Goal: Task Accomplishment & Management: Manage account settings

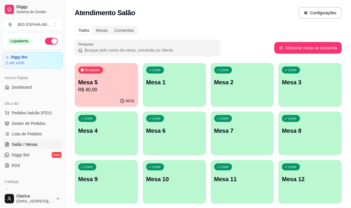
scroll to position [29, 0]
click at [21, 132] on span "Lista de Pedidos" at bounding box center [27, 134] width 30 height 6
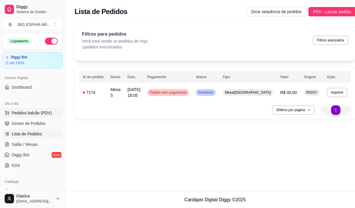
click at [29, 112] on span "Pedidos balcão (PDV)" at bounding box center [32, 113] width 40 height 6
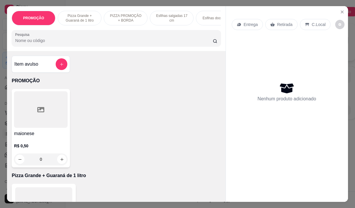
click at [244, 24] on p "Entrega" at bounding box center [251, 25] width 14 height 6
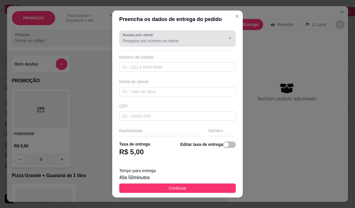
click at [131, 40] on input "Busque pelo cliente" at bounding box center [169, 41] width 93 height 6
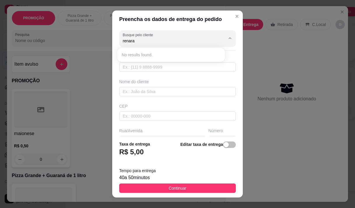
type input "renara"
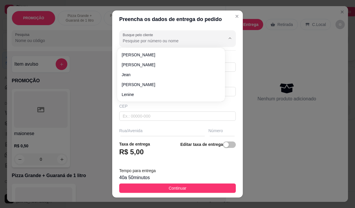
click at [136, 39] on input "Busque pelo cliente" at bounding box center [169, 41] width 93 height 6
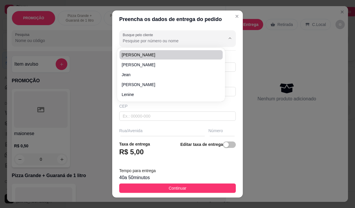
drag, startPoint x: 142, startPoint y: 32, endPoint x: 139, endPoint y: 37, distance: 6.2
click at [142, 32] on div "Busque pelo cliente" at bounding box center [177, 38] width 117 height 16
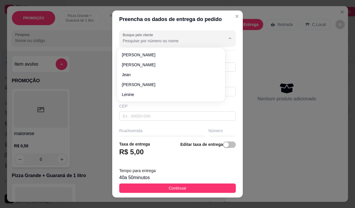
click at [138, 38] on input "Busque pelo cliente" at bounding box center [169, 41] width 93 height 6
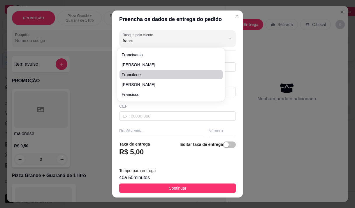
click at [149, 76] on span "francilene" at bounding box center [168, 75] width 93 height 6
type input "francilene"
type input "85998520021"
type input "francilene"
type input "Endereço Abílio Martins, 21"
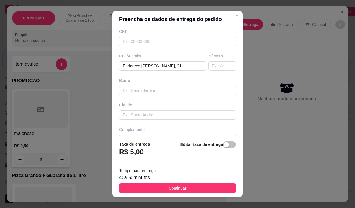
scroll to position [88, 0]
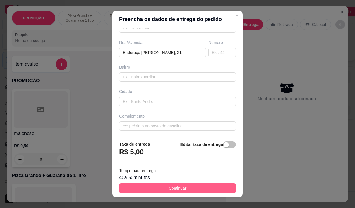
type input "francilene"
click at [182, 193] on button "Continuar" at bounding box center [177, 188] width 117 height 9
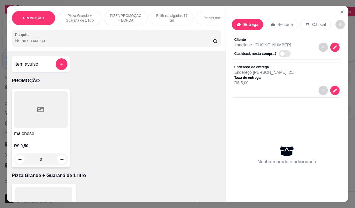
click at [112, 43] on input "Pesquisa" at bounding box center [114, 41] width 198 height 6
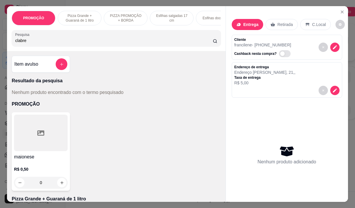
click at [36, 43] on input "clabre" at bounding box center [114, 41] width 198 height 6
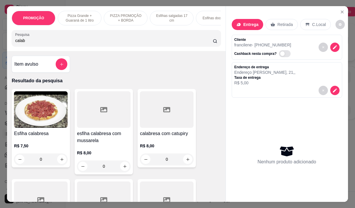
type input "calab"
click at [111, 150] on div "R$ 8,00 0" at bounding box center [104, 158] width 54 height 28
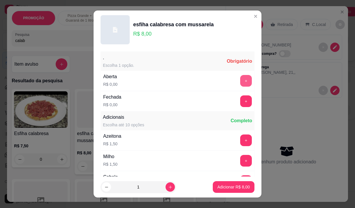
click at [240, 80] on button "+" at bounding box center [246, 81] width 12 height 12
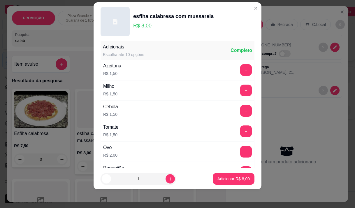
scroll to position [62, 0]
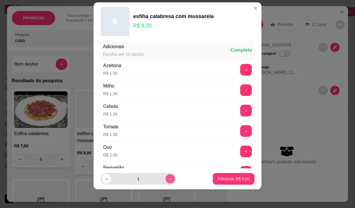
click at [169, 178] on icon "increase-product-quantity" at bounding box center [170, 178] width 3 height 3
type input "2"
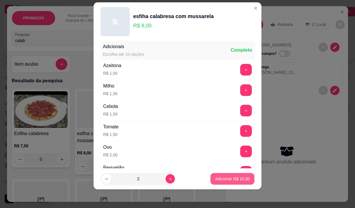
click at [215, 179] on p "Adicionar R$ 16,00" at bounding box center [232, 179] width 35 height 6
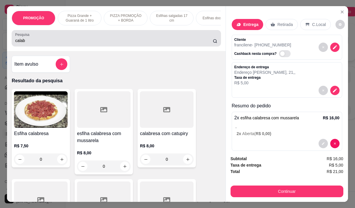
click at [39, 43] on input "calab" at bounding box center [114, 41] width 198 height 6
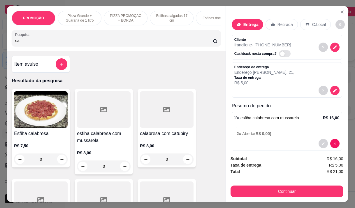
type input "c"
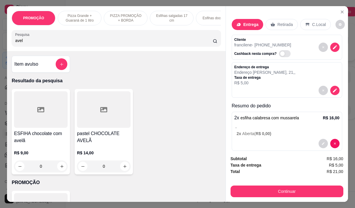
type input "avel"
click at [54, 161] on div "R$ 9,00 0" at bounding box center [41, 161] width 54 height 22
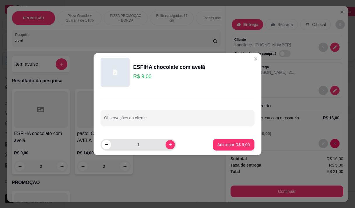
click at [163, 149] on div "1" at bounding box center [138, 145] width 73 height 12
click at [168, 148] on button "increase-product-quantity" at bounding box center [170, 144] width 9 height 9
type input "2"
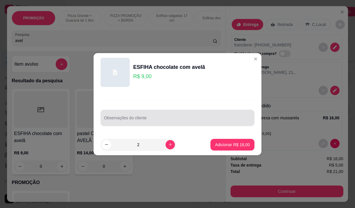
click at [161, 122] on input "Observações do cliente" at bounding box center [177, 120] width 147 height 6
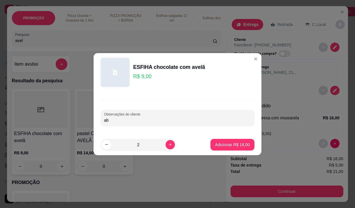
type input "a"
type input "ABERTA"
click at [228, 148] on button "Adicionar R$ 18,00" at bounding box center [233, 145] width 44 height 12
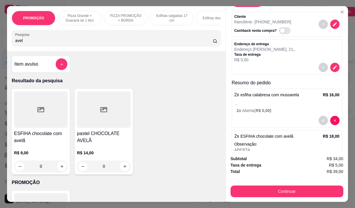
scroll to position [48, 0]
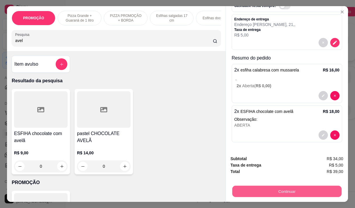
click at [263, 187] on button "Continuar" at bounding box center [286, 191] width 109 height 11
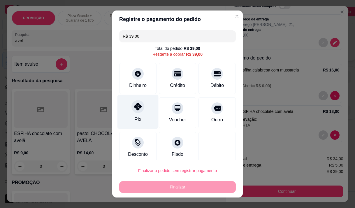
click at [140, 115] on div "Pix" at bounding box center [138, 112] width 41 height 34
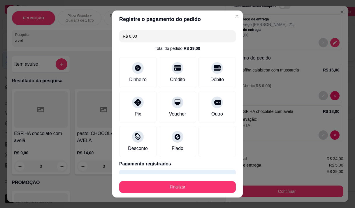
scroll to position [15, 0]
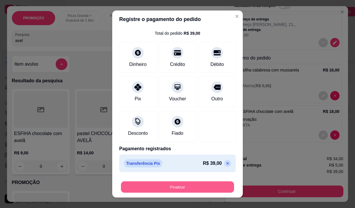
click at [182, 184] on button "Finalizar" at bounding box center [177, 187] width 113 height 11
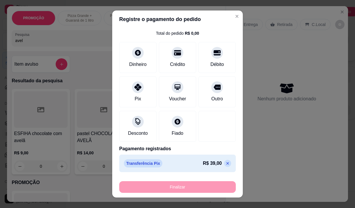
type input "-R$ 39,00"
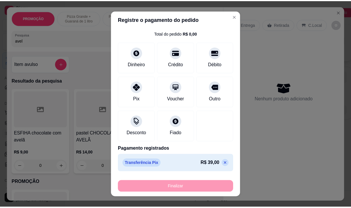
scroll to position [0, 0]
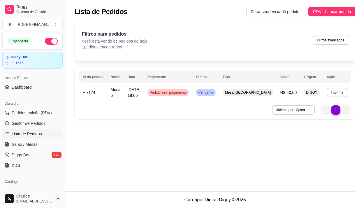
click at [23, 132] on span "Lista de Pedidos" at bounding box center [27, 134] width 30 height 6
click at [30, 114] on span "Pedidos balcão (PDV)" at bounding box center [32, 113] width 40 height 6
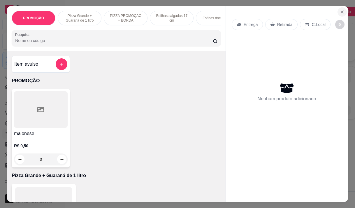
click at [340, 12] on icon "Close" at bounding box center [342, 12] width 5 height 5
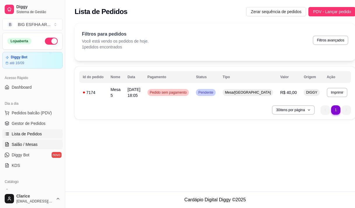
click at [34, 147] on span "Salão / Mesas" at bounding box center [25, 145] width 26 height 6
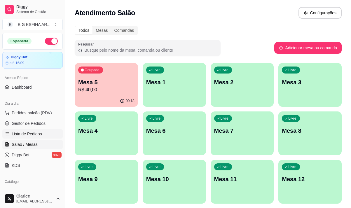
click at [27, 132] on span "Lista de Pedidos" at bounding box center [27, 134] width 30 height 6
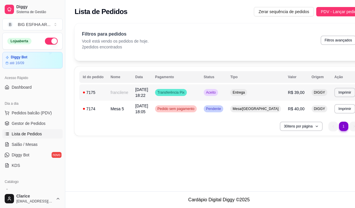
click at [200, 93] on td "Transferência Pix" at bounding box center [176, 92] width 49 height 16
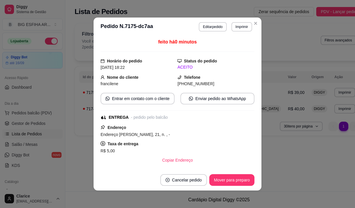
click at [229, 28] on div "**********" at bounding box center [225, 26] width 53 height 9
click at [232, 28] on button "Imprimir" at bounding box center [242, 26] width 21 height 9
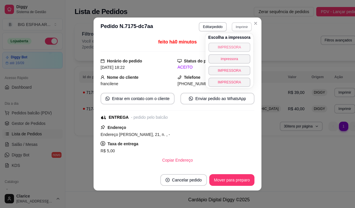
click at [217, 46] on button "IMPRESSORA" at bounding box center [230, 47] width 42 height 9
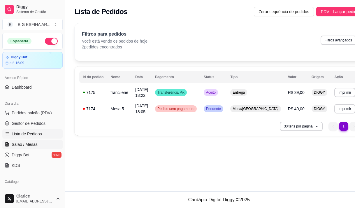
click at [27, 146] on span "Salão / Mesas" at bounding box center [25, 145] width 26 height 6
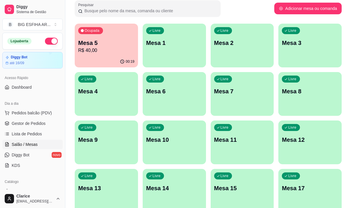
scroll to position [88, 0]
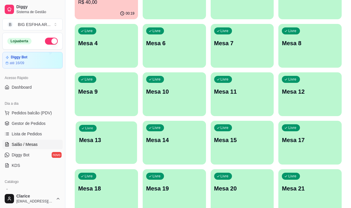
click at [88, 154] on div "Livre Mesa 13" at bounding box center [106, 139] width 61 height 36
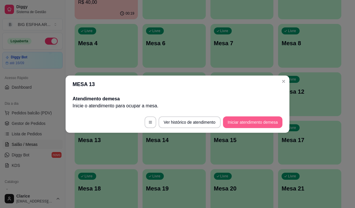
click at [235, 123] on button "Iniciar atendimento de mesa" at bounding box center [253, 122] width 60 height 12
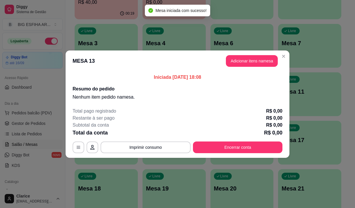
click at [237, 63] on button "Adicionar itens na mesa" at bounding box center [252, 61] width 52 height 12
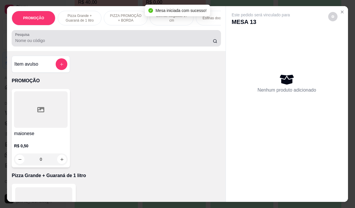
click at [56, 43] on input "Pesquisa" at bounding box center [114, 41] width 198 height 6
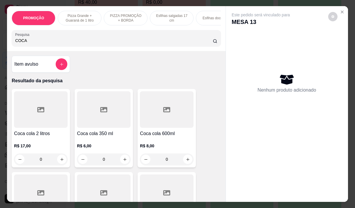
type input "COCA"
click at [117, 154] on div "R$ 6,00 0" at bounding box center [104, 154] width 54 height 22
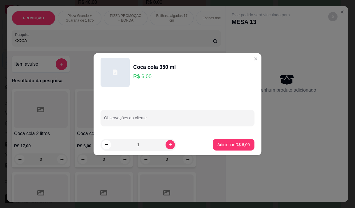
click at [261, 147] on div "Coca cola 350 ml R$ 6,00 Observações do cliente 1 Adicionar R$ 6,00" at bounding box center [177, 104] width 355 height 208
click at [245, 149] on button "Adicionar R$ 6,00" at bounding box center [234, 144] width 41 height 11
type input "1"
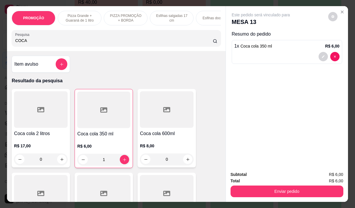
click at [255, 187] on button "Enviar pedido" at bounding box center [287, 192] width 113 height 12
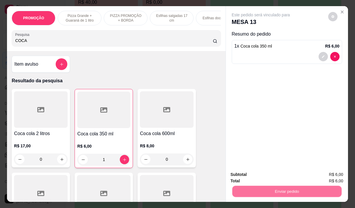
click at [250, 178] on button "Não registrar e enviar pedido" at bounding box center [268, 174] width 61 height 11
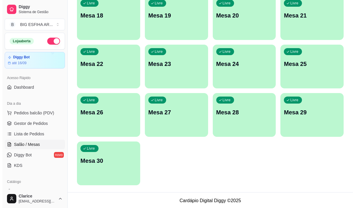
scroll to position [261, 0]
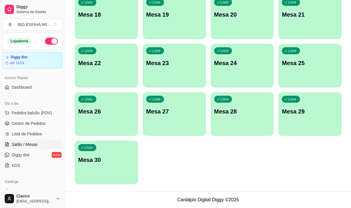
click at [182, 73] on div "Livre Mesa 23" at bounding box center [174, 62] width 63 height 37
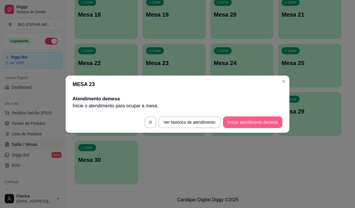
click at [241, 121] on button "Iniciar atendimento de mesa" at bounding box center [253, 122] width 60 height 12
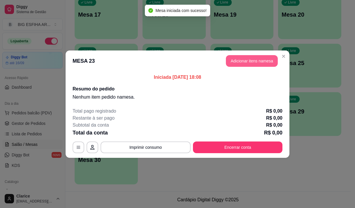
click at [260, 60] on button "Adicionar itens na mesa" at bounding box center [252, 61] width 52 height 12
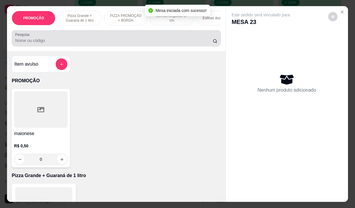
click at [77, 39] on div at bounding box center [116, 38] width 202 height 12
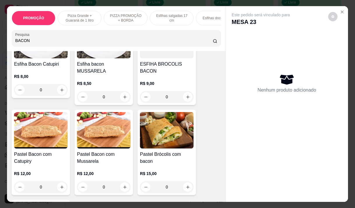
scroll to position [88, 0]
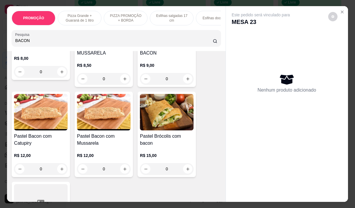
type input "BACON"
click at [123, 169] on div "0" at bounding box center [104, 169] width 54 height 12
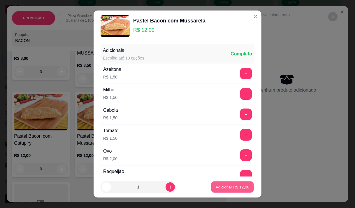
click at [229, 189] on p "Adicionar R$ 12,00" at bounding box center [233, 187] width 34 height 6
type input "1"
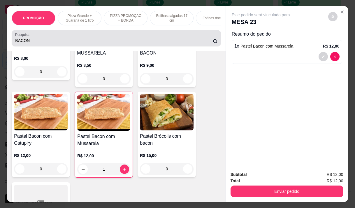
click at [65, 41] on input "BACON" at bounding box center [114, 41] width 198 height 6
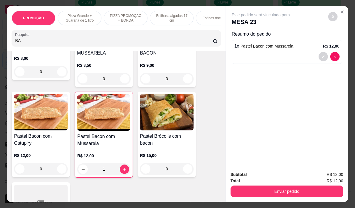
type input "B"
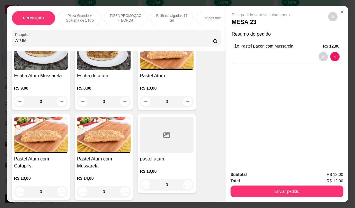
scroll to position [58, 0]
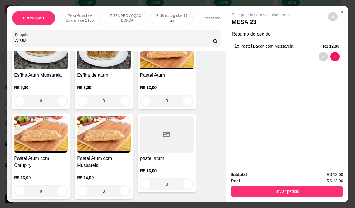
type input "ATUM"
click at [122, 193] on div "0" at bounding box center [104, 191] width 54 height 12
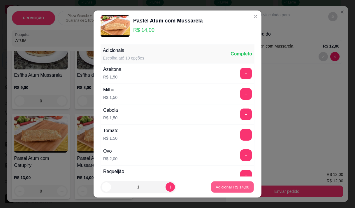
click at [223, 185] on p "Adicionar R$ 14,00" at bounding box center [233, 187] width 34 height 6
type input "1"
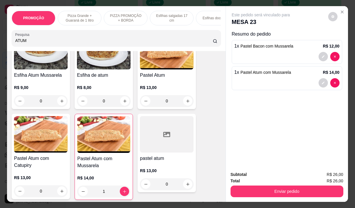
click at [45, 43] on input "ATUM" at bounding box center [114, 41] width 198 height 6
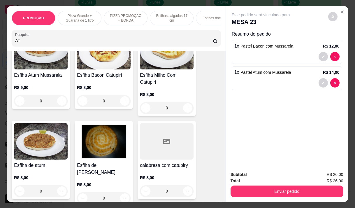
type input "A"
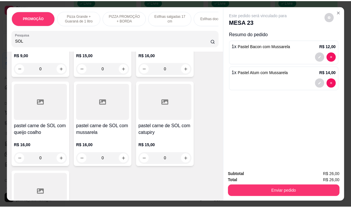
scroll to position [204, 0]
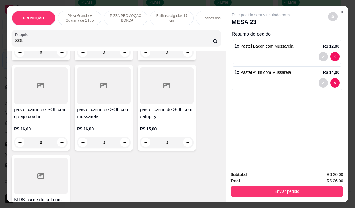
type input "SOL"
click at [124, 144] on div "0" at bounding box center [104, 143] width 54 height 12
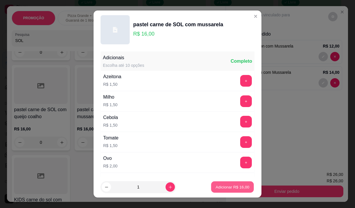
click at [235, 185] on p "Adicionar R$ 16,00" at bounding box center [233, 187] width 34 height 6
type input "1"
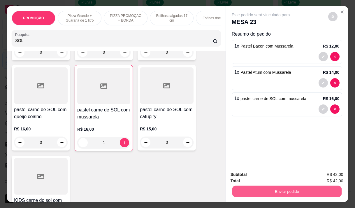
click at [283, 191] on button "Enviar pedido" at bounding box center [286, 191] width 109 height 11
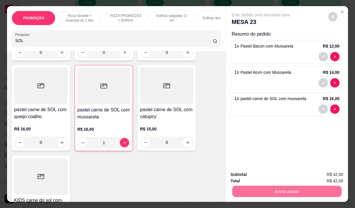
click at [282, 172] on button "Não registrar e enviar pedido" at bounding box center [268, 174] width 61 height 11
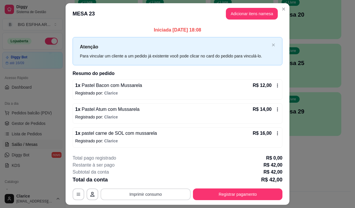
click at [166, 191] on button "Imprimir consumo" at bounding box center [146, 195] width 90 height 12
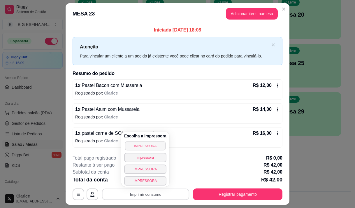
click at [134, 144] on button "IMPRESSORA" at bounding box center [145, 145] width 41 height 9
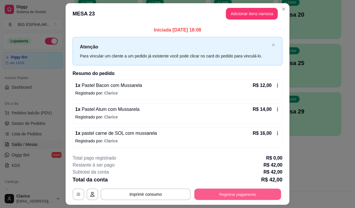
click at [251, 195] on button "Registrar pagamento" at bounding box center [238, 194] width 87 height 11
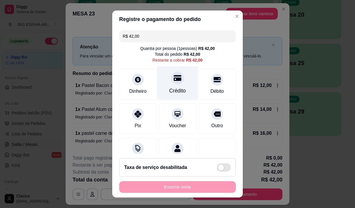
click at [170, 93] on div "Crédito" at bounding box center [178, 91] width 17 height 8
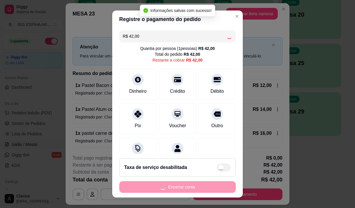
type input "R$ 0,00"
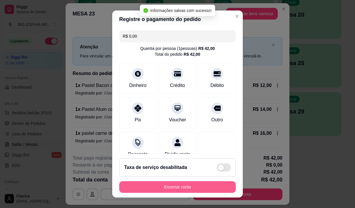
click at [174, 185] on button "Encerrar conta" at bounding box center [177, 187] width 117 height 12
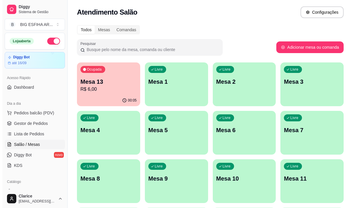
scroll to position [0, 0]
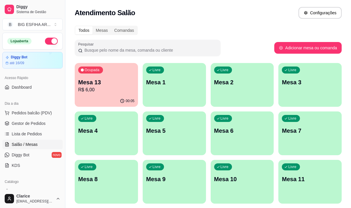
click at [171, 124] on div "Livre Mesa 5" at bounding box center [174, 129] width 63 height 37
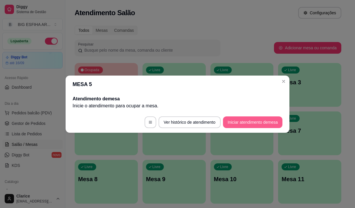
click at [235, 122] on button "Iniciar atendimento de mesa" at bounding box center [253, 122] width 60 height 12
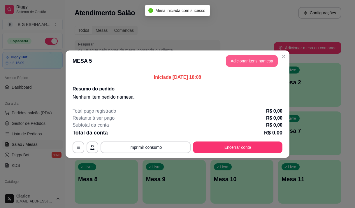
click at [251, 62] on button "Adicionar itens na mesa" at bounding box center [252, 61] width 52 height 12
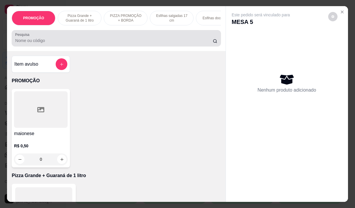
click at [112, 41] on input "Pesquisa" at bounding box center [114, 41] width 198 height 6
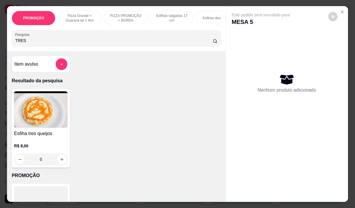
click at [60, 160] on div "0" at bounding box center [41, 160] width 54 height 12
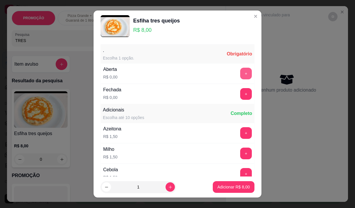
click at [240, 74] on button "+" at bounding box center [246, 74] width 12 height 12
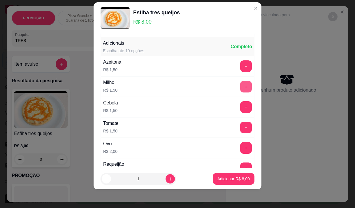
scroll to position [62, 0]
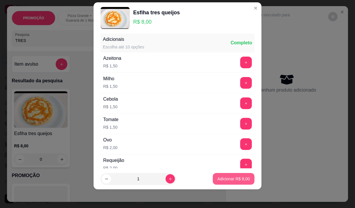
click at [231, 179] on p "Adicionar R$ 8,00" at bounding box center [234, 179] width 32 height 6
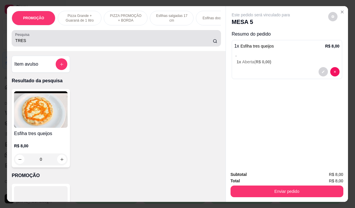
click at [107, 43] on input "TRES" at bounding box center [114, 41] width 198 height 6
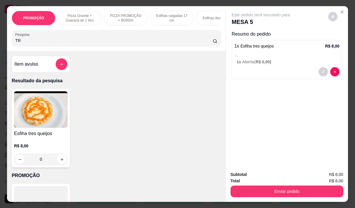
type input "T"
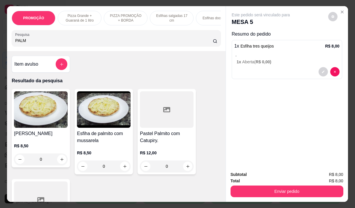
click at [121, 167] on div "0" at bounding box center [104, 167] width 54 height 12
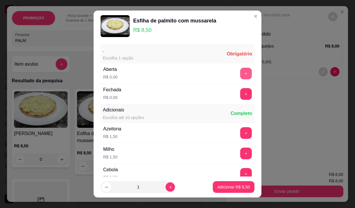
click at [240, 71] on button "+" at bounding box center [246, 74] width 12 height 12
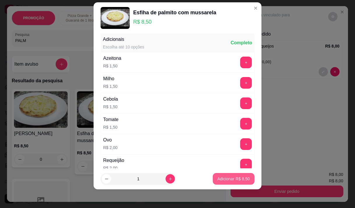
click at [227, 181] on p "Adicionar R$ 8,50" at bounding box center [234, 179] width 32 height 6
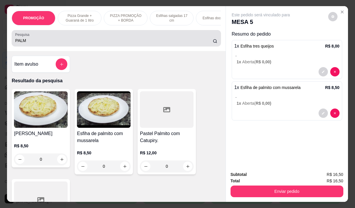
click at [34, 41] on input "PALM" at bounding box center [114, 41] width 198 height 6
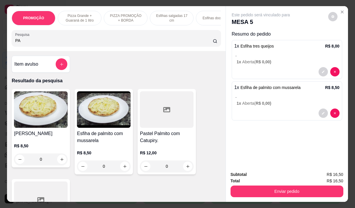
type input "P"
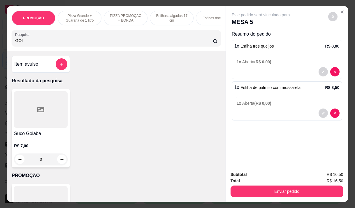
type input "GOI"
click at [59, 161] on div "0" at bounding box center [41, 160] width 54 height 12
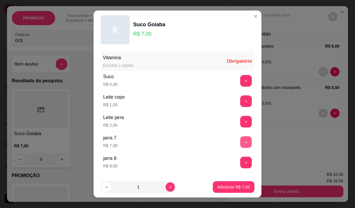
click at [240, 143] on button "+" at bounding box center [246, 142] width 12 height 12
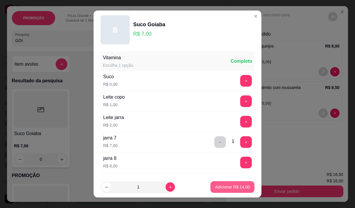
scroll to position [8, 0]
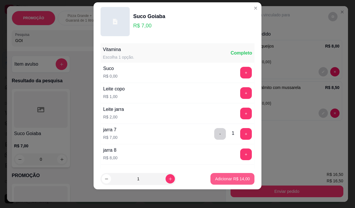
click at [221, 176] on button "Adicionar R$ 14,00" at bounding box center [233, 179] width 44 height 12
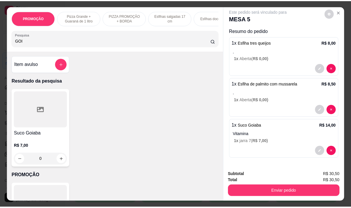
scroll to position [4, 0]
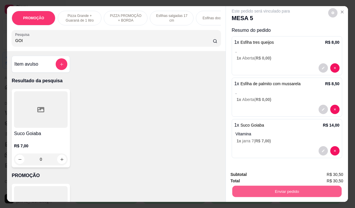
click at [236, 189] on button "Enviar pedido" at bounding box center [286, 191] width 109 height 11
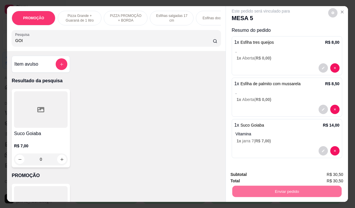
click at [270, 175] on button "Não registrar e enviar pedido" at bounding box center [268, 174] width 61 height 11
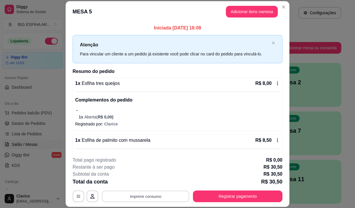
click at [161, 195] on button "Imprimir consumo" at bounding box center [146, 196] width 88 height 11
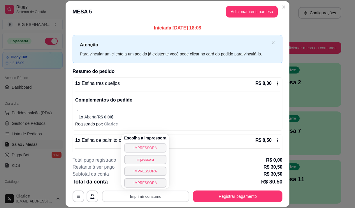
click at [144, 145] on button "IMPRESSORA" at bounding box center [145, 147] width 42 height 9
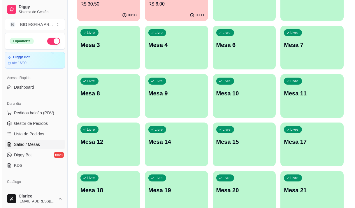
scroll to position [88, 0]
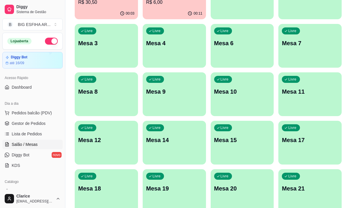
click at [312, 143] on p "Mesa 17" at bounding box center [310, 140] width 56 height 8
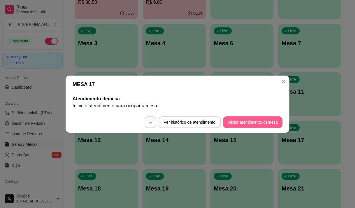
click at [254, 121] on button "Iniciar atendimento de mesa" at bounding box center [253, 122] width 60 height 12
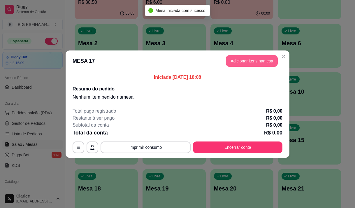
click at [248, 59] on button "Adicionar itens na mesa" at bounding box center [252, 61] width 52 height 12
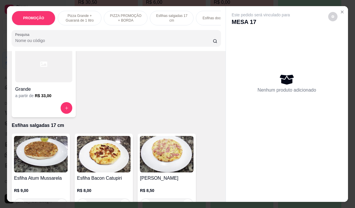
scroll to position [233, 0]
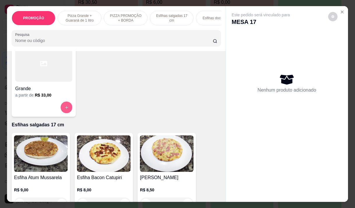
click at [65, 110] on icon "increase-product-quantity" at bounding box center [66, 107] width 4 height 4
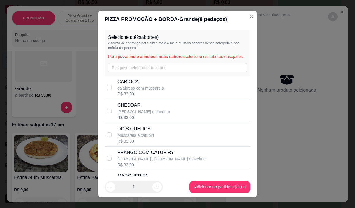
click at [134, 85] on p "CARIOCA" at bounding box center [141, 81] width 47 height 7
checkbox input "true"
click at [168, 137] on div "DOIS QUEIJOS Mussarela e catupiri R$ 33,00" at bounding box center [183, 134] width 131 height 19
checkbox input "true"
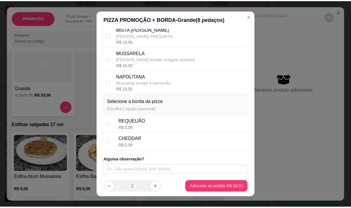
scroll to position [200, 0]
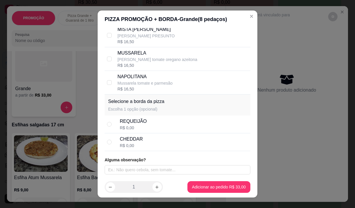
click at [154, 134] on div "CHEDDAR R$ 0,00" at bounding box center [178, 142] width 146 height 18
radio input "true"
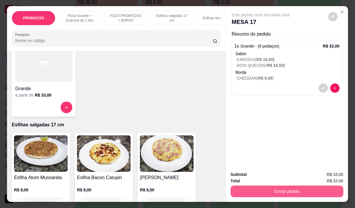
click at [267, 186] on button "Enviar pedido" at bounding box center [287, 192] width 113 height 12
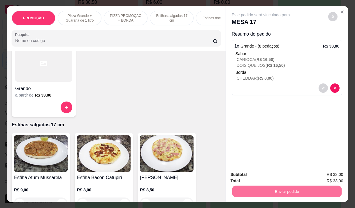
click at [254, 174] on button "Não registrar e enviar pedido" at bounding box center [268, 174] width 61 height 11
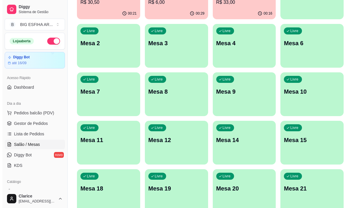
scroll to position [29, 0]
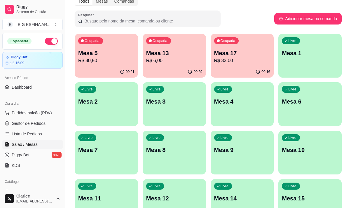
click at [107, 66] on div "Ocupada Mesa 5 R$ 30,50" at bounding box center [106, 50] width 63 height 32
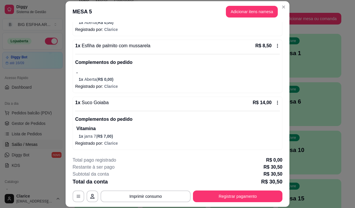
scroll to position [36, 0]
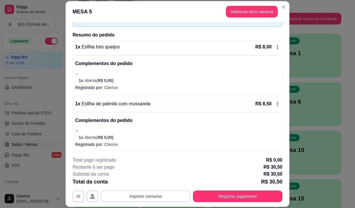
click at [152, 196] on button "Imprimir consumo" at bounding box center [146, 197] width 90 height 12
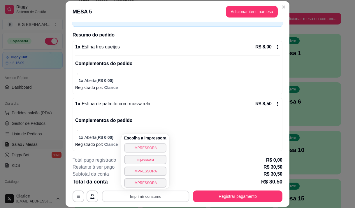
click at [151, 149] on button "IMPRESSORA" at bounding box center [145, 147] width 42 height 9
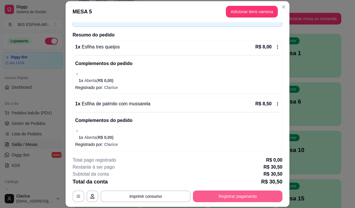
click at [213, 198] on button "Registrar pagamento" at bounding box center [238, 197] width 90 height 12
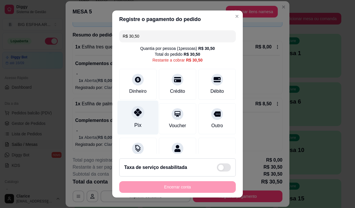
click at [136, 123] on div "Pix" at bounding box center [138, 125] width 7 height 8
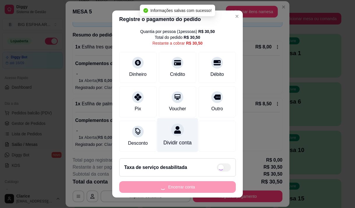
type input "R$ 0,00"
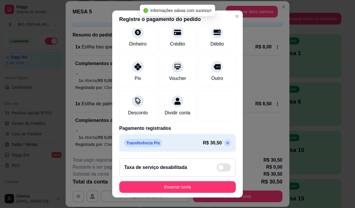
scroll to position [48, 0]
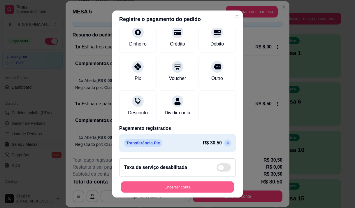
click at [203, 187] on button "Encerrar conta" at bounding box center [177, 187] width 113 height 11
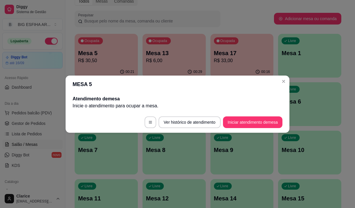
scroll to position [0, 0]
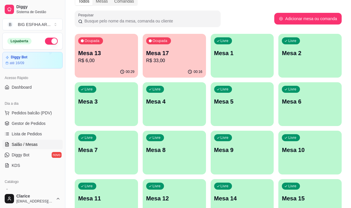
click at [295, 115] on div "Livre Mesa 6" at bounding box center [309, 100] width 63 height 37
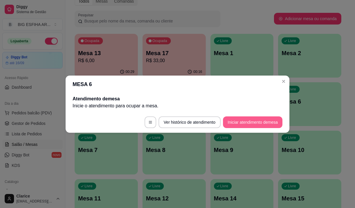
click at [260, 120] on button "Iniciar atendimento de mesa" at bounding box center [253, 122] width 60 height 12
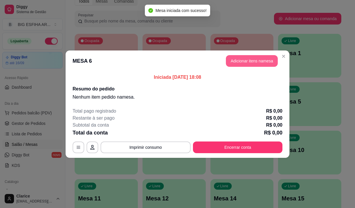
click at [247, 58] on button "Adicionar itens na mesa" at bounding box center [252, 61] width 52 height 12
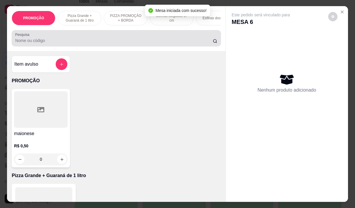
click at [189, 41] on input "Pesquisa" at bounding box center [114, 41] width 198 height 6
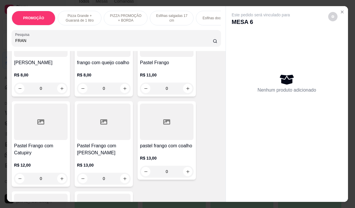
scroll to position [175, 0]
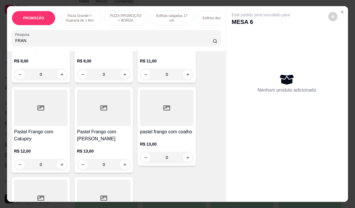
type input "FRAN"
click at [53, 143] on div "R$ 12,00 0" at bounding box center [41, 156] width 54 height 28
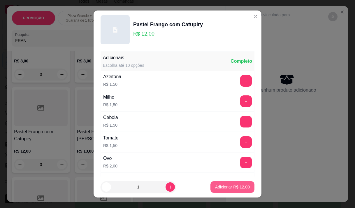
click at [237, 186] on p "Adicionar R$ 12,00" at bounding box center [232, 187] width 35 height 6
type input "1"
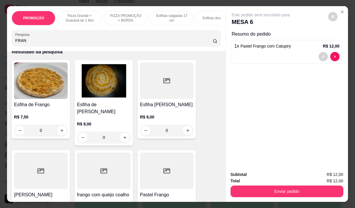
scroll to position [0, 0]
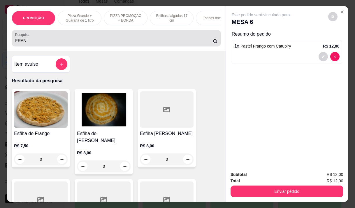
click at [108, 43] on input "FRAN" at bounding box center [114, 41] width 198 height 6
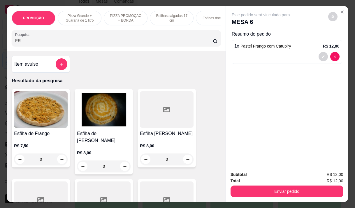
type input "F"
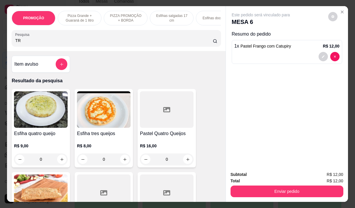
click at [95, 137] on h4 "Esfiha tres queijos" at bounding box center [104, 133] width 54 height 7
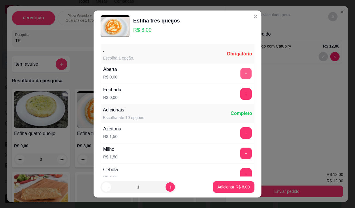
click at [241, 71] on button "+" at bounding box center [246, 73] width 11 height 11
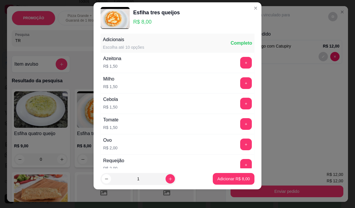
scroll to position [62, 0]
click at [220, 177] on p "Adicionar R$ 8,00" at bounding box center [234, 179] width 32 height 6
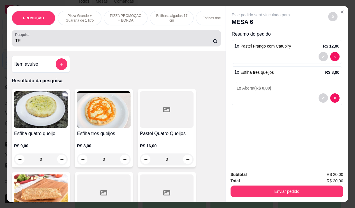
click at [65, 41] on input "TR" at bounding box center [114, 41] width 198 height 6
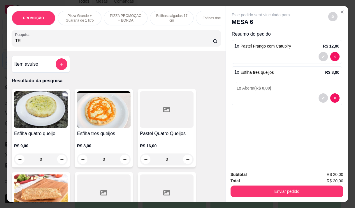
type input "T"
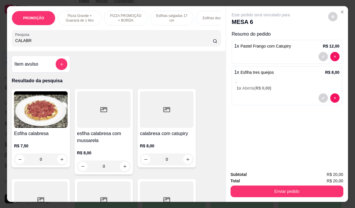
click at [97, 144] on h4 "esfiha calabresa com mussarela" at bounding box center [104, 137] width 54 height 14
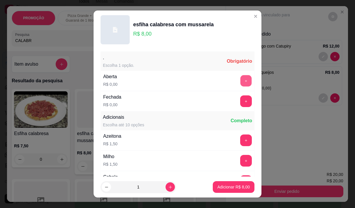
click at [241, 82] on button "+" at bounding box center [246, 80] width 11 height 11
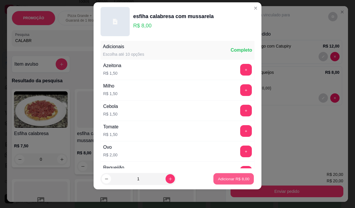
click at [234, 177] on p "Adicionar R$ 8,00" at bounding box center [234, 179] width 32 height 6
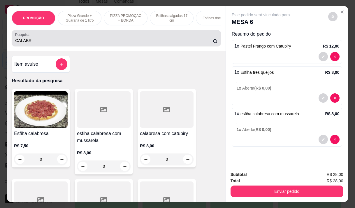
click at [58, 42] on input "CALABR" at bounding box center [114, 41] width 198 height 6
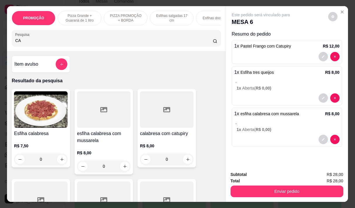
type input "C"
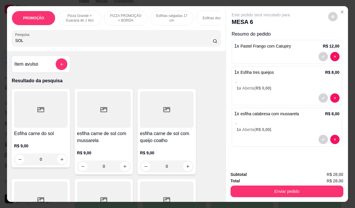
type input "SOL"
click at [122, 156] on p "R$ 9,00" at bounding box center [104, 153] width 54 height 6
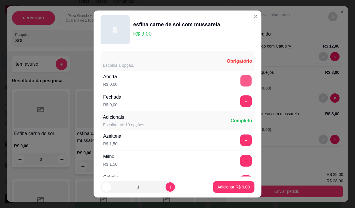
click at [241, 79] on button "+" at bounding box center [246, 80] width 11 height 11
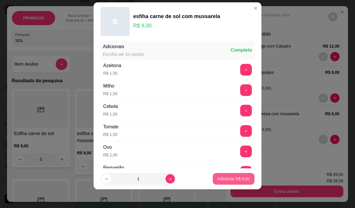
click at [218, 181] on p "Adicionar R$ 9,00" at bounding box center [234, 179] width 32 height 6
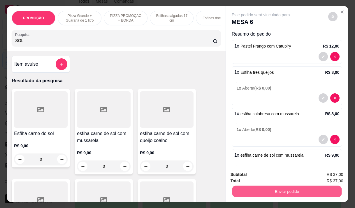
click at [268, 189] on button "Enviar pedido" at bounding box center [286, 191] width 109 height 11
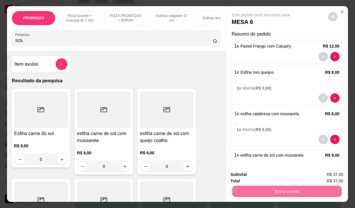
click at [252, 175] on button "Não registrar e enviar pedido" at bounding box center [268, 174] width 61 height 11
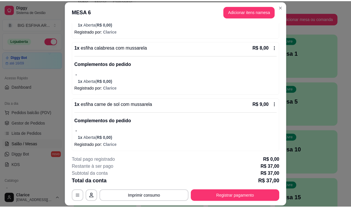
scroll to position [118, 0]
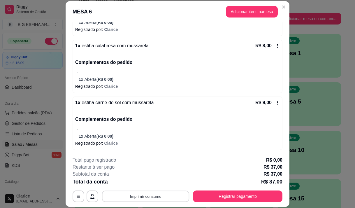
click at [144, 191] on button "Imprimir consumo" at bounding box center [146, 196] width 88 height 11
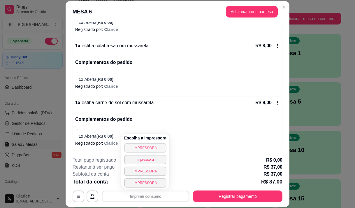
click at [135, 150] on button "IMPRESSORA" at bounding box center [145, 147] width 42 height 9
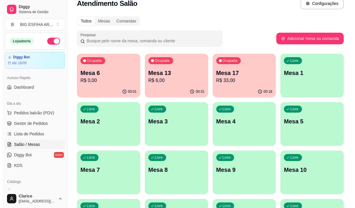
scroll to position [0, 0]
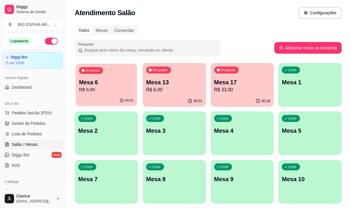
click at [125, 92] on p "R$ 0,00" at bounding box center [106, 89] width 55 height 7
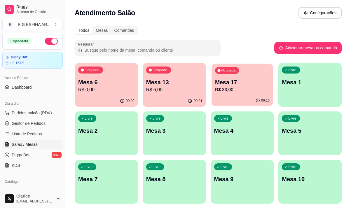
click at [237, 92] on p "R$ 33,00" at bounding box center [242, 89] width 55 height 7
click at [306, 81] on p "Mesa 1" at bounding box center [310, 82] width 56 height 8
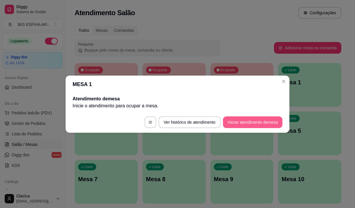
click at [256, 119] on button "Iniciar atendimento de mesa" at bounding box center [253, 122] width 60 height 12
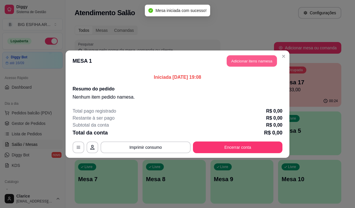
click at [233, 62] on button "Adicionar itens na mesa" at bounding box center [252, 60] width 50 height 11
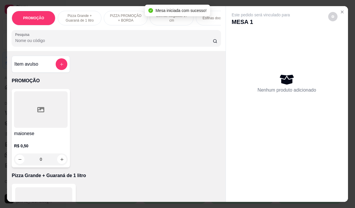
click at [130, 43] on input "Pesquisa" at bounding box center [114, 41] width 198 height 6
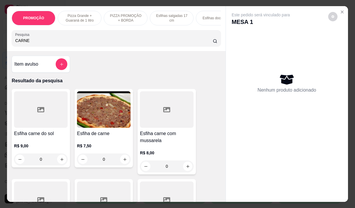
type input "CARNE"
click at [100, 137] on h4 "Esfiha de carne" at bounding box center [104, 133] width 54 height 7
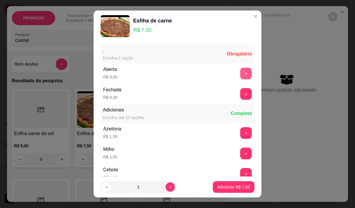
click at [240, 71] on button "+" at bounding box center [246, 74] width 12 height 12
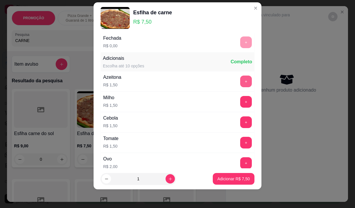
scroll to position [62, 0]
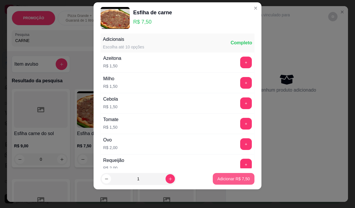
click at [220, 182] on button "Adicionar R$ 7,50" at bounding box center [234, 179] width 42 height 12
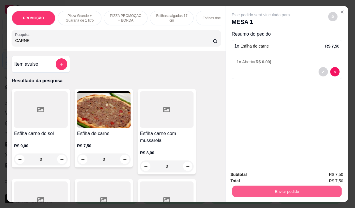
click at [275, 189] on button "Enviar pedido" at bounding box center [286, 191] width 109 height 11
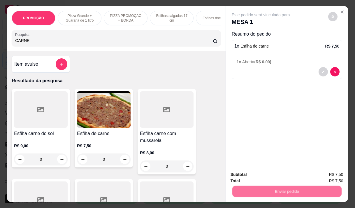
click at [266, 175] on button "Não registrar e enviar pedido" at bounding box center [268, 174] width 61 height 11
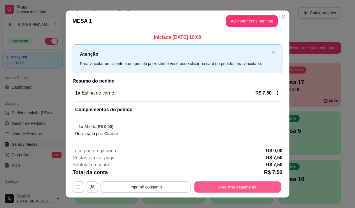
click at [244, 190] on button "Registrar pagamento" at bounding box center [238, 186] width 87 height 11
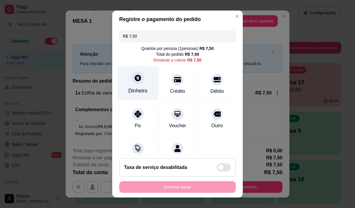
click at [144, 90] on div "Dinheiro" at bounding box center [138, 83] width 41 height 34
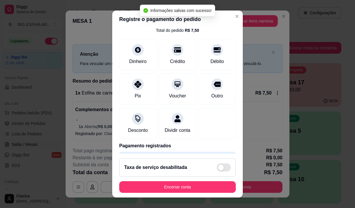
type input "R$ 0,00"
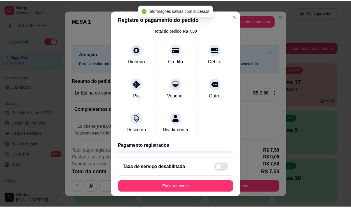
scroll to position [48, 0]
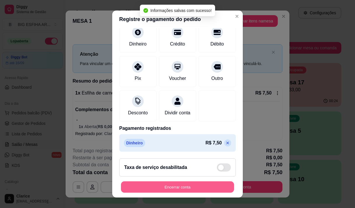
click at [184, 182] on button "Encerrar conta" at bounding box center [177, 187] width 113 height 11
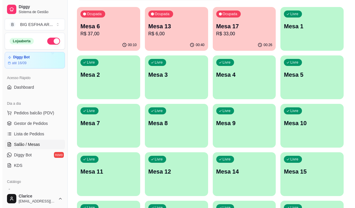
scroll to position [117, 0]
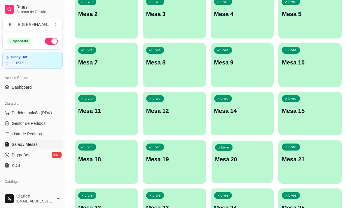
click at [235, 171] on div "Livre Mesa 20" at bounding box center [242, 159] width 61 height 36
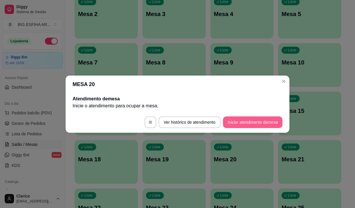
click at [253, 124] on button "Iniciar atendimento de mesa" at bounding box center [253, 122] width 60 height 12
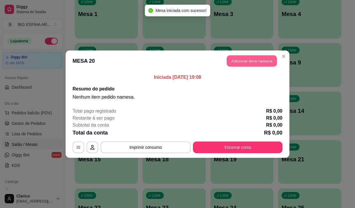
click at [254, 64] on button "Adicionar itens na mesa" at bounding box center [252, 60] width 50 height 11
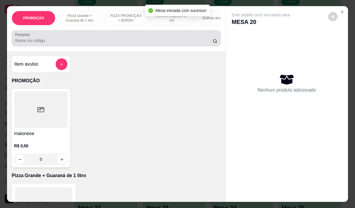
click at [102, 43] on input "Pesquisa" at bounding box center [114, 41] width 198 height 6
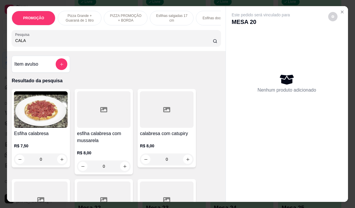
type input "CALA"
click at [60, 161] on div "0" at bounding box center [41, 160] width 54 height 12
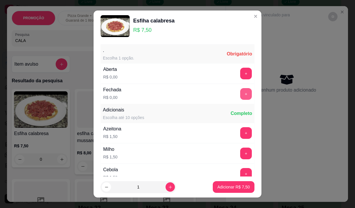
click at [240, 94] on button "+" at bounding box center [246, 94] width 12 height 12
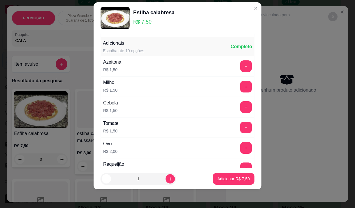
scroll to position [62, 0]
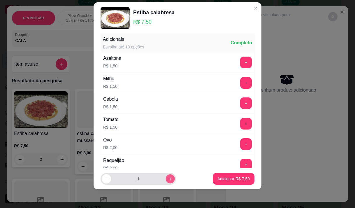
click at [166, 181] on button "increase-product-quantity" at bounding box center [170, 179] width 9 height 9
type input "2"
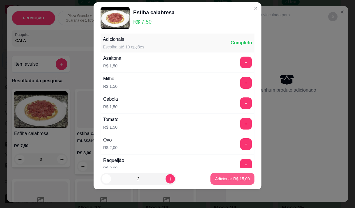
click at [220, 181] on p "Adicionar R$ 15,00" at bounding box center [232, 179] width 35 height 6
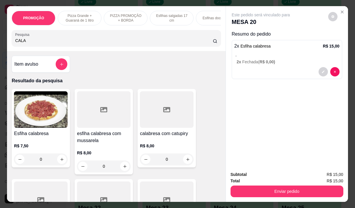
click at [59, 43] on input "CALA" at bounding box center [114, 41] width 198 height 6
type input "C"
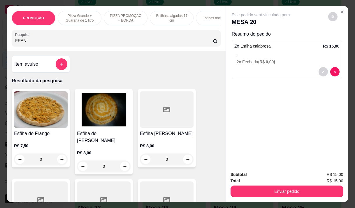
type input "FRAN"
click at [185, 161] on div "0" at bounding box center [167, 160] width 54 height 12
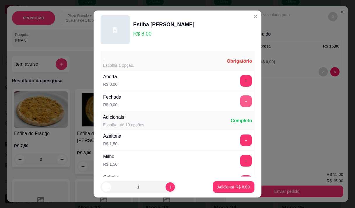
click at [240, 102] on button "+" at bounding box center [246, 101] width 12 height 12
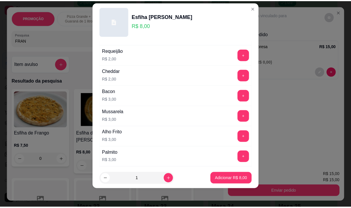
scroll to position [296, 0]
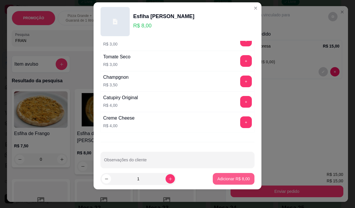
click at [221, 180] on p "Adicionar R$ 8,00" at bounding box center [234, 179] width 32 height 6
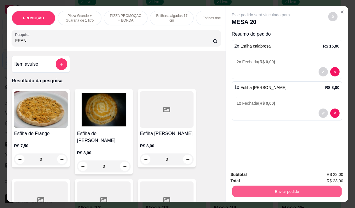
click at [269, 187] on button "Enviar pedido" at bounding box center [286, 191] width 109 height 11
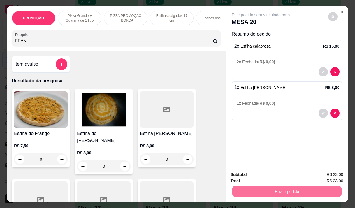
click at [287, 173] on button "Não registrar e enviar pedido" at bounding box center [267, 174] width 59 height 11
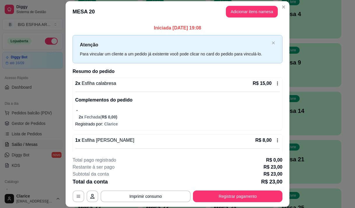
click at [129, 190] on div "**********" at bounding box center [178, 180] width 210 height 46
click at [123, 191] on div "**********" at bounding box center [178, 180] width 210 height 46
click at [121, 193] on button "Imprimir consumo" at bounding box center [146, 196] width 88 height 11
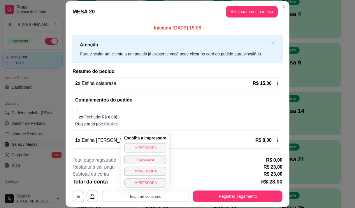
click at [149, 150] on button "IMPRESSORA" at bounding box center [145, 147] width 42 height 9
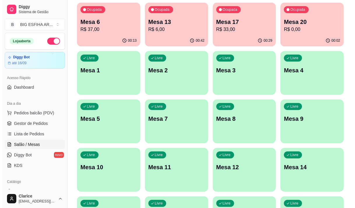
scroll to position [58, 0]
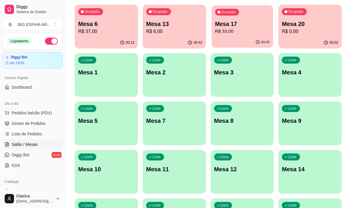
click at [252, 44] on div "00:29" at bounding box center [242, 42] width 61 height 11
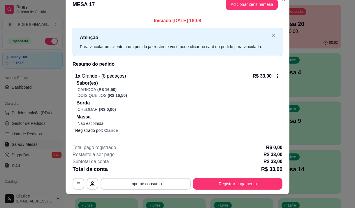
scroll to position [15, 0]
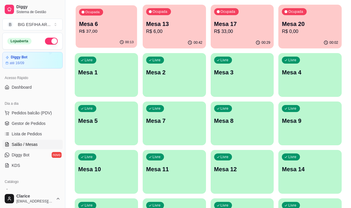
click at [102, 31] on p "R$ 37,00" at bounding box center [106, 31] width 55 height 7
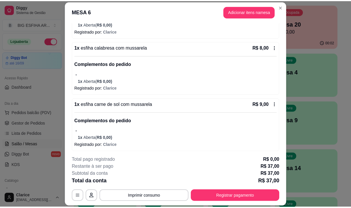
scroll to position [118, 0]
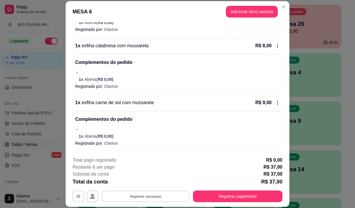
click at [136, 198] on button "Imprimir consumo" at bounding box center [146, 196] width 88 height 11
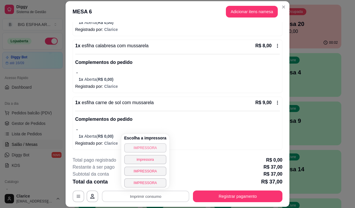
click at [135, 147] on button "IMPRESSORA" at bounding box center [145, 147] width 42 height 9
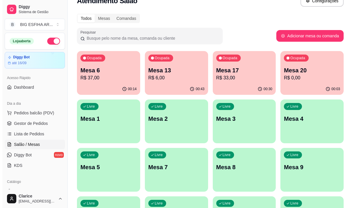
scroll to position [0, 0]
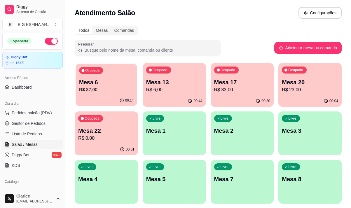
click at [122, 96] on div "00:14" at bounding box center [106, 100] width 61 height 11
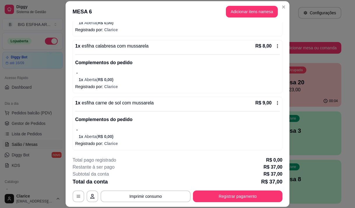
scroll to position [118, 0]
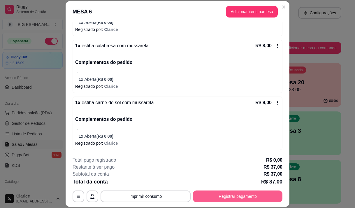
click at [222, 200] on button "Registrar pagamento" at bounding box center [238, 197] width 90 height 12
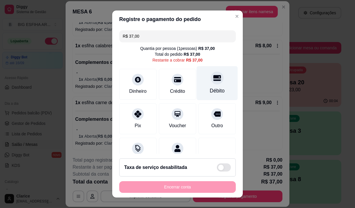
click at [206, 85] on div "Débito" at bounding box center [217, 83] width 41 height 34
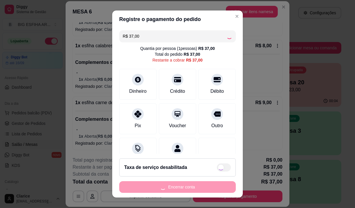
scroll to position [24, 0]
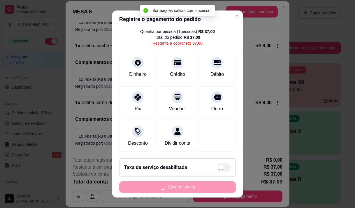
type input "R$ 0,00"
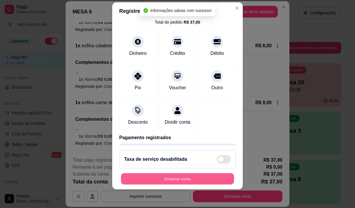
click at [202, 180] on button "Encerrar conta" at bounding box center [177, 178] width 113 height 11
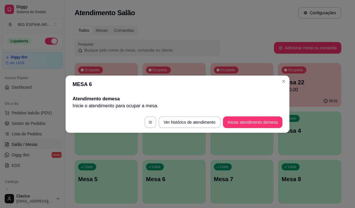
scroll to position [0, 0]
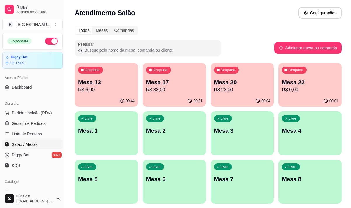
click at [228, 100] on div "00:04" at bounding box center [242, 100] width 63 height 11
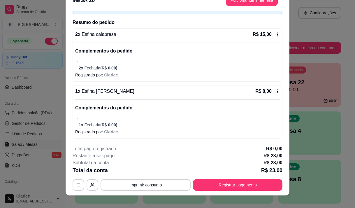
scroll to position [18, 0]
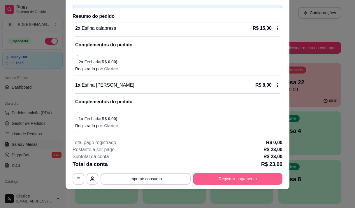
click at [218, 178] on button "Registrar pagamento" at bounding box center [238, 179] width 90 height 12
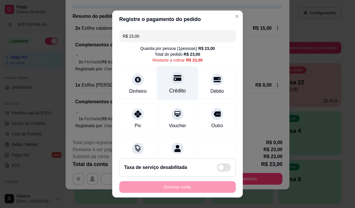
click at [177, 86] on div "Crédito" at bounding box center [177, 83] width 41 height 34
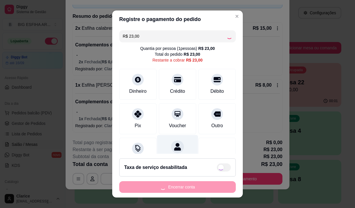
scroll to position [24, 0]
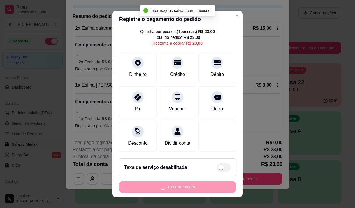
type input "R$ 0,00"
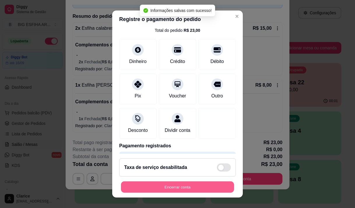
click at [168, 184] on button "Encerrar conta" at bounding box center [177, 187] width 113 height 11
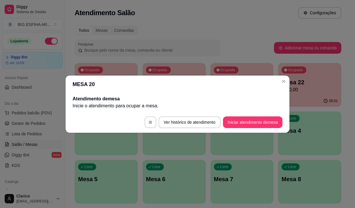
scroll to position [0, 0]
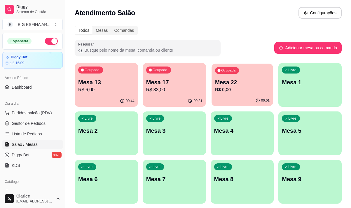
click at [233, 90] on p "R$ 0,00" at bounding box center [242, 89] width 55 height 7
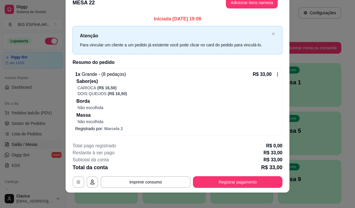
scroll to position [15, 0]
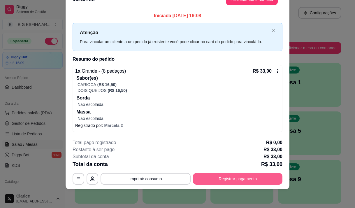
click at [236, 182] on button "Registrar pagamento" at bounding box center [238, 179] width 90 height 12
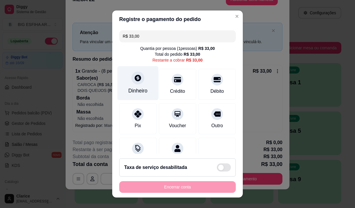
click at [132, 95] on div "Dinheiro" at bounding box center [137, 91] width 19 height 8
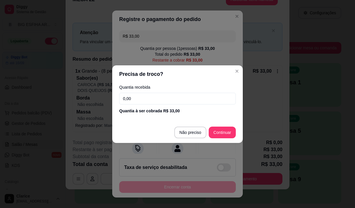
click at [142, 104] on input "0,00" at bounding box center [177, 99] width 117 height 12
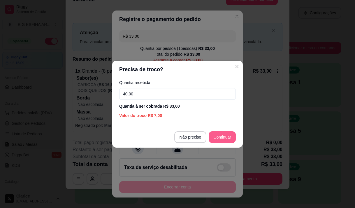
type input "40,00"
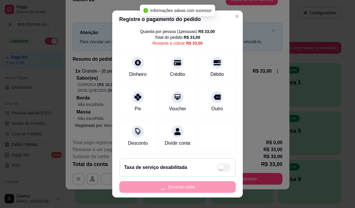
scroll to position [8, 0]
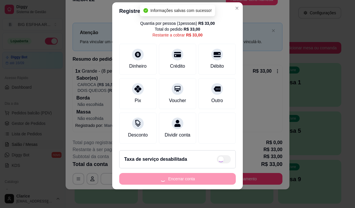
type input "R$ 0,00"
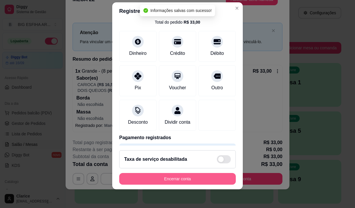
click at [199, 179] on button "Encerrar conta" at bounding box center [177, 179] width 117 height 12
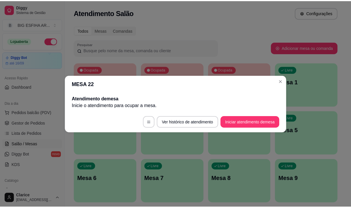
scroll to position [0, 0]
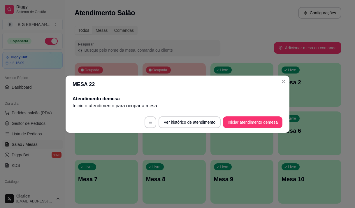
click at [280, 85] on header "MESA 22" at bounding box center [178, 85] width 224 height 18
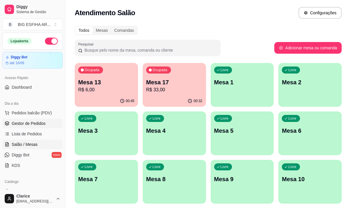
click at [38, 125] on span "Gestor de Pedidos" at bounding box center [29, 124] width 34 height 6
click at [168, 92] on p "R$ 33,00" at bounding box center [174, 89] width 56 height 7
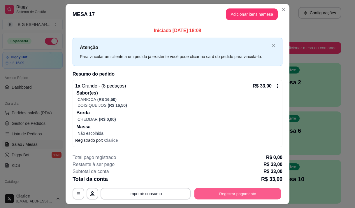
click at [242, 194] on button "Registrar pagamento" at bounding box center [238, 193] width 87 height 11
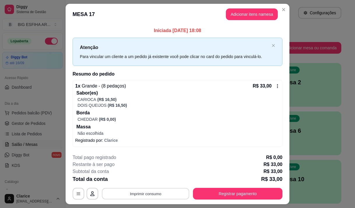
click at [170, 193] on button "Imprimir consumo" at bounding box center [146, 193] width 88 height 11
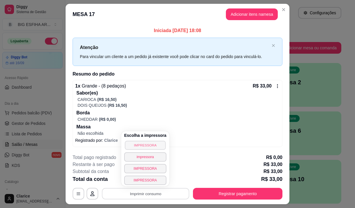
click at [142, 144] on button "IMPRESSORA" at bounding box center [145, 145] width 41 height 9
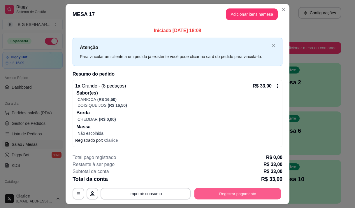
click at [239, 189] on button "Registrar pagamento" at bounding box center [238, 193] width 87 height 11
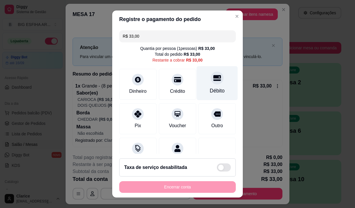
click at [217, 84] on div "Débito" at bounding box center [217, 83] width 41 height 34
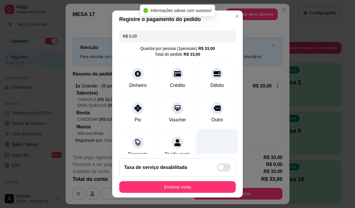
type input "R$ 0,00"
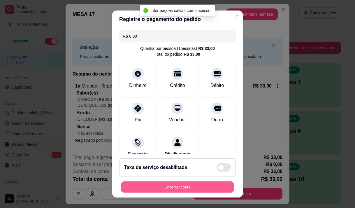
click at [181, 188] on button "Encerrar conta" at bounding box center [177, 187] width 113 height 11
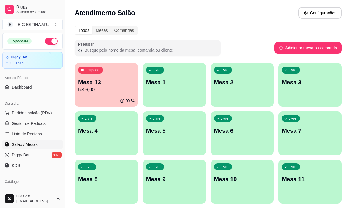
click at [98, 82] on p "Mesa 13" at bounding box center [106, 82] width 56 height 8
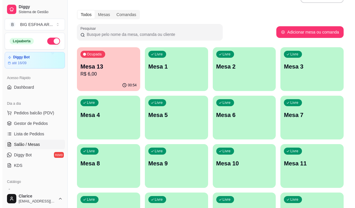
scroll to position [29, 0]
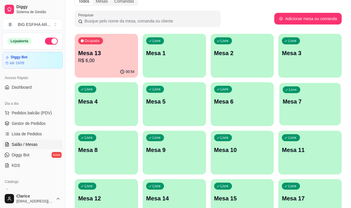
click at [295, 100] on p "Mesa 7" at bounding box center [310, 102] width 55 height 8
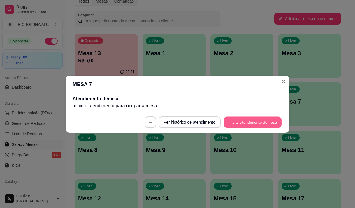
click at [256, 124] on button "Iniciar atendimento de mesa" at bounding box center [253, 121] width 58 height 11
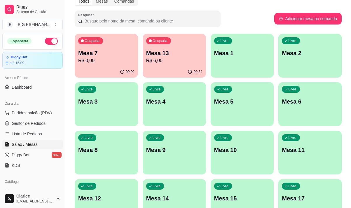
click at [348, 64] on div "Todos Mesas Comandas Pesquisar Adicionar mesa ou comanda Ocupada Mesa 7 R$ 0,00…" at bounding box center [208, 208] width 286 height 431
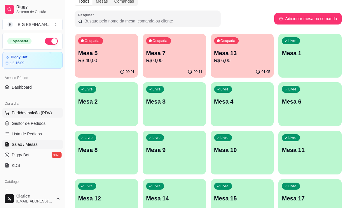
click at [27, 109] on button "Pedidos balcão (PDV)" at bounding box center [32, 112] width 60 height 9
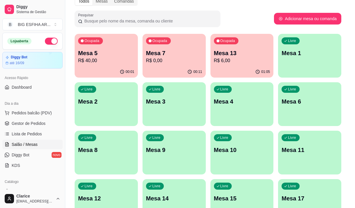
click at [247, 24] on p "Entrega" at bounding box center [251, 25] width 14 height 6
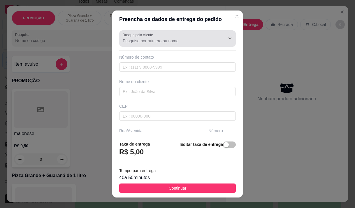
click at [181, 42] on input "Busque pelo cliente" at bounding box center [169, 41] width 93 height 6
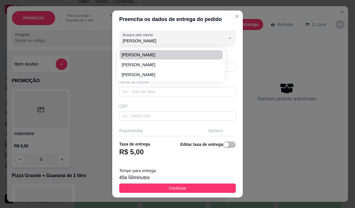
click at [158, 50] on li "Alberto ximenes" at bounding box center [171, 54] width 103 height 9
type input "Alberto ximenes"
type input "8599852926"
type input "Alberto ximenes"
type input "Av jovita feitosa 2780"
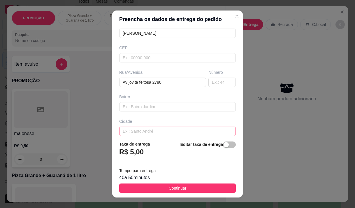
scroll to position [88, 0]
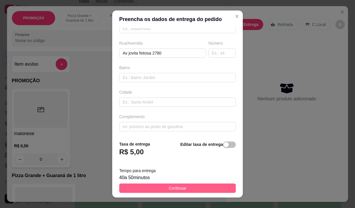
type input "Alberto ximenes"
click at [163, 189] on button "Continuar" at bounding box center [177, 188] width 117 height 9
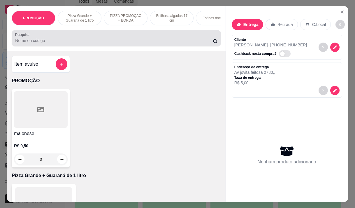
click at [36, 41] on input "Pesquisa" at bounding box center [114, 41] width 198 height 6
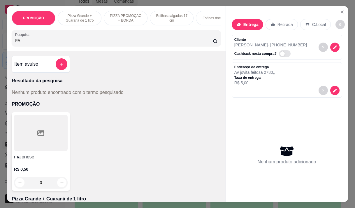
type input "F"
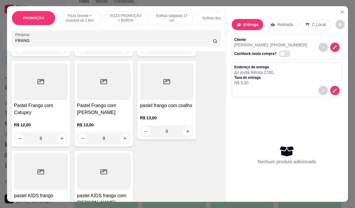
scroll to position [204, 0]
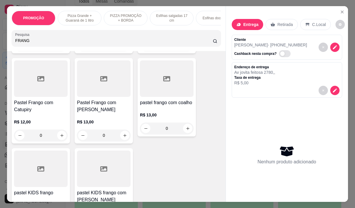
click at [118, 119] on p "R$ 13,00" at bounding box center [104, 122] width 54 height 6
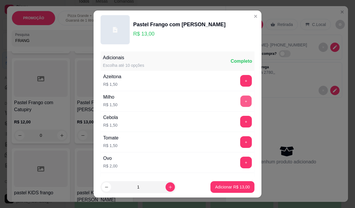
click at [241, 103] on button "+" at bounding box center [246, 100] width 11 height 11
click at [224, 187] on p "Adicionar R$ 14,50" at bounding box center [232, 187] width 35 height 6
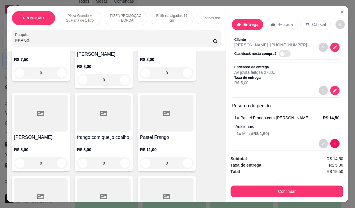
scroll to position [0, 0]
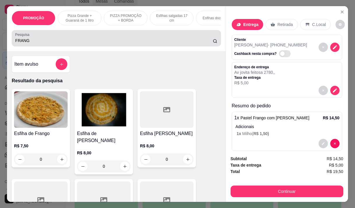
click at [56, 43] on input "FRANG" at bounding box center [114, 41] width 198 height 6
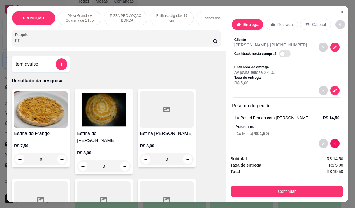
type input "F"
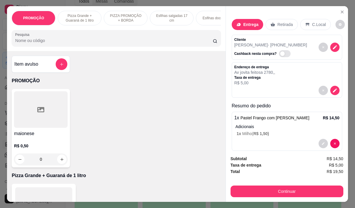
click at [71, 41] on input "Pesquisa" at bounding box center [114, 41] width 198 height 6
type input "G"
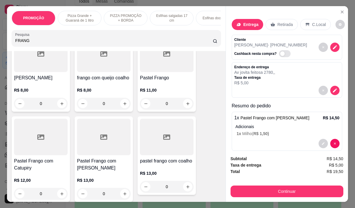
scroll to position [175, 0]
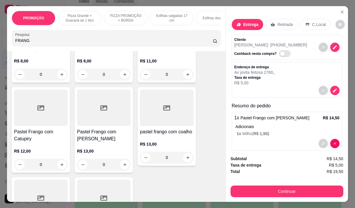
click at [179, 141] on p "R$ 13,00" at bounding box center [167, 144] width 54 height 6
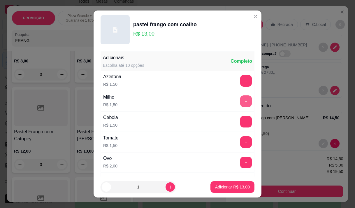
click at [240, 102] on button "+" at bounding box center [246, 101] width 12 height 12
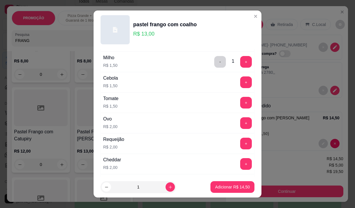
scroll to position [29, 0]
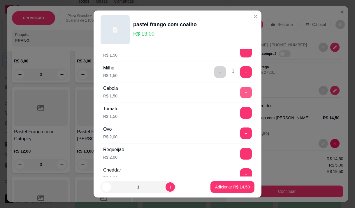
click at [240, 91] on button "+" at bounding box center [246, 93] width 12 height 12
click at [215, 186] on p "Adicionar R$ 16,00" at bounding box center [232, 187] width 35 height 6
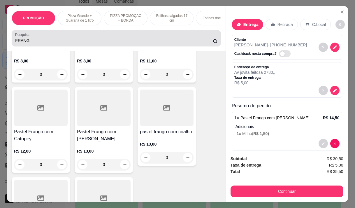
click at [34, 43] on input "FRANG" at bounding box center [114, 41] width 198 height 6
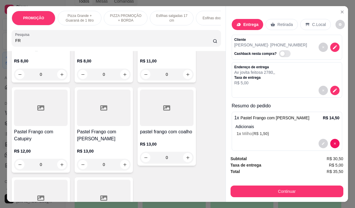
type input "F"
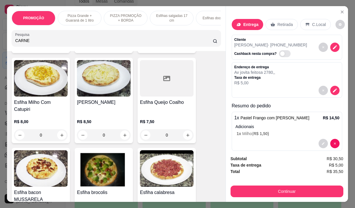
scroll to position [1858, 0]
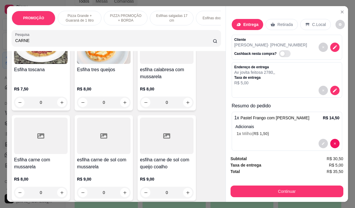
type input "CARNE"
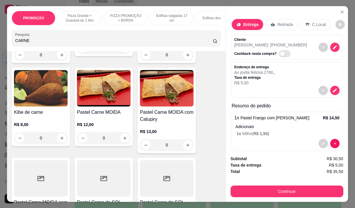
scroll to position [350, 0]
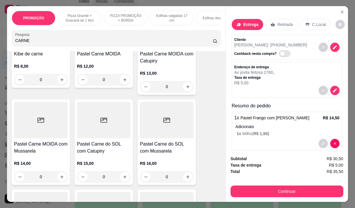
click at [45, 130] on div at bounding box center [41, 120] width 54 height 36
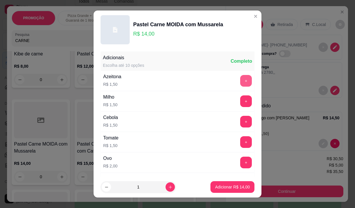
click at [240, 81] on button "+" at bounding box center [246, 81] width 12 height 12
click at [233, 185] on p "Adicionar R$ 15,50" at bounding box center [233, 187] width 34 height 6
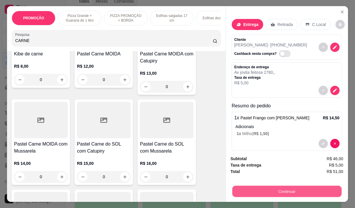
click at [290, 187] on button "Continuar" at bounding box center [286, 191] width 109 height 11
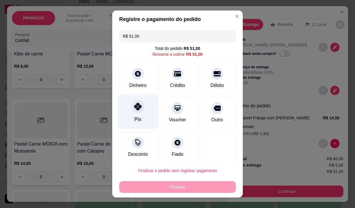
click at [128, 113] on div "Pix" at bounding box center [138, 112] width 41 height 34
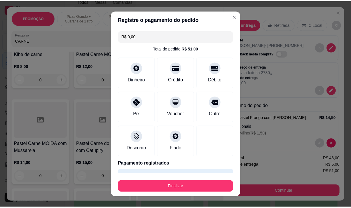
scroll to position [15, 0]
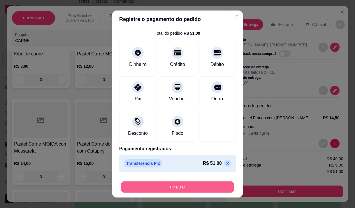
click at [198, 187] on button "Finalizar" at bounding box center [177, 187] width 113 height 11
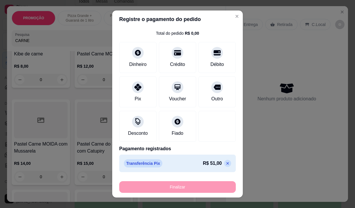
type input "-R$ 51,00"
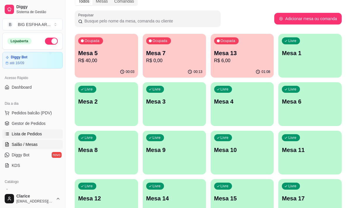
click at [24, 136] on span "Lista de Pedidos" at bounding box center [27, 134] width 30 height 6
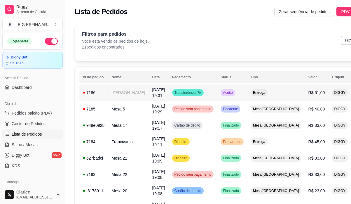
click at [234, 95] on td "Aceito" at bounding box center [232, 92] width 30 height 16
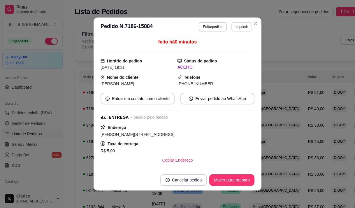
click at [232, 24] on button "Imprimir" at bounding box center [242, 26] width 21 height 9
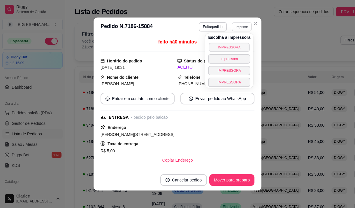
click at [219, 49] on button "IMPRESSORA" at bounding box center [229, 47] width 41 height 9
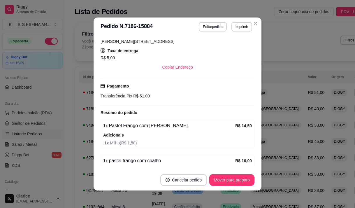
scroll to position [117, 0]
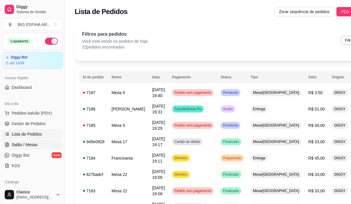
click at [29, 140] on link "Salão / Mesas" at bounding box center [32, 144] width 60 height 9
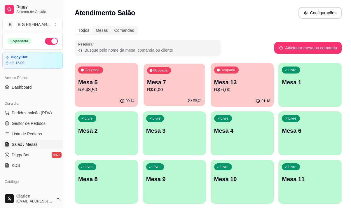
click at [169, 100] on div "00:24" at bounding box center [174, 100] width 61 height 11
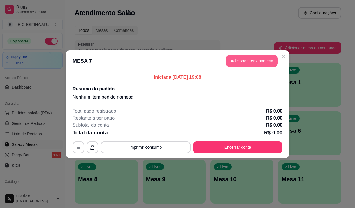
click at [247, 64] on button "Adicionar itens na mesa" at bounding box center [252, 61] width 52 height 12
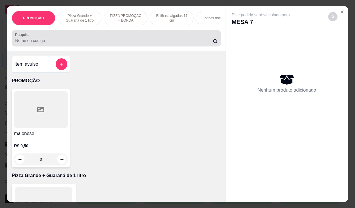
click at [93, 43] on input "Pesquisa" at bounding box center [114, 41] width 198 height 6
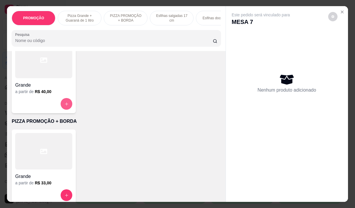
scroll to position [146, 0]
click at [69, 109] on button "increase-product-quantity" at bounding box center [66, 103] width 11 height 11
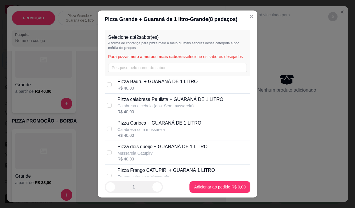
click at [158, 150] on p "Pizza dois queijo + GUARANÁ DE 1 LITRO" at bounding box center [163, 146] width 90 height 7
click at [156, 150] on p "Pizza dois queijo + GUARANÁ DE 1 LITRO" at bounding box center [163, 146] width 90 height 7
checkbox input "false"
click at [145, 132] on p "Calabresa com mussarela" at bounding box center [160, 130] width 84 height 6
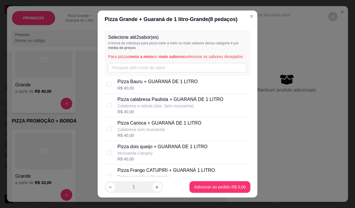
click at [145, 132] on p "Calabresa com mussarela" at bounding box center [160, 130] width 84 height 6
checkbox input "false"
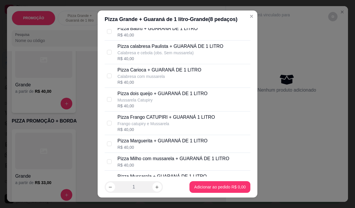
scroll to position [58, 0]
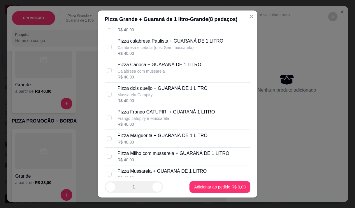
click at [142, 121] on p "Frango catupiry e Mussarela" at bounding box center [166, 119] width 97 height 6
checkbox input "true"
click at [121, 68] on p "Pizza Carioca + GUARANÁ DE 1 LITRO" at bounding box center [160, 64] width 84 height 7
checkbox input "true"
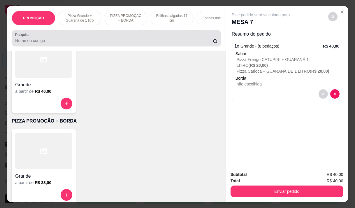
click at [34, 41] on input "Pesquisa" at bounding box center [114, 41] width 198 height 6
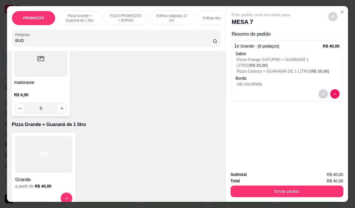
scroll to position [241, 0]
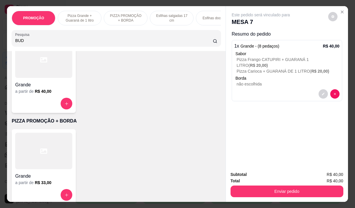
type input "BUD"
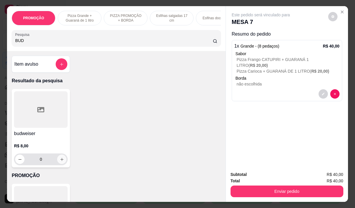
click at [63, 159] on button "increase-product-quantity" at bounding box center [61, 159] width 9 height 9
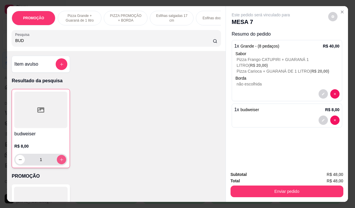
type input "1"
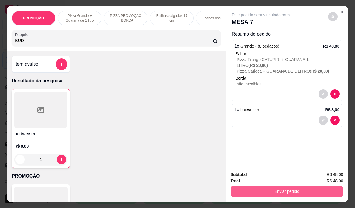
click at [275, 187] on button "Enviar pedido" at bounding box center [287, 192] width 113 height 12
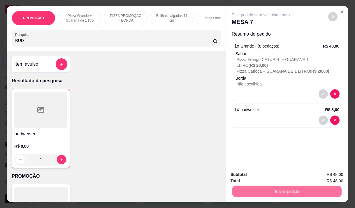
click at [259, 173] on button "Não registrar e enviar pedido" at bounding box center [268, 174] width 61 height 11
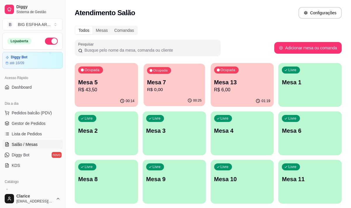
click at [179, 88] on p "R$ 0,00" at bounding box center [174, 89] width 55 height 7
click at [161, 93] on p "R$ 0,00" at bounding box center [174, 89] width 55 height 7
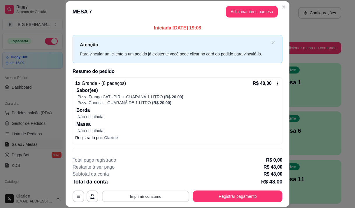
click at [166, 193] on button "Imprimir consumo" at bounding box center [146, 196] width 88 height 11
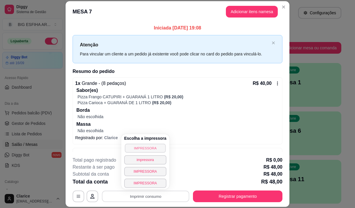
click at [143, 146] on button "IMPRESSORA" at bounding box center [145, 148] width 41 height 9
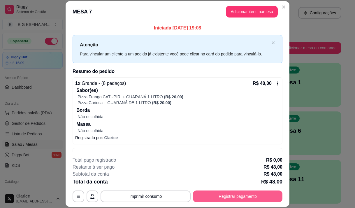
click at [229, 197] on button "Registrar pagamento" at bounding box center [238, 197] width 90 height 12
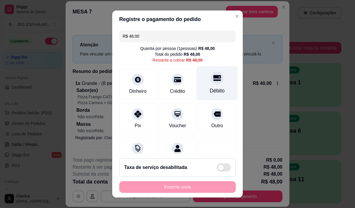
click at [214, 85] on div "Débito" at bounding box center [217, 83] width 41 height 34
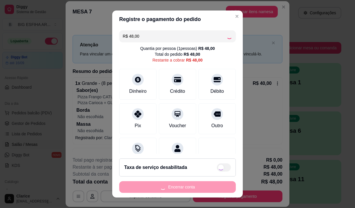
type input "R$ 0,00"
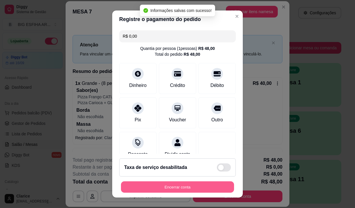
click at [197, 186] on button "Encerrar conta" at bounding box center [177, 187] width 113 height 11
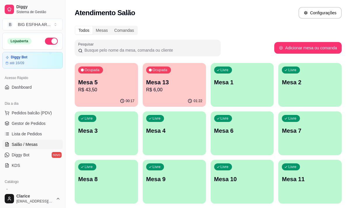
click at [95, 96] on div "00:17" at bounding box center [106, 100] width 63 height 11
click at [34, 126] on span "Gestor de Pedidos" at bounding box center [29, 124] width 34 height 6
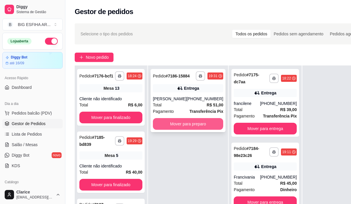
click at [196, 126] on button "Mover para preparo" at bounding box center [188, 124] width 70 height 12
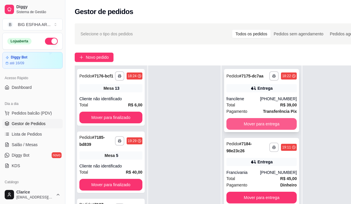
click at [276, 130] on button "Mover para entrega" at bounding box center [261, 124] width 70 height 12
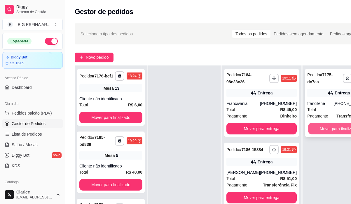
click at [325, 130] on button "Mover para finalizado" at bounding box center [338, 128] width 61 height 11
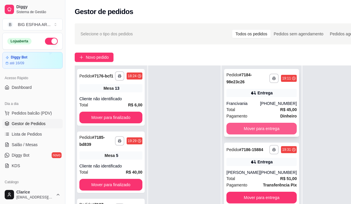
click at [276, 130] on button "Mover para entrega" at bounding box center [261, 129] width 70 height 12
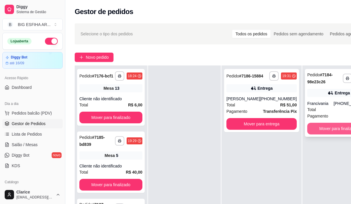
click at [325, 128] on button "Mover para finalizado" at bounding box center [338, 129] width 63 height 12
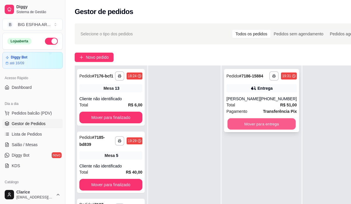
click at [280, 128] on button "Mover para entrega" at bounding box center [262, 123] width 68 height 11
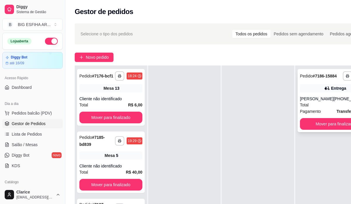
click at [329, 130] on button "Mover para finalizado" at bounding box center [335, 124] width 70 height 12
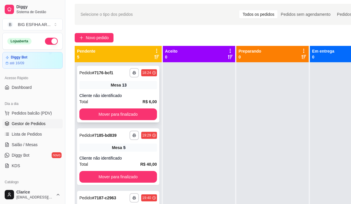
scroll to position [29, 0]
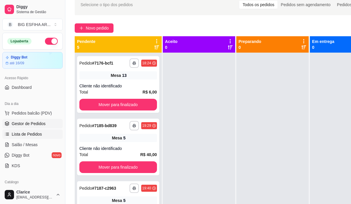
click at [33, 133] on span "Lista de Pedidos" at bounding box center [27, 134] width 30 height 6
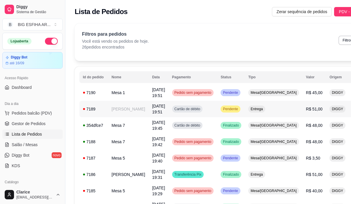
click at [263, 112] on td "Entrega" at bounding box center [274, 109] width 58 height 16
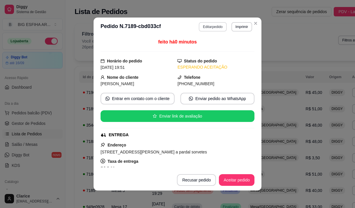
click at [215, 30] on button "Editar pedido" at bounding box center [213, 26] width 28 height 9
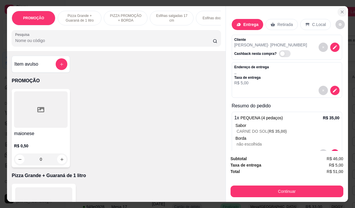
click at [341, 7] on button "Close" at bounding box center [342, 11] width 9 height 9
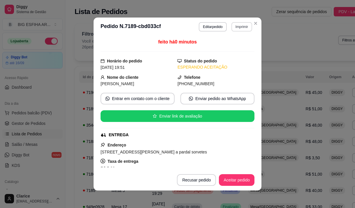
click at [238, 28] on button "Imprimir" at bounding box center [242, 26] width 21 height 9
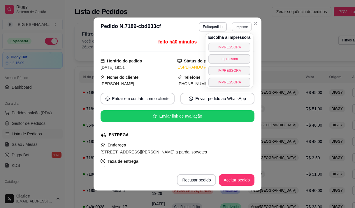
click at [226, 48] on button "IMPRESSORA" at bounding box center [230, 47] width 42 height 9
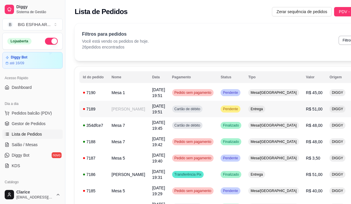
click at [223, 107] on span "Pendente" at bounding box center [230, 109] width 17 height 5
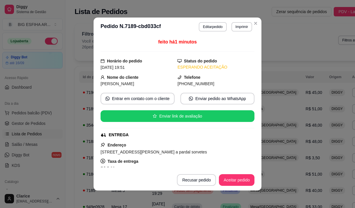
click at [237, 173] on footer "Recusar pedido Aceitar pedido" at bounding box center [178, 180] width 168 height 21
click at [234, 179] on button "Aceitar pedido" at bounding box center [237, 180] width 36 height 12
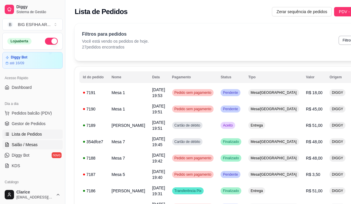
click at [20, 143] on span "Salão / Mesas" at bounding box center [25, 145] width 26 height 6
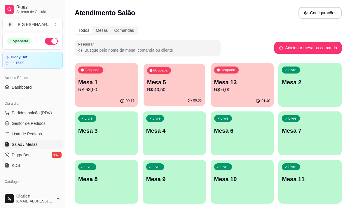
click at [178, 99] on div "00:36" at bounding box center [174, 100] width 61 height 11
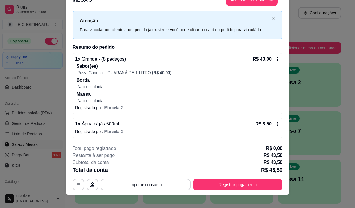
scroll to position [18, 0]
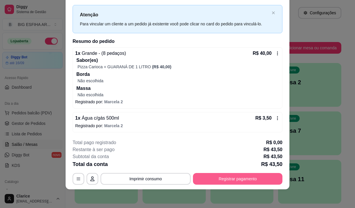
click at [244, 175] on button "Registrar pagamento" at bounding box center [238, 179] width 90 height 12
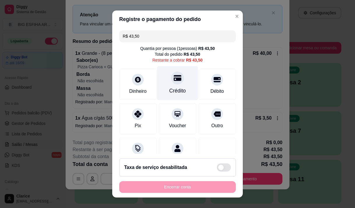
click at [170, 89] on div "Crédito" at bounding box center [178, 91] width 17 height 8
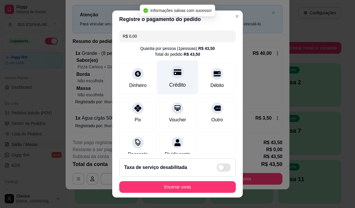
type input "R$ 0,00"
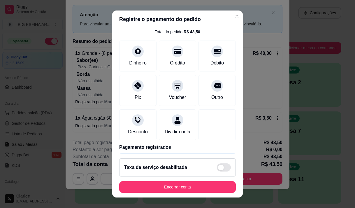
scroll to position [48, 0]
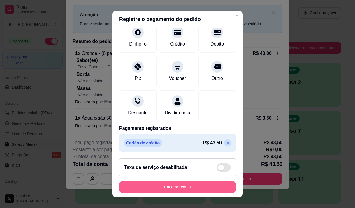
click at [179, 186] on button "Encerrar conta" at bounding box center [177, 187] width 117 height 12
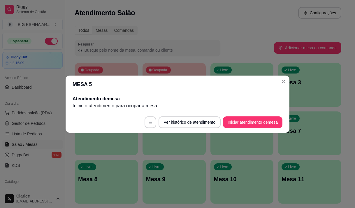
scroll to position [0, 0]
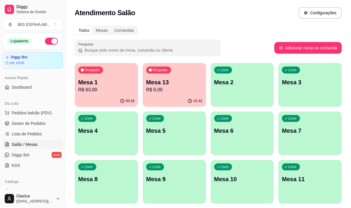
click at [163, 91] on p "R$ 6,00" at bounding box center [174, 89] width 56 height 7
click at [93, 86] on p "Mesa 1" at bounding box center [106, 82] width 56 height 8
click at [50, 111] on button "Pedidos balcão (PDV)" at bounding box center [32, 112] width 60 height 9
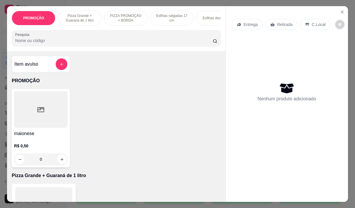
click at [239, 23] on icon at bounding box center [239, 24] width 4 height 3
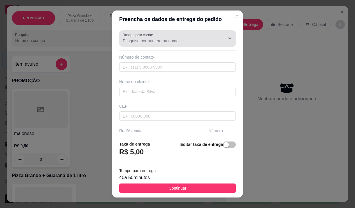
click at [125, 43] on input "Busque pelo cliente" at bounding box center [169, 41] width 93 height 6
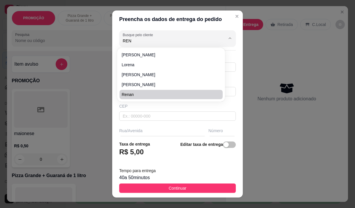
click at [145, 93] on span "renan" at bounding box center [168, 95] width 93 height 6
type input "renan"
type input "85996510440"
type input "renan"
type input "[PERSON_NAME], 2250 (Altos)"
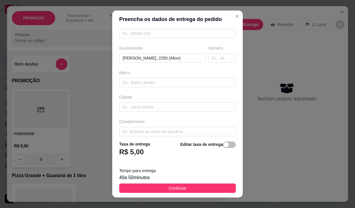
scroll to position [88, 0]
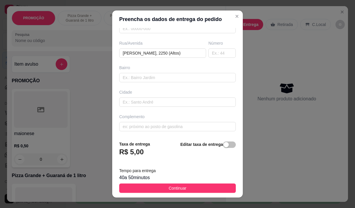
type input "renan"
click at [169, 189] on span "Continuar" at bounding box center [178, 188] width 18 height 6
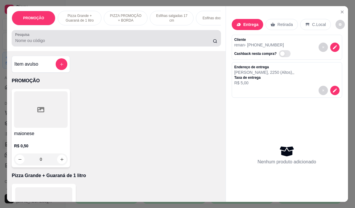
click at [116, 43] on input "Pesquisa" at bounding box center [114, 41] width 198 height 6
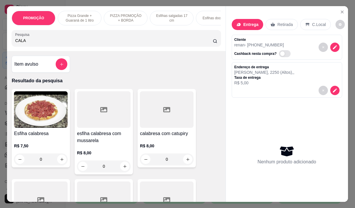
scroll to position [58, 0]
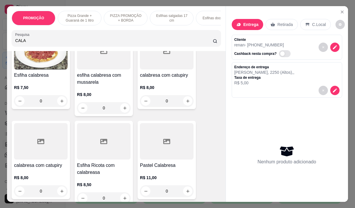
type input "CALA"
click at [107, 86] on h4 "esfiha calabresa com mussarela" at bounding box center [104, 79] width 54 height 14
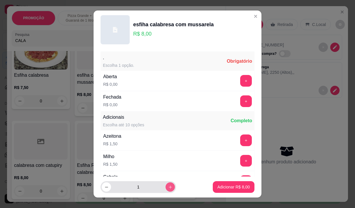
click at [166, 190] on button "increase-product-quantity" at bounding box center [170, 186] width 9 height 9
type input "2"
click at [240, 82] on button "+" at bounding box center [246, 81] width 12 height 12
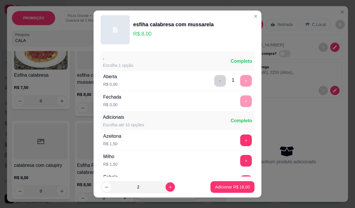
scroll to position [62, 0]
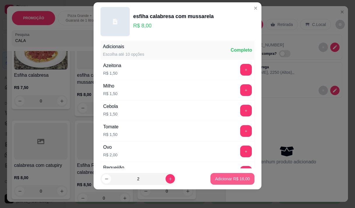
click at [222, 177] on p "Adicionar R$ 16,00" at bounding box center [232, 179] width 35 height 6
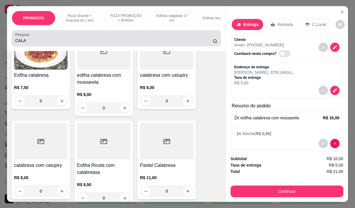
click at [62, 38] on div "CALA" at bounding box center [116, 38] width 202 height 12
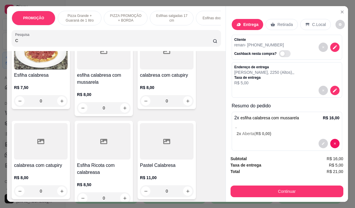
type input "C"
click at [62, 38] on div "C" at bounding box center [116, 38] width 202 height 12
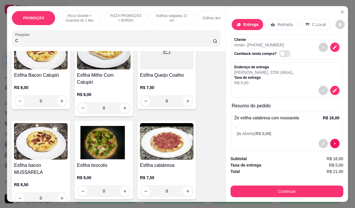
scroll to position [142, 0]
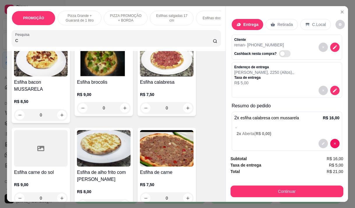
click at [182, 192] on div "0" at bounding box center [167, 198] width 54 height 12
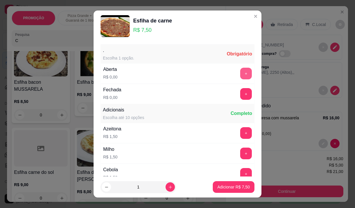
click at [240, 70] on button "+" at bounding box center [246, 74] width 12 height 12
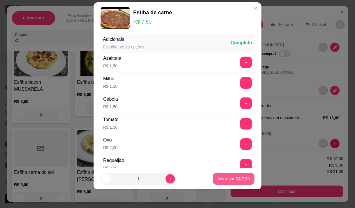
click at [219, 178] on p "Adicionar R$ 7,50" at bounding box center [234, 179] width 32 height 6
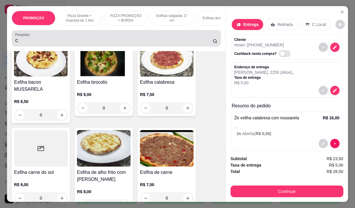
click at [60, 43] on input "C" at bounding box center [114, 41] width 198 height 6
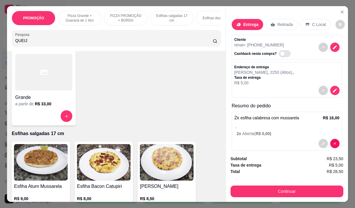
scroll to position [590, 0]
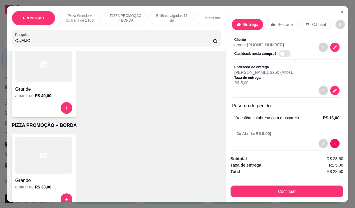
type input "QUEIJO"
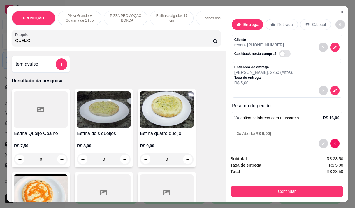
click at [163, 142] on div "R$ 9,00 0" at bounding box center [167, 151] width 54 height 28
click at [52, 147] on p "R$ 7,50" at bounding box center [41, 146] width 54 height 6
click at [237, 81] on p "R$ 5,00" at bounding box center [265, 83] width 60 height 6
click at [62, 162] on div "0" at bounding box center [41, 160] width 54 height 12
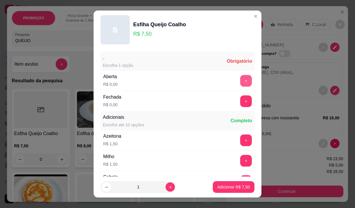
click at [240, 79] on button "+" at bounding box center [246, 81] width 12 height 12
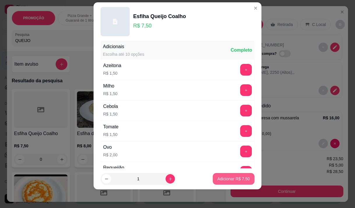
click at [224, 179] on p "Adicionar R$ 7,50" at bounding box center [234, 179] width 32 height 6
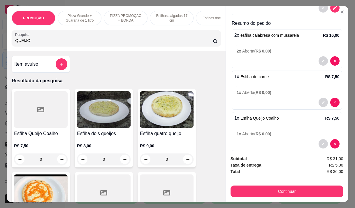
scroll to position [91, 0]
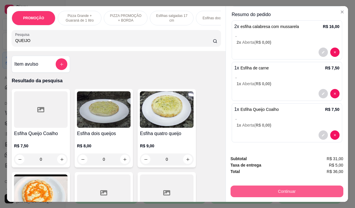
click at [274, 190] on button "Continuar" at bounding box center [287, 192] width 113 height 12
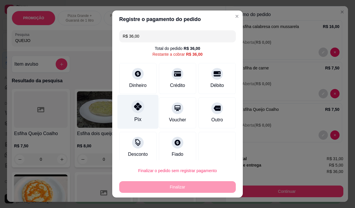
click at [139, 115] on div "Pix" at bounding box center [138, 112] width 41 height 34
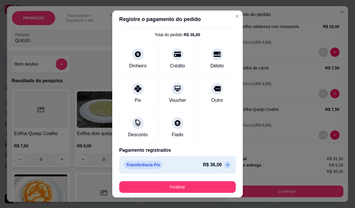
scroll to position [15, 0]
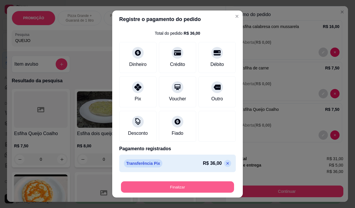
click at [186, 188] on button "Finalizar" at bounding box center [177, 187] width 113 height 11
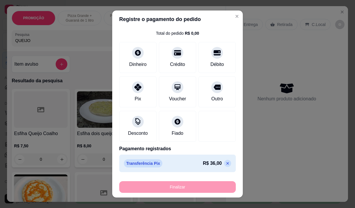
type input "-R$ 36,00"
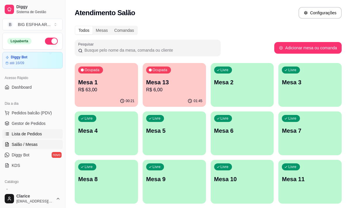
click at [29, 137] on span "Lista de Pedidos" at bounding box center [27, 134] width 30 height 6
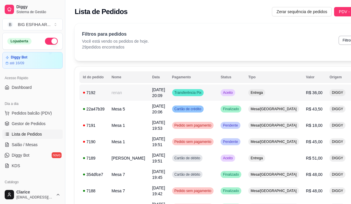
click at [217, 99] on td "Aceito" at bounding box center [231, 92] width 28 height 16
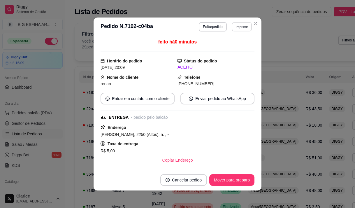
click at [238, 27] on button "Imprimir" at bounding box center [242, 26] width 20 height 9
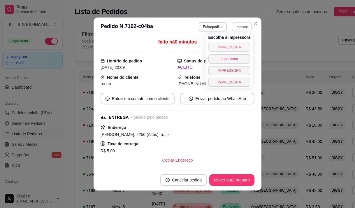
click at [223, 43] on button "IMPRESSORA" at bounding box center [230, 47] width 42 height 9
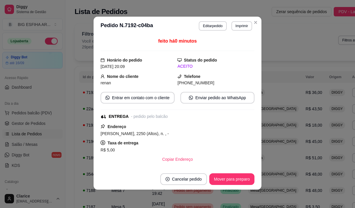
scroll to position [1, 0]
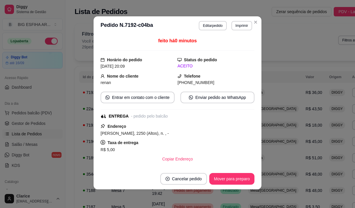
click at [259, 109] on div "feito há 0 minutos Horário do pedido 28/08/2025 20:09 Status do pedido ACEITO N…" at bounding box center [178, 101] width 168 height 133
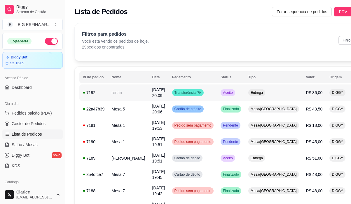
click at [194, 93] on td "Transferência Pix" at bounding box center [193, 92] width 49 height 16
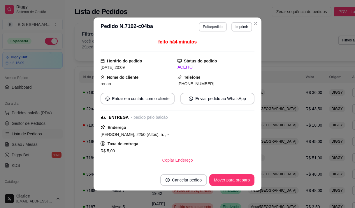
click at [216, 29] on button "Editar pedido" at bounding box center [213, 26] width 28 height 9
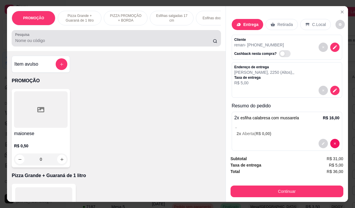
click at [163, 46] on div "Pesquisa" at bounding box center [116, 38] width 209 height 16
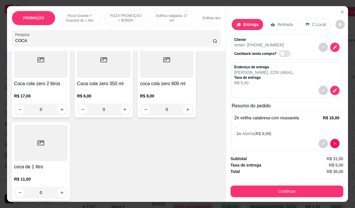
scroll to position [146, 0]
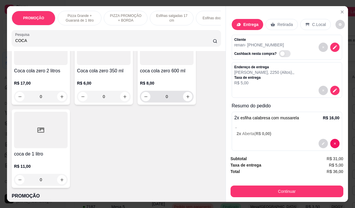
type input "COCA"
click at [161, 85] on p "R$ 8,00" at bounding box center [167, 83] width 54 height 6
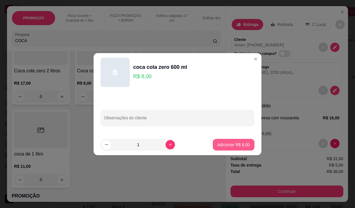
click at [222, 145] on p "Adicionar R$ 8,00" at bounding box center [234, 145] width 32 height 6
type input "1"
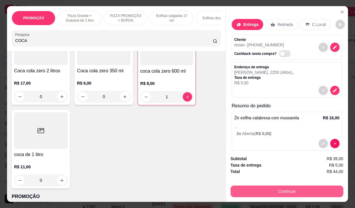
click at [253, 194] on button "Continuar" at bounding box center [287, 192] width 113 height 12
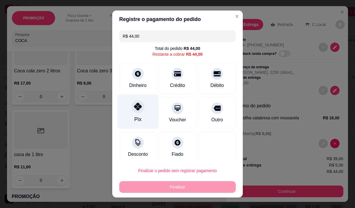
click at [138, 123] on div "Pix" at bounding box center [138, 112] width 41 height 34
type input "R$ 0,00"
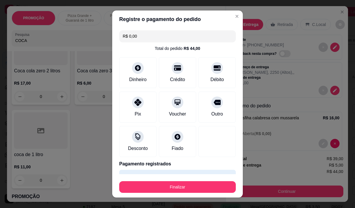
scroll to position [8, 0]
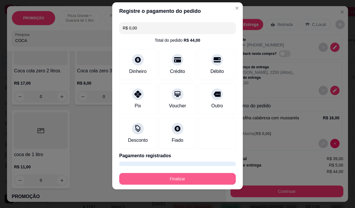
click at [178, 183] on button "Finalizar" at bounding box center [177, 179] width 117 height 12
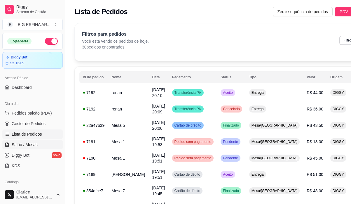
click at [24, 142] on span "Salão / Mesas" at bounding box center [25, 145] width 26 height 6
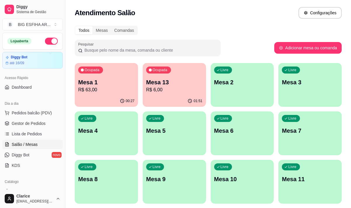
click at [106, 90] on p "R$ 63,00" at bounding box center [106, 89] width 56 height 7
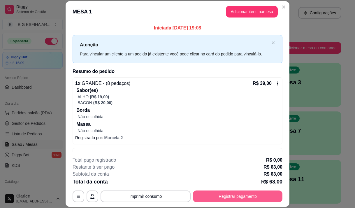
click at [219, 196] on button "Registrar pagamento" at bounding box center [238, 197] width 90 height 12
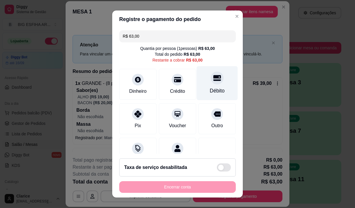
click at [215, 88] on div "Débito" at bounding box center [217, 91] width 15 height 8
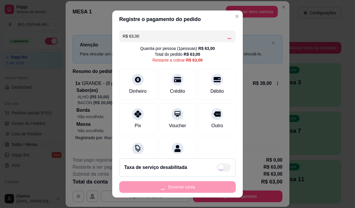
scroll to position [24, 0]
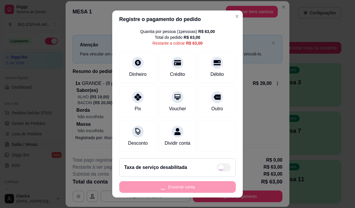
type input "R$ 0,00"
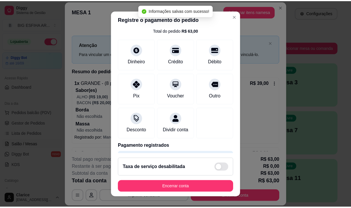
scroll to position [8, 0]
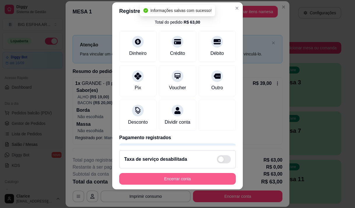
click at [187, 180] on button "Encerrar conta" at bounding box center [177, 179] width 117 height 12
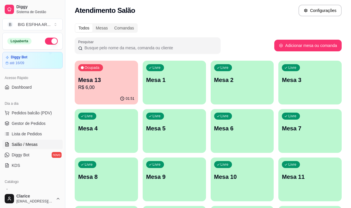
scroll to position [0, 0]
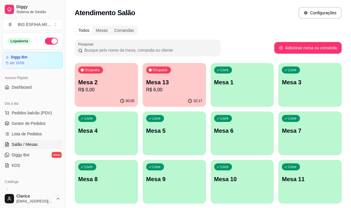
click at [232, 136] on div "Livre Mesa 6" at bounding box center [242, 129] width 63 height 37
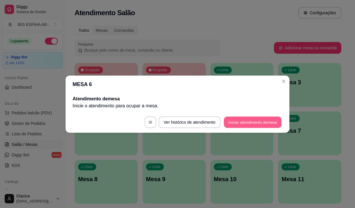
click at [254, 123] on button "Iniciar atendimento de mesa" at bounding box center [253, 121] width 58 height 11
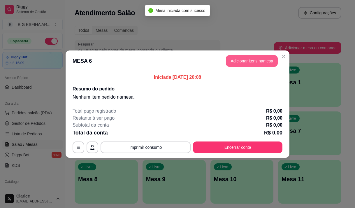
click at [239, 60] on button "Adicionar itens na mesa" at bounding box center [252, 61] width 52 height 12
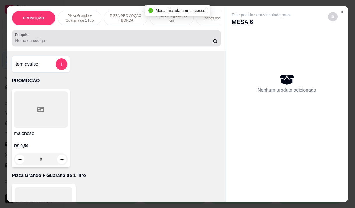
click at [61, 43] on input "Pesquisa" at bounding box center [114, 41] width 198 height 6
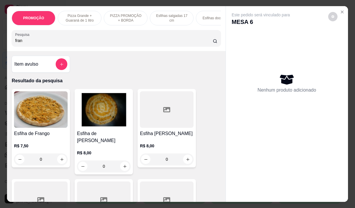
type input "fran"
click at [98, 115] on img at bounding box center [104, 109] width 54 height 36
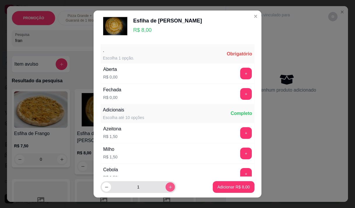
click at [166, 187] on button "increase-product-quantity" at bounding box center [170, 186] width 9 height 9
type input "2"
click at [240, 70] on button "+" at bounding box center [246, 74] width 12 height 12
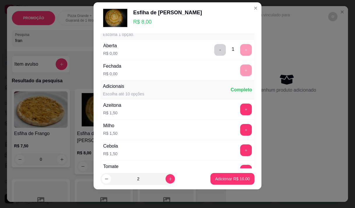
scroll to position [62, 0]
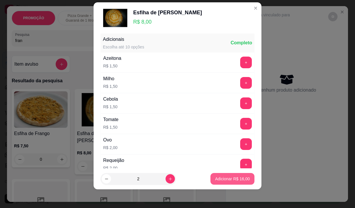
click at [228, 177] on p "Adicionar R$ 16,00" at bounding box center [232, 179] width 35 height 6
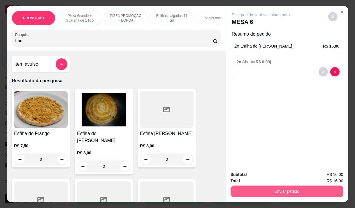
click at [264, 190] on button "Enviar pedido" at bounding box center [287, 192] width 113 height 12
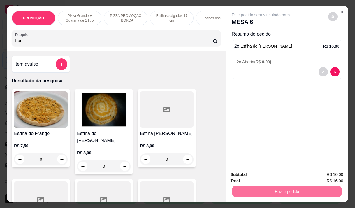
click at [261, 175] on button "Não registrar e enviar pedido" at bounding box center [268, 174] width 61 height 11
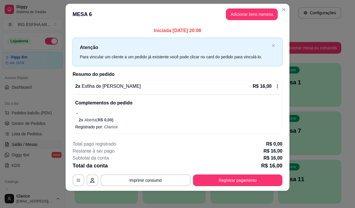
scroll to position [8, 0]
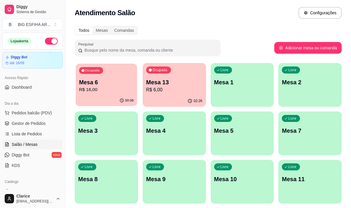
click at [114, 97] on div "00:08" at bounding box center [106, 100] width 61 height 11
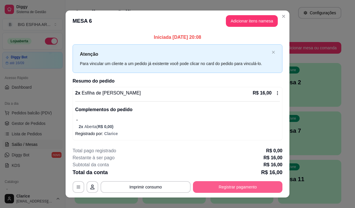
click at [228, 190] on button "Registrar pagamento" at bounding box center [238, 187] width 90 height 12
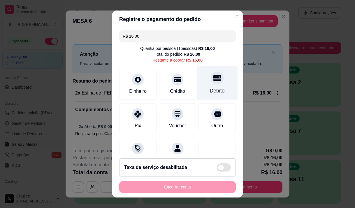
click at [198, 91] on div "Débito" at bounding box center [217, 83] width 41 height 34
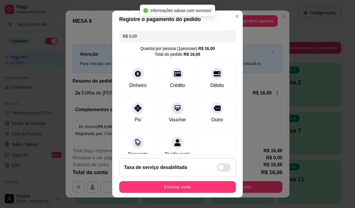
type input "R$ 0,00"
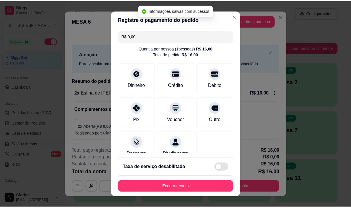
scroll to position [24, 0]
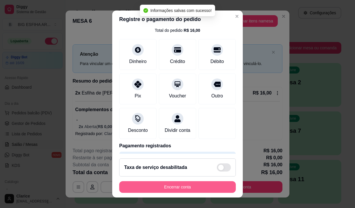
click at [166, 188] on button "Encerrar conta" at bounding box center [177, 187] width 117 height 12
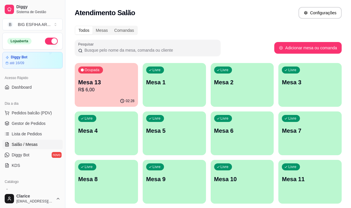
click at [99, 97] on div "02:28" at bounding box center [106, 100] width 63 height 11
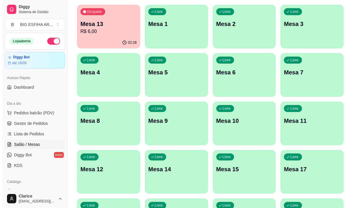
scroll to position [0, 0]
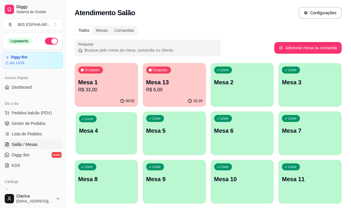
click at [96, 145] on div "Livre Mesa 4" at bounding box center [106, 130] width 61 height 36
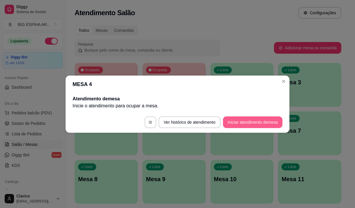
click at [242, 120] on button "Iniciar atendimento de mesa" at bounding box center [253, 122] width 60 height 12
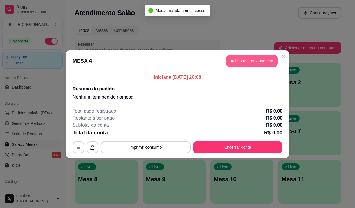
click at [235, 63] on button "Adicionar itens na mesa" at bounding box center [252, 61] width 52 height 12
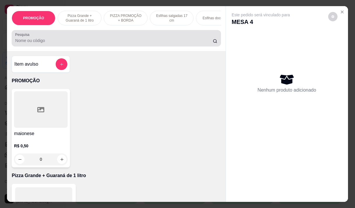
click at [89, 46] on div "Pesquisa" at bounding box center [116, 38] width 209 height 16
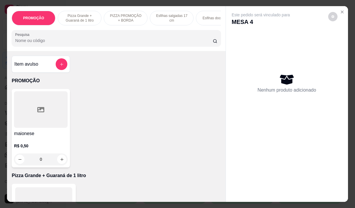
click at [89, 43] on input "Pesquisa" at bounding box center [114, 41] width 198 height 6
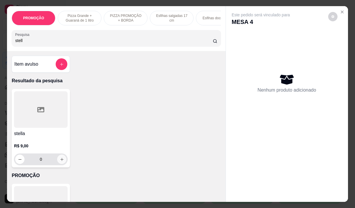
type input "stell"
click at [60, 161] on icon "increase-product-quantity" at bounding box center [62, 159] width 4 height 4
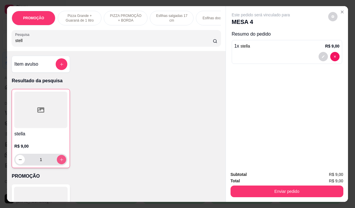
type input "1"
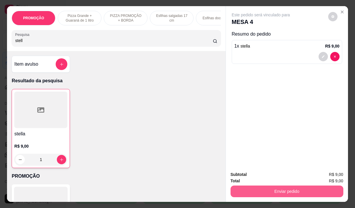
click at [253, 190] on button "Enviar pedido" at bounding box center [287, 192] width 113 height 12
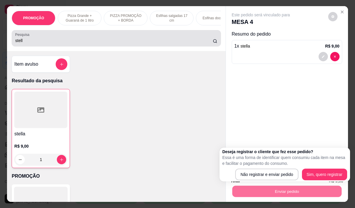
click at [70, 43] on input "stell" at bounding box center [114, 41] width 198 height 6
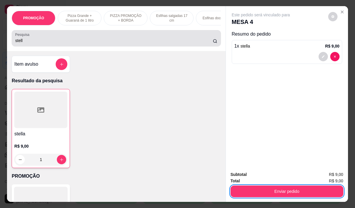
click at [63, 43] on input "stell" at bounding box center [114, 41] width 198 height 6
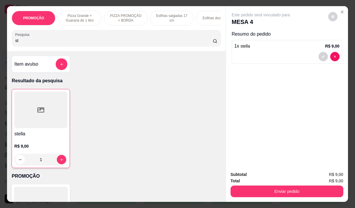
type input "s"
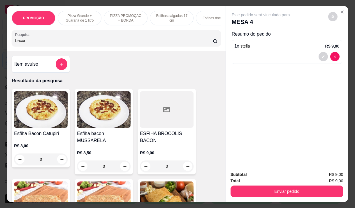
type input "bacon"
click at [98, 135] on h4 "Esfiha bacon MUSSARELA" at bounding box center [104, 137] width 54 height 14
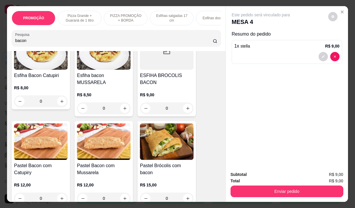
scroll to position [88, 0]
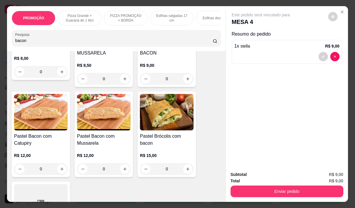
click at [111, 139] on h4 "Pastel Bacon com Mussarela" at bounding box center [104, 140] width 54 height 14
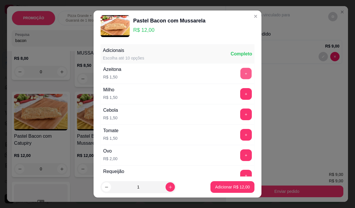
click at [241, 73] on button "+" at bounding box center [246, 73] width 11 height 11
click at [241, 96] on button "+" at bounding box center [246, 93] width 11 height 11
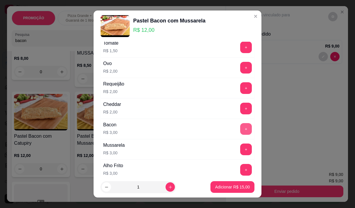
click at [240, 129] on button "+" at bounding box center [246, 129] width 12 height 12
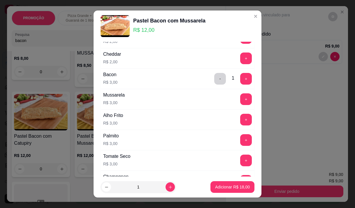
scroll to position [175, 0]
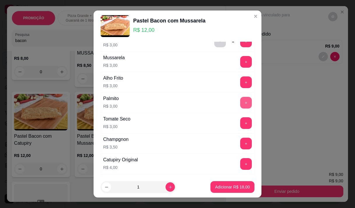
click at [240, 105] on button "+" at bounding box center [246, 103] width 12 height 12
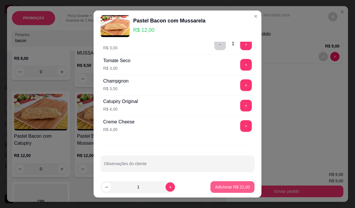
scroll to position [237, 0]
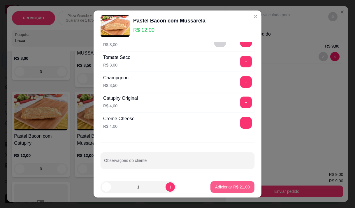
click at [226, 187] on p "Adicionar R$ 21,00" at bounding box center [232, 187] width 35 height 6
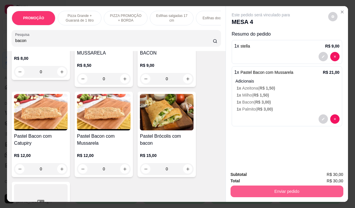
click at [301, 190] on button "Enviar pedido" at bounding box center [287, 192] width 113 height 12
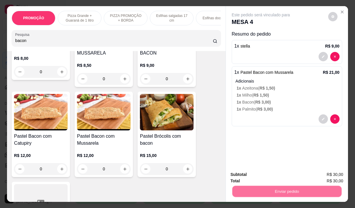
click at [258, 175] on button "Não registrar e enviar pedido" at bounding box center [268, 174] width 61 height 11
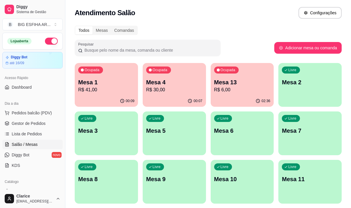
click at [103, 87] on p "R$ 41,00" at bounding box center [106, 89] width 56 height 7
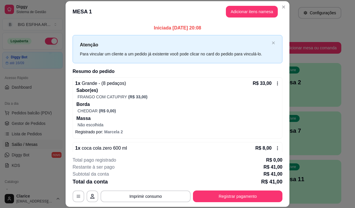
scroll to position [13, 0]
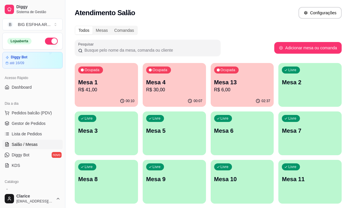
click at [296, 99] on div "Livre Mesa 2" at bounding box center [309, 81] width 63 height 37
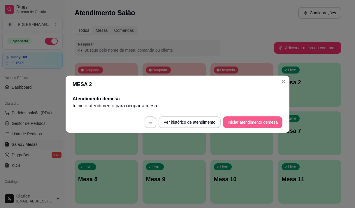
click at [257, 122] on button "Iniciar atendimento de mesa" at bounding box center [253, 122] width 60 height 12
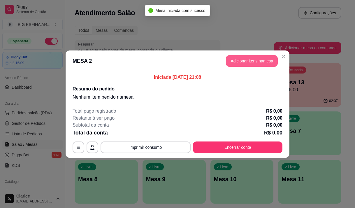
click at [245, 56] on button "Adicionar itens na mesa" at bounding box center [252, 61] width 52 height 12
click at [135, 41] on input "Pesquisa" at bounding box center [114, 41] width 198 height 6
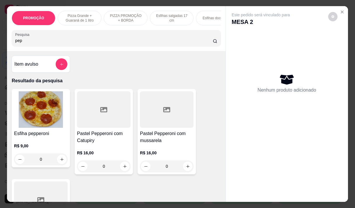
click at [48, 146] on p "R$ 9,00" at bounding box center [41, 146] width 54 height 6
click at [171, 121] on div at bounding box center [167, 109] width 54 height 36
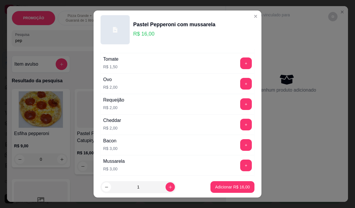
scroll to position [58, 0]
click at [240, 105] on button "+" at bounding box center [246, 104] width 12 height 12
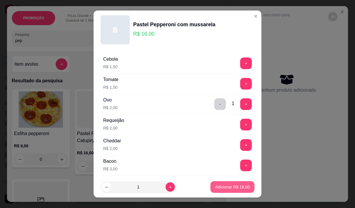
click at [235, 186] on p "Adicionar R$ 18,00" at bounding box center [232, 187] width 35 height 6
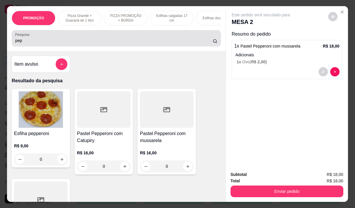
click at [95, 44] on div "pep" at bounding box center [116, 38] width 202 height 12
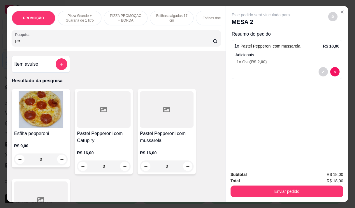
type input "p"
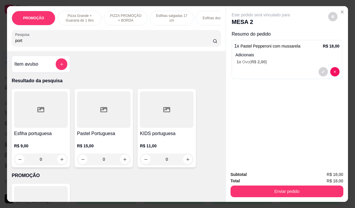
type input "port"
click at [118, 142] on div "R$ 15,00 0" at bounding box center [104, 151] width 54 height 28
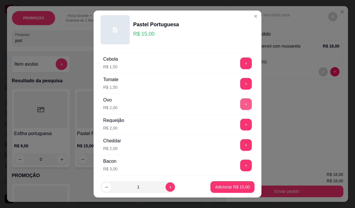
click at [240, 104] on button "+" at bounding box center [246, 104] width 12 height 12
click at [224, 186] on p "Adicionar R$ 17,00" at bounding box center [233, 187] width 34 height 6
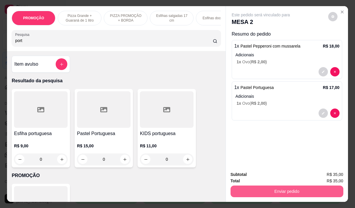
click at [261, 187] on button "Enviar pedido" at bounding box center [287, 192] width 113 height 12
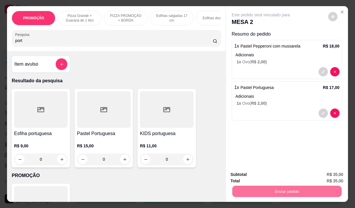
click at [260, 178] on button "Não registrar e enviar pedido" at bounding box center [268, 174] width 61 height 11
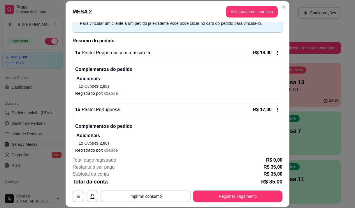
scroll to position [38, 0]
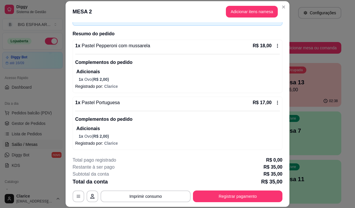
click at [278, 102] on icon at bounding box center [278, 103] width 1 height 4
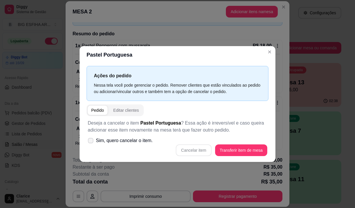
click at [93, 140] on span at bounding box center [91, 141] width 6 height 6
click at [91, 142] on input "Sim, quero cancelar o item." at bounding box center [90, 144] width 4 height 4
checkbox input "true"
click at [216, 147] on div "Cancelar item Transferir item de mesa" at bounding box center [178, 150] width 180 height 12
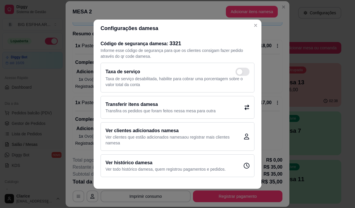
click at [221, 41] on h2 "Código de segurança da mesa : 3321" at bounding box center [178, 43] width 154 height 8
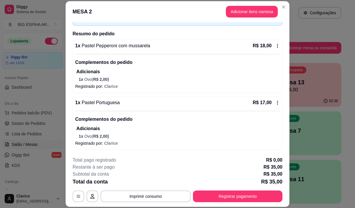
click at [269, 105] on div "R$ 17,00" at bounding box center [266, 102] width 27 height 7
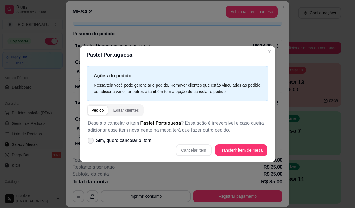
click at [92, 140] on icon at bounding box center [90, 141] width 5 height 4
click at [91, 142] on input "Sim, quero cancelar o item." at bounding box center [90, 144] width 4 height 4
checkbox input "true"
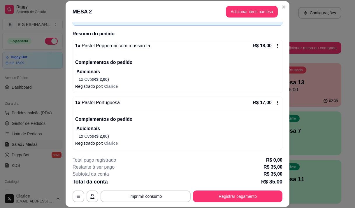
click at [275, 101] on icon at bounding box center [277, 102] width 5 height 5
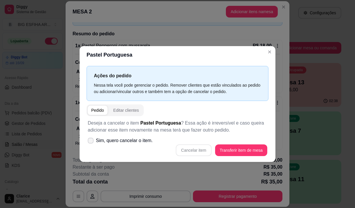
click at [112, 142] on span "Sim, quero cancelar o item." at bounding box center [124, 140] width 57 height 7
click at [91, 142] on input "Sim, quero cancelar o item." at bounding box center [90, 144] width 4 height 4
checkbox input "true"
click at [194, 150] on button "Cancelar item" at bounding box center [194, 150] width 36 height 12
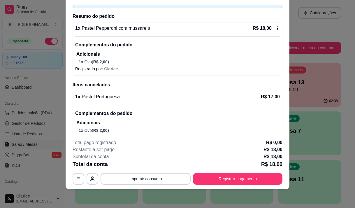
scroll to position [0, 0]
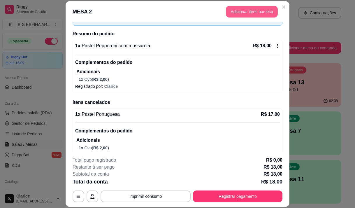
click at [250, 15] on button "Adicionar itens na mesa" at bounding box center [252, 12] width 52 height 12
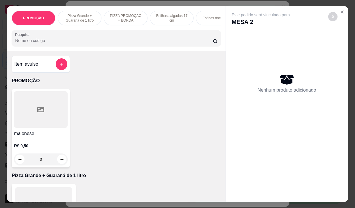
click at [150, 41] on input "Pesquisa" at bounding box center [114, 41] width 198 height 6
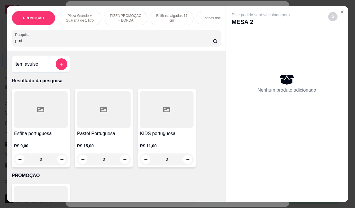
type input "port"
click at [124, 160] on div "0" at bounding box center [104, 160] width 54 height 12
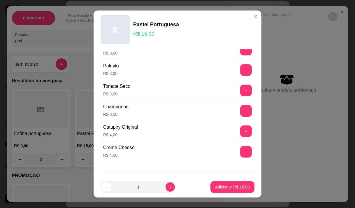
scroll to position [233, 0]
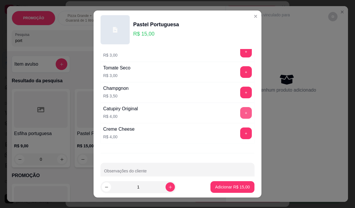
click at [240, 112] on button "+" at bounding box center [246, 113] width 12 height 12
click at [234, 189] on p "Adicionar R$ 19,00" at bounding box center [232, 187] width 35 height 6
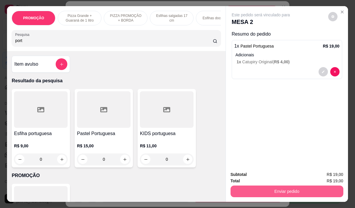
click at [265, 190] on button "Enviar pedido" at bounding box center [287, 192] width 113 height 12
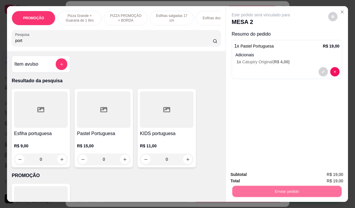
click at [257, 177] on button "Não registrar e enviar pedido" at bounding box center [268, 174] width 61 height 11
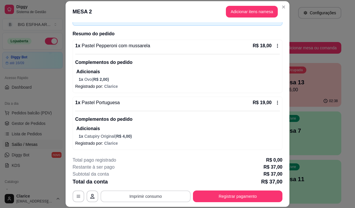
click at [172, 194] on button "Imprimir consumo" at bounding box center [146, 197] width 90 height 12
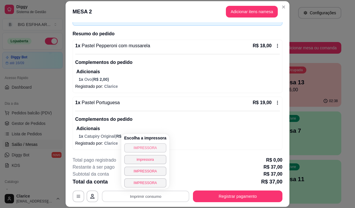
click at [148, 148] on button "IMPRESSORA" at bounding box center [145, 147] width 42 height 9
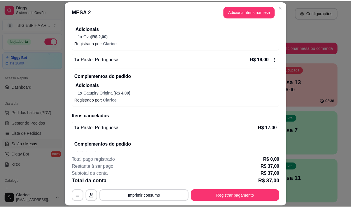
scroll to position [75, 0]
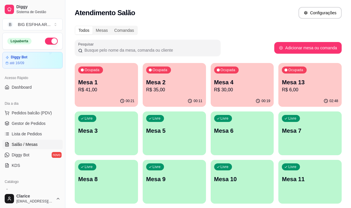
click at [156, 30] on div "Todos Mesas Comandas" at bounding box center [208, 30] width 267 height 9
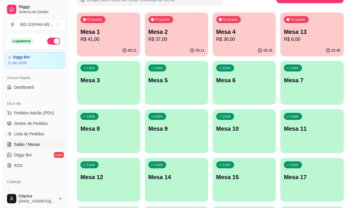
scroll to position [58, 0]
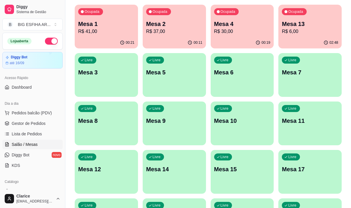
click at [250, 176] on div "Livre Mesa 15" at bounding box center [242, 168] width 63 height 37
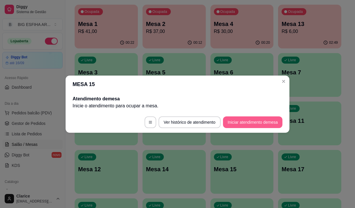
click at [239, 123] on button "Iniciar atendimento de mesa" at bounding box center [253, 122] width 60 height 12
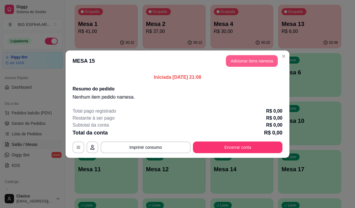
click at [247, 61] on button "Adicionar itens na mesa" at bounding box center [252, 61] width 52 height 12
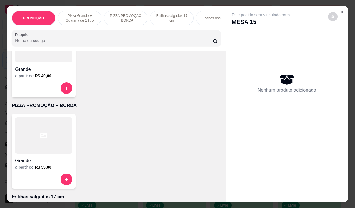
scroll to position [175, 0]
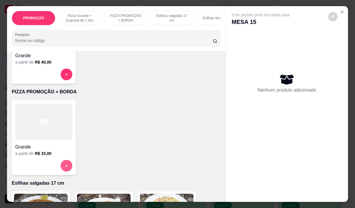
click at [62, 167] on button "increase-product-quantity" at bounding box center [67, 166] width 12 height 12
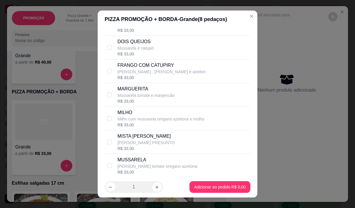
scroll to position [88, 0]
click at [107, 97] on input "checkbox" at bounding box center [109, 94] width 5 height 5
checkbox input "true"
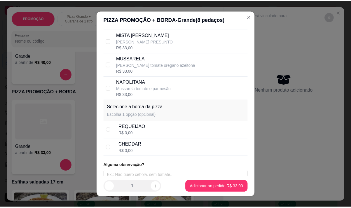
scroll to position [200, 0]
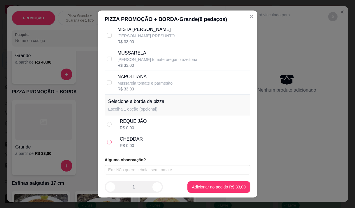
click at [109, 143] on input "radio" at bounding box center [109, 142] width 5 height 5
radio input "true"
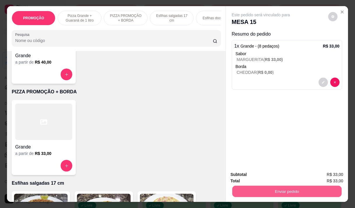
click at [272, 186] on button "Enviar pedido" at bounding box center [286, 191] width 109 height 11
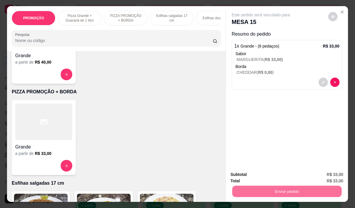
click at [285, 177] on button "Não registrar e enviar pedido" at bounding box center [268, 174] width 61 height 11
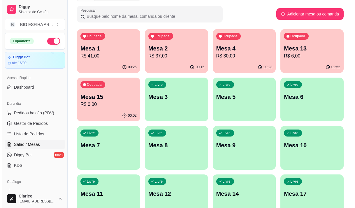
scroll to position [0, 0]
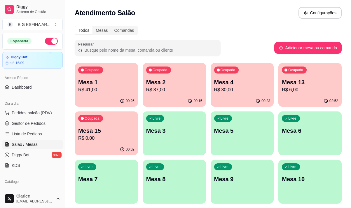
click at [180, 135] on div "Livre Mesa 3" at bounding box center [174, 129] width 63 height 37
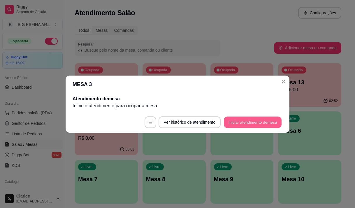
click at [240, 121] on button "Iniciar atendimento de mesa" at bounding box center [253, 121] width 58 height 11
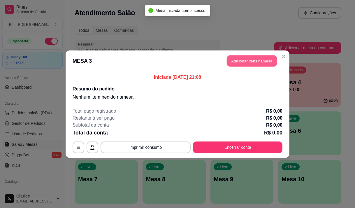
click at [252, 59] on button "Adicionar itens na mesa" at bounding box center [252, 60] width 50 height 11
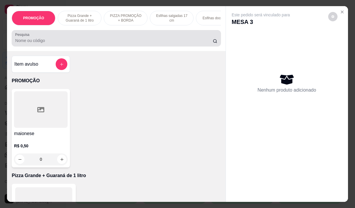
click at [77, 39] on div at bounding box center [116, 38] width 202 height 12
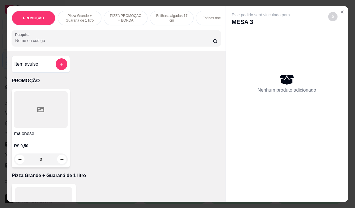
drag, startPoint x: 89, startPoint y: 43, endPoint x: 79, endPoint y: 45, distance: 10.9
click at [87, 43] on input "Pesquisa" at bounding box center [114, 41] width 198 height 6
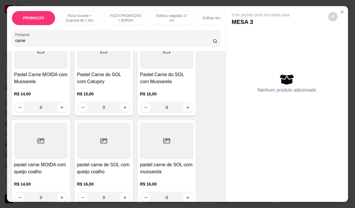
scroll to position [438, 0]
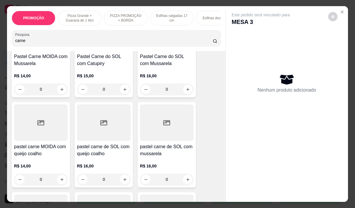
type input "carne"
click at [60, 181] on div "0" at bounding box center [41, 180] width 54 height 12
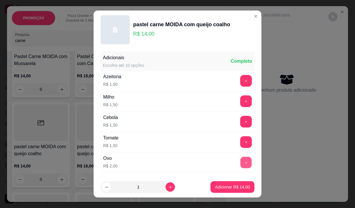
click at [241, 161] on button "+" at bounding box center [246, 162] width 11 height 11
click at [166, 188] on button "increase-product-quantity" at bounding box center [170, 186] width 9 height 9
type input "2"
click at [233, 185] on p "Adicionar R$ 32,00" at bounding box center [232, 187] width 35 height 6
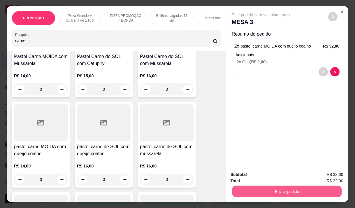
click at [251, 189] on button "Enviar pedido" at bounding box center [286, 191] width 109 height 11
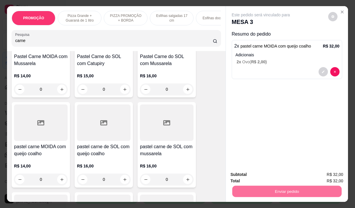
click at [252, 175] on button "Não registrar e enviar pedido" at bounding box center [268, 174] width 61 height 11
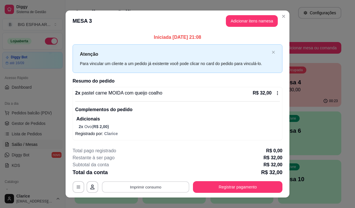
click at [150, 188] on button "Imprimir consumo" at bounding box center [146, 186] width 88 height 11
click at [198, 139] on div "2 x pastel carne MOIDA com queijo coalho R$ 32,00 Complementos do pedido Adicio…" at bounding box center [178, 113] width 210 height 53
click at [259, 21] on button "Adicionar itens na mesa" at bounding box center [252, 20] width 50 height 11
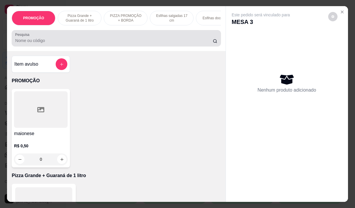
click at [86, 42] on input "Pesquisa" at bounding box center [114, 41] width 198 height 6
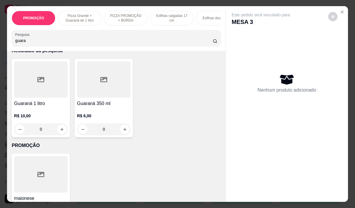
scroll to position [29, 0]
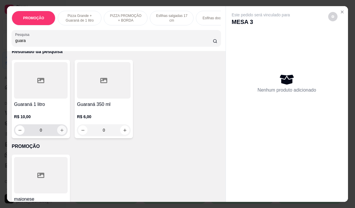
type input "guara"
click at [57, 133] on button "increase-product-quantity" at bounding box center [61, 129] width 9 height 9
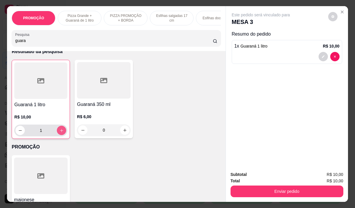
type input "1"
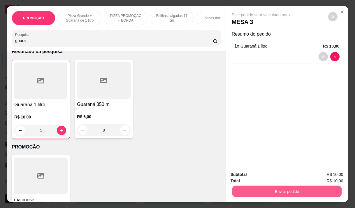
click at [280, 190] on button "Enviar pedido" at bounding box center [286, 191] width 109 height 11
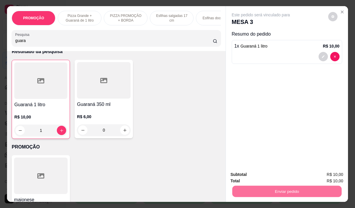
click at [242, 175] on button "Não registrar e enviar pedido" at bounding box center [268, 174] width 61 height 11
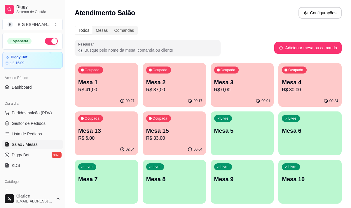
click at [282, 95] on div "00:24" at bounding box center [309, 100] width 63 height 11
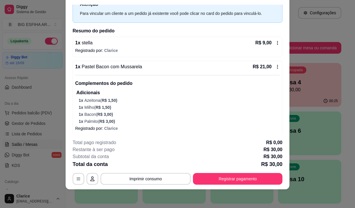
scroll to position [26, 0]
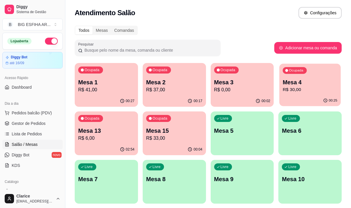
click at [313, 96] on div "00:25" at bounding box center [310, 100] width 61 height 11
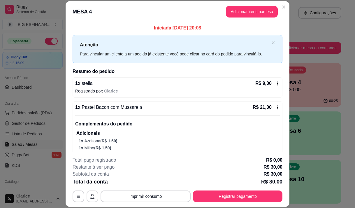
click at [88, 196] on button "button" at bounding box center [93, 197] width 12 height 12
click at [73, 197] on div "**********" at bounding box center [178, 197] width 210 height 12
click at [73, 195] on button "button" at bounding box center [78, 196] width 11 height 11
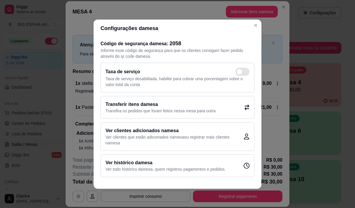
click at [246, 110] on div "Transferir itens da mesa Transfira os pedidos que foram feitos nessa mesa para …" at bounding box center [178, 107] width 154 height 23
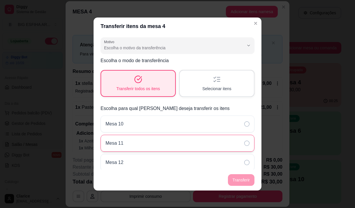
click at [210, 143] on div "Mesa 11" at bounding box center [178, 143] width 154 height 17
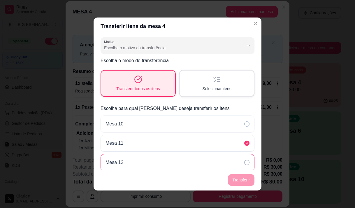
click at [236, 165] on div "Mesa 12" at bounding box center [178, 162] width 154 height 17
click at [236, 177] on footer "Transferir" at bounding box center [178, 180] width 168 height 21
click at [236, 178] on footer "Transferir" at bounding box center [178, 180] width 168 height 21
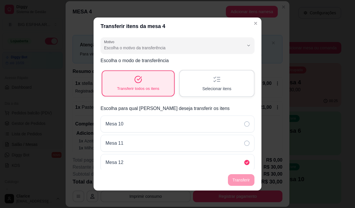
click at [146, 88] on span "Transferir todos os itens" at bounding box center [138, 89] width 42 height 6
click at [238, 181] on footer "Transferir" at bounding box center [178, 180] width 168 height 21
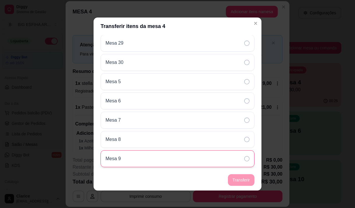
scroll to position [1, 0]
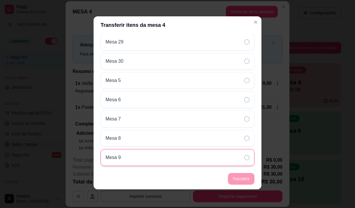
click at [207, 158] on div "Mesa 9" at bounding box center [178, 157] width 154 height 17
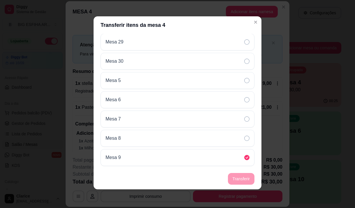
click at [245, 177] on footer "Transferir" at bounding box center [178, 178] width 168 height 21
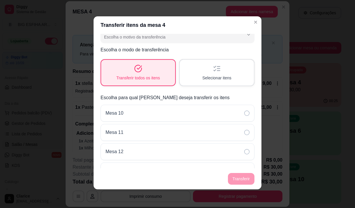
scroll to position [0, 0]
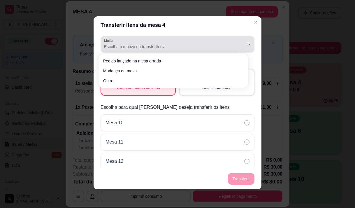
click at [157, 44] on span "Escolha o motivo da transferência" at bounding box center [174, 47] width 140 height 6
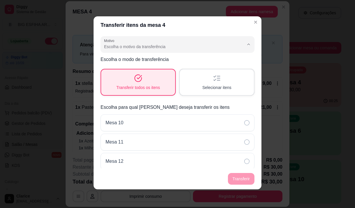
click at [134, 71] on span "Mudança de mesa" at bounding box center [170, 70] width 129 height 6
type input "TABLE_TRANSFER"
select select "TABLE_TRANSFER"
click at [248, 179] on button "Transferir" at bounding box center [241, 179] width 27 height 12
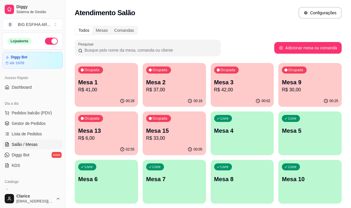
click at [238, 96] on div "00:02" at bounding box center [242, 100] width 63 height 11
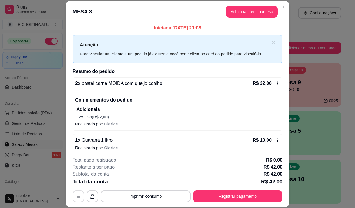
click at [77, 194] on button "button" at bounding box center [79, 197] width 12 height 12
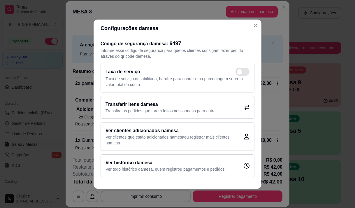
click at [246, 109] on icon at bounding box center [247, 106] width 5 height 5
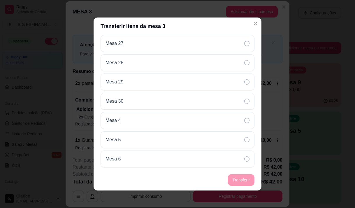
scroll to position [379, 0]
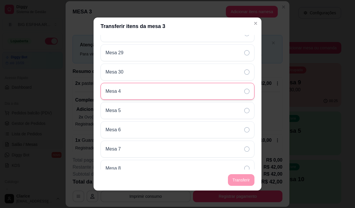
click at [171, 92] on div "Mesa 4" at bounding box center [178, 91] width 154 height 17
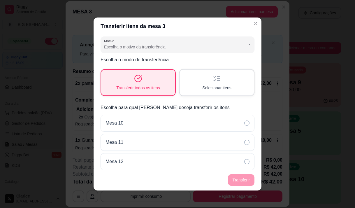
scroll to position [0, 0]
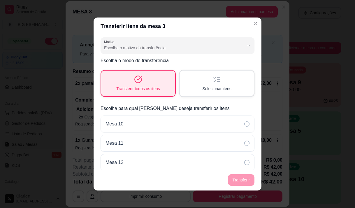
click at [155, 54] on div "Motivo Pedido lançado na mesa errada Mudança de mesa Outro Motivo Escolha o mot…" at bounding box center [178, 102] width 168 height 135
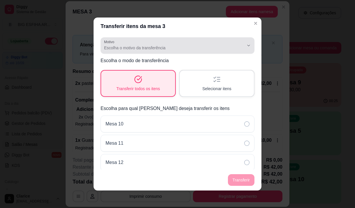
click at [160, 50] on span "Escolha o motivo da transferência" at bounding box center [174, 48] width 140 height 6
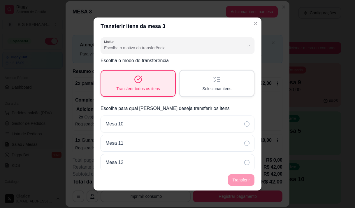
click at [141, 72] on span "Mudança de mesa" at bounding box center [170, 72] width 129 height 6
type input "TABLE_TRANSFER"
select select "TABLE_TRANSFER"
click at [235, 177] on button "Transferir" at bounding box center [241, 180] width 27 height 12
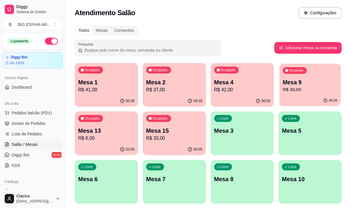
click at [298, 99] on div "00:26" at bounding box center [310, 100] width 61 height 11
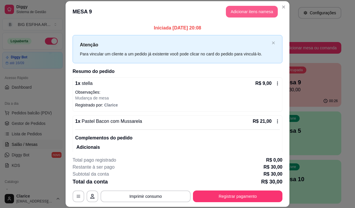
click at [239, 11] on button "Adicionar itens na mesa" at bounding box center [252, 12] width 52 height 12
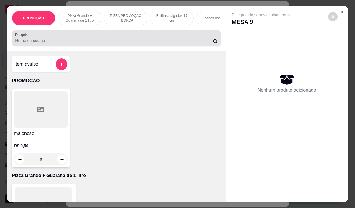
click at [170, 43] on input "Pesquisa" at bounding box center [114, 41] width 198 height 6
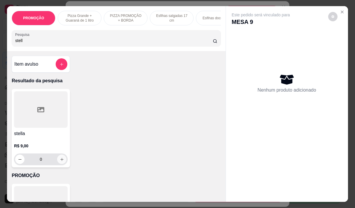
type input "stell"
click at [60, 161] on icon "increase-product-quantity" at bounding box center [62, 159] width 4 height 4
type input "1"
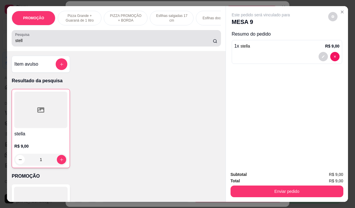
click at [69, 33] on div "Pesquisa stell" at bounding box center [116, 38] width 209 height 16
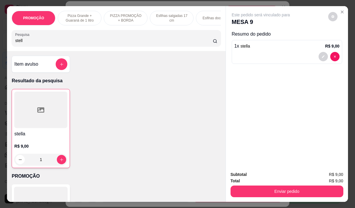
click at [69, 36] on div "stell" at bounding box center [116, 38] width 202 height 12
type input "s"
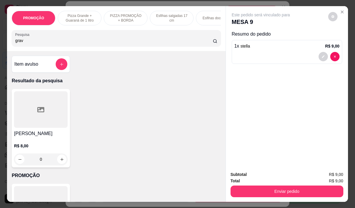
type input "grav"
click at [60, 163] on div "0" at bounding box center [41, 160] width 54 height 12
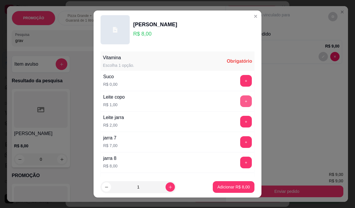
click at [240, 98] on button "+" at bounding box center [246, 101] width 12 height 12
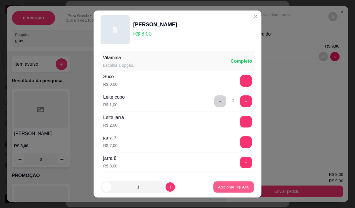
click at [224, 187] on p "Adicionar R$ 9,00" at bounding box center [234, 187] width 32 height 6
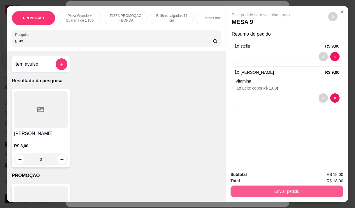
click at [294, 189] on button "Enviar pedido" at bounding box center [287, 192] width 113 height 12
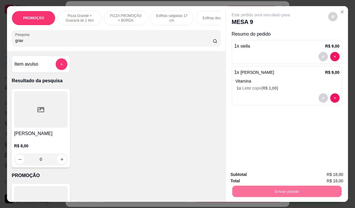
click at [266, 176] on button "Não registrar e enviar pedido" at bounding box center [268, 174] width 61 height 11
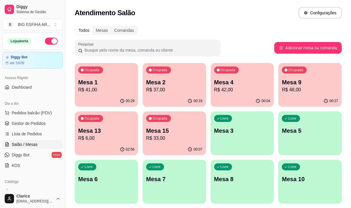
click at [294, 139] on div "Livre Mesa 5" at bounding box center [309, 129] width 63 height 37
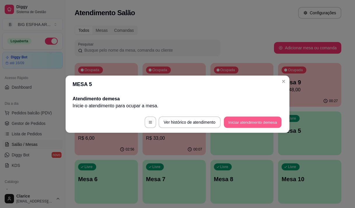
click at [254, 124] on button "Iniciar atendimento de mesa" at bounding box center [253, 121] width 58 height 11
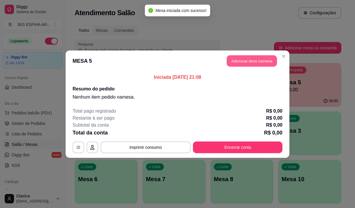
click at [237, 58] on button "Adicionar itens na mesa" at bounding box center [252, 60] width 50 height 11
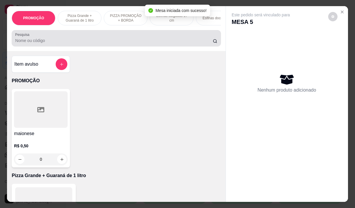
click at [115, 43] on input "Pesquisa" at bounding box center [114, 41] width 198 height 6
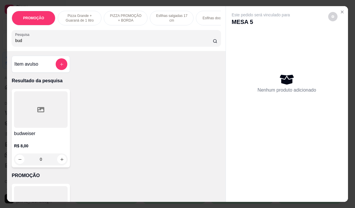
type input "bud"
click at [60, 162] on icon "increase-product-quantity" at bounding box center [62, 159] width 4 height 4
type input "1"
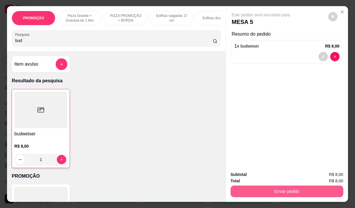
click at [259, 189] on button "Enviar pedido" at bounding box center [287, 192] width 113 height 12
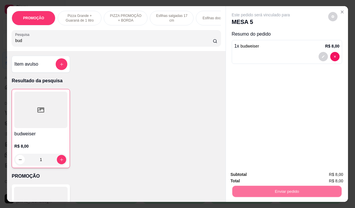
click at [246, 175] on button "Não registrar e enviar pedido" at bounding box center [268, 174] width 61 height 11
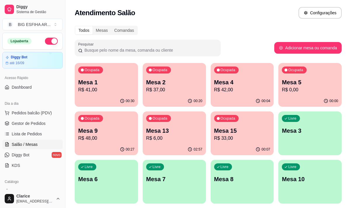
click at [233, 132] on p "Mesa 15" at bounding box center [242, 131] width 56 height 8
click at [249, 141] on p "R$ 33,00" at bounding box center [242, 138] width 56 height 7
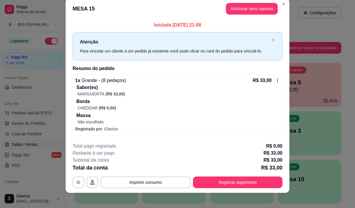
scroll to position [12, 0]
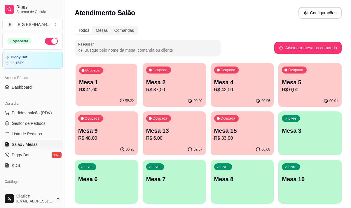
click at [108, 86] on div "Mesa 1 R$ 41,00" at bounding box center [106, 86] width 55 height 15
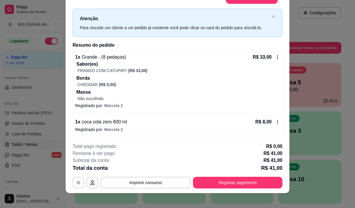
scroll to position [18, 0]
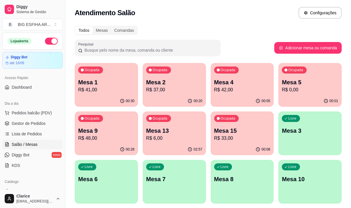
click at [237, 138] on p "R$ 33,00" at bounding box center [242, 138] width 56 height 7
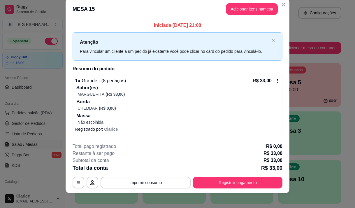
scroll to position [12, 0]
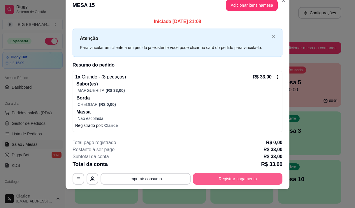
click at [209, 177] on button "Registrar pagamento" at bounding box center [238, 179] width 90 height 12
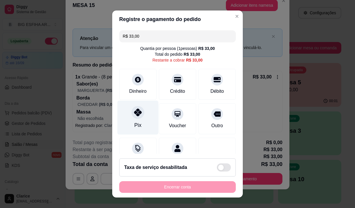
click at [137, 115] on icon at bounding box center [138, 113] width 8 height 8
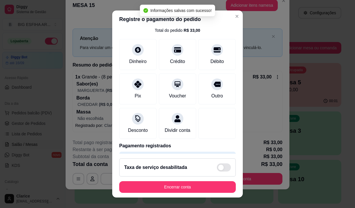
type input "R$ 0,00"
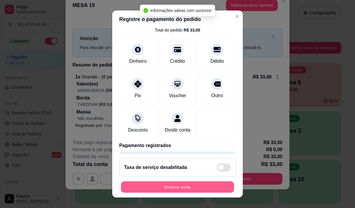
click at [189, 187] on button "Encerrar conta" at bounding box center [177, 187] width 113 height 11
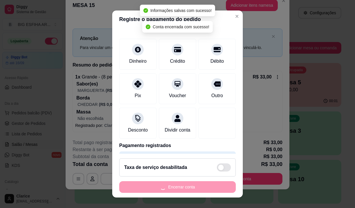
scroll to position [0, 0]
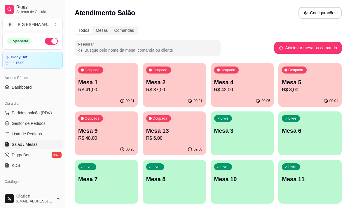
click at [178, 132] on p "Mesa 13" at bounding box center [174, 131] width 56 height 8
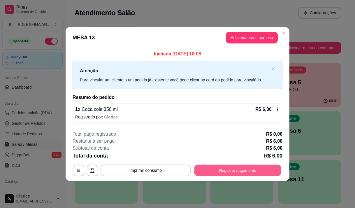
click at [219, 169] on button "Registrar pagamento" at bounding box center [238, 170] width 87 height 11
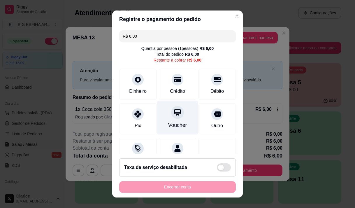
scroll to position [24, 0]
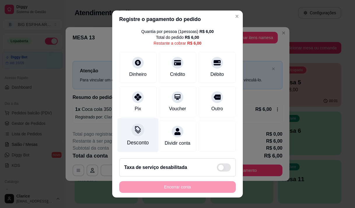
click at [148, 126] on div "Desconto" at bounding box center [138, 135] width 41 height 34
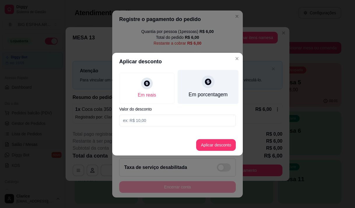
click at [215, 80] on div "Em porcentagem" at bounding box center [208, 87] width 61 height 34
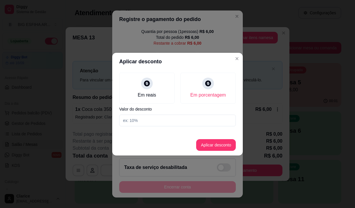
click at [190, 123] on input at bounding box center [177, 121] width 117 height 12
type input "20"
click at [207, 143] on button "Aplicar desconto" at bounding box center [216, 144] width 38 height 11
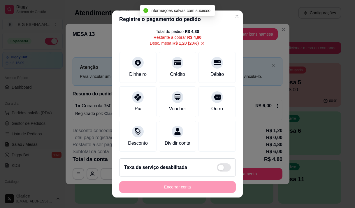
scroll to position [30, 0]
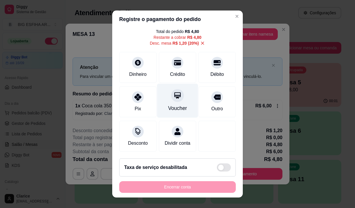
click at [173, 104] on div "Voucher" at bounding box center [177, 108] width 19 height 8
type input "R$ 0,00"
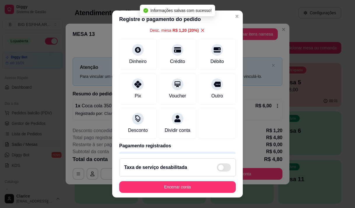
scroll to position [24, 0]
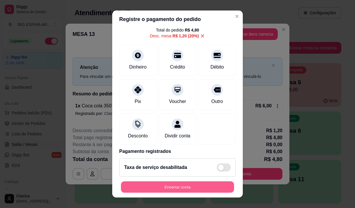
click at [162, 193] on div "Encerrar conta" at bounding box center [177, 187] width 117 height 12
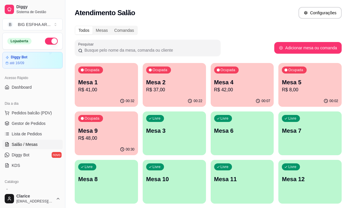
click at [103, 133] on p "Mesa 9" at bounding box center [106, 131] width 56 height 8
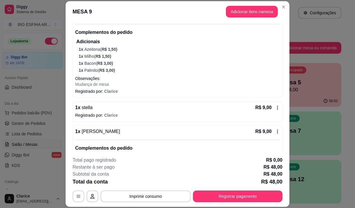
scroll to position [47, 0]
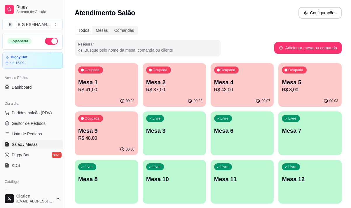
click at [187, 102] on div "00:22" at bounding box center [174, 100] width 63 height 11
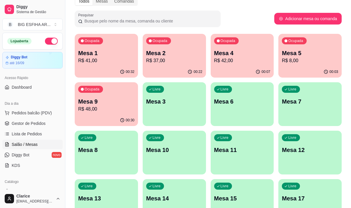
scroll to position [58, 0]
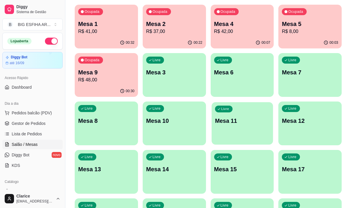
click at [222, 135] on div "Livre Mesa 11" at bounding box center [242, 120] width 61 height 36
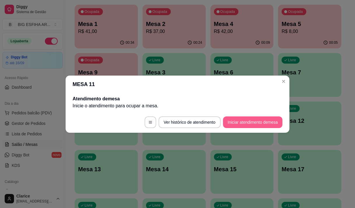
click at [238, 122] on button "Iniciar atendimento de mesa" at bounding box center [253, 122] width 60 height 12
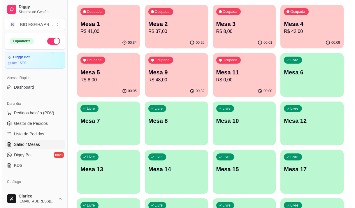
scroll to position [29, 0]
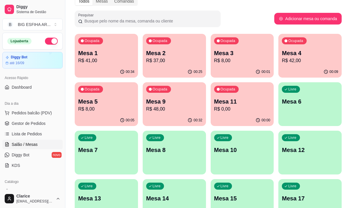
click at [97, 166] on div "Livre Mesa 7" at bounding box center [106, 149] width 63 height 37
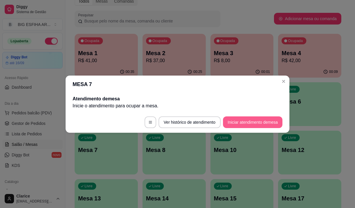
click at [255, 123] on button "Iniciar atendimento de mesa" at bounding box center [253, 122] width 60 height 12
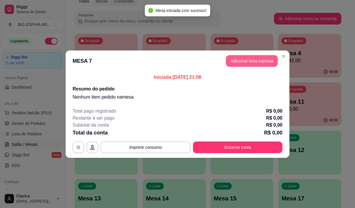
click at [258, 56] on button "Adicionar itens na mesa" at bounding box center [252, 61] width 52 height 12
click at [104, 34] on div "Pesquisa" at bounding box center [116, 38] width 209 height 16
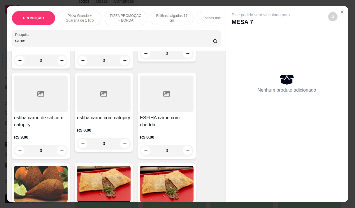
scroll to position [204, 0]
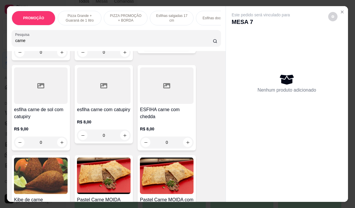
type input "carne"
click at [112, 171] on img at bounding box center [104, 176] width 54 height 36
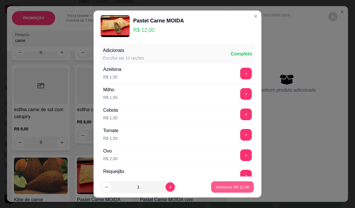
click at [218, 183] on button "Adicionar R$ 12,00" at bounding box center [232, 187] width 43 height 11
type input "1"
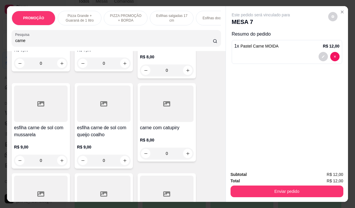
scroll to position [0, 0]
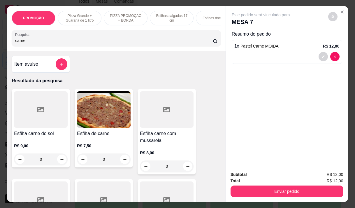
click at [111, 141] on div "R$ 7,50 0" at bounding box center [104, 151] width 54 height 28
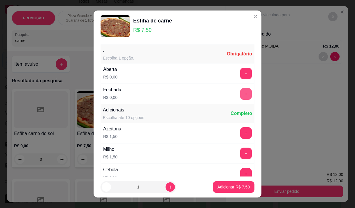
click at [240, 96] on button "+" at bounding box center [246, 94] width 12 height 12
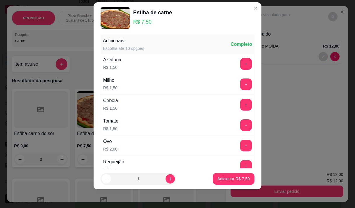
scroll to position [62, 0]
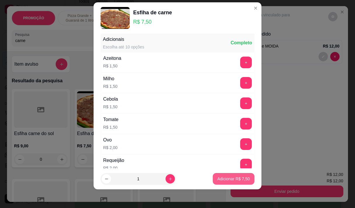
click at [220, 178] on p "Adicionar R$ 7,50" at bounding box center [234, 179] width 32 height 6
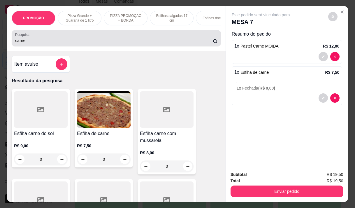
click at [43, 40] on input "carne" at bounding box center [114, 41] width 198 height 6
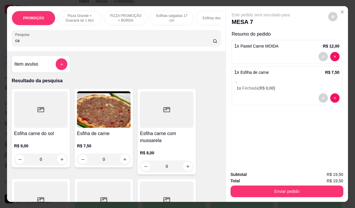
type input "c"
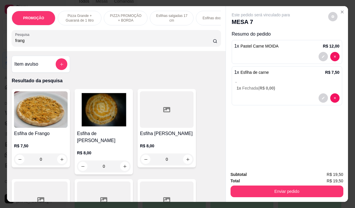
type input "frang"
click at [59, 137] on h4 "Esfiha de Frango" at bounding box center [41, 133] width 54 height 7
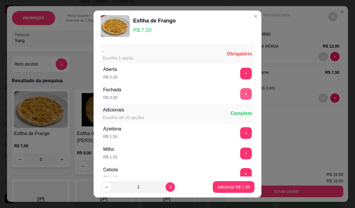
click at [240, 95] on button "+" at bounding box center [246, 94] width 12 height 12
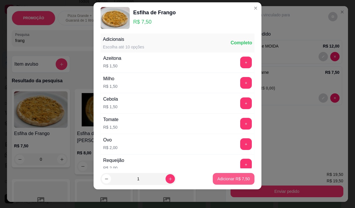
click at [220, 181] on p "Adicionar R$ 7,50" at bounding box center [234, 179] width 32 height 6
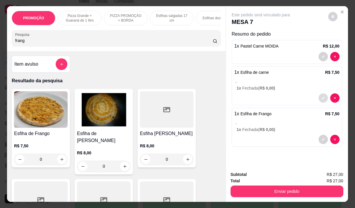
click at [322, 97] on icon "decrease-product-quantity" at bounding box center [324, 98] width 4 height 4
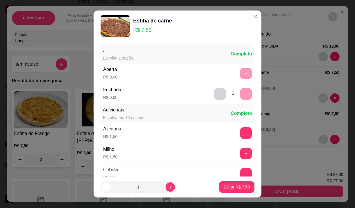
click at [238, 71] on div "+" at bounding box center [246, 74] width 16 height 12
click at [214, 95] on button "-" at bounding box center [220, 94] width 12 height 12
click at [240, 73] on button "+" at bounding box center [246, 74] width 12 height 12
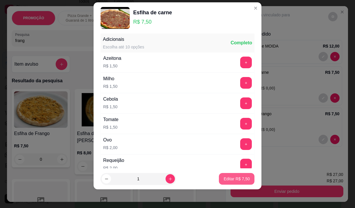
click at [226, 178] on p "Editar R$ 7,50" at bounding box center [237, 179] width 26 height 6
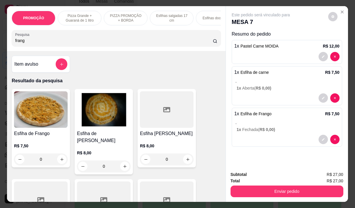
scroll to position [15, 0]
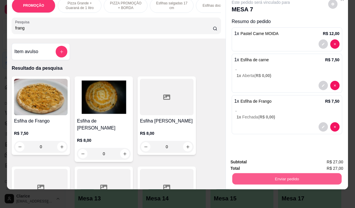
click at [270, 176] on button "Enviar pedido" at bounding box center [286, 178] width 109 height 11
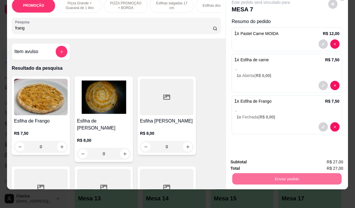
click at [253, 163] on button "Não registrar e enviar pedido" at bounding box center [267, 160] width 59 height 11
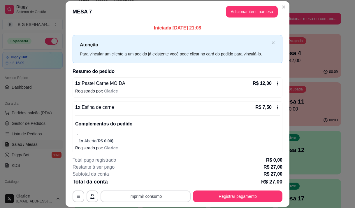
click at [143, 195] on button "Imprimir consumo" at bounding box center [146, 197] width 90 height 12
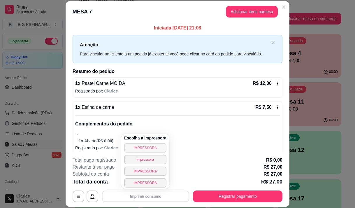
click at [127, 145] on button "IMPRESSORA" at bounding box center [145, 147] width 42 height 9
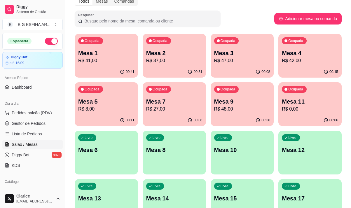
click at [295, 51] on p "Mesa 4" at bounding box center [310, 53] width 56 height 8
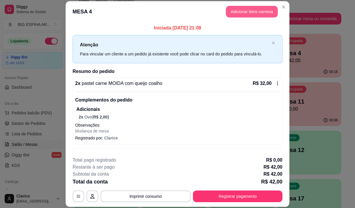
click at [255, 14] on button "Adicionar itens na mesa" at bounding box center [252, 12] width 52 height 12
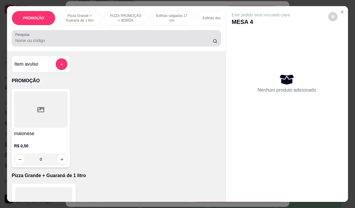
click at [55, 41] on input "Pesquisa" at bounding box center [114, 41] width 198 height 6
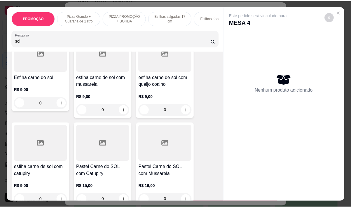
scroll to position [117, 0]
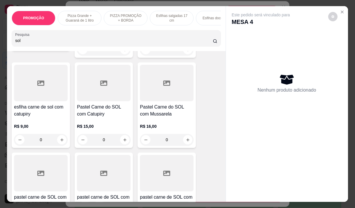
type input "sol"
click at [186, 142] on div "0" at bounding box center [167, 140] width 54 height 12
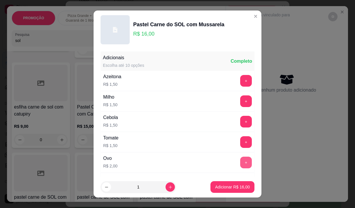
click at [240, 164] on button "+" at bounding box center [246, 163] width 12 height 12
click at [227, 186] on p "Adicionar R$ 18,00" at bounding box center [233, 187] width 34 height 6
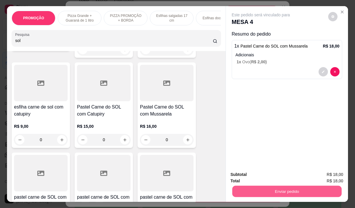
click at [275, 187] on button "Enviar pedido" at bounding box center [286, 191] width 109 height 11
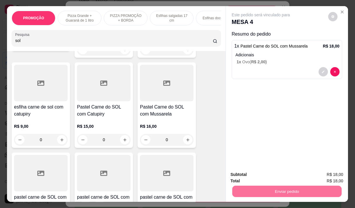
click at [291, 173] on button "Não registrar e enviar pedido" at bounding box center [268, 174] width 61 height 11
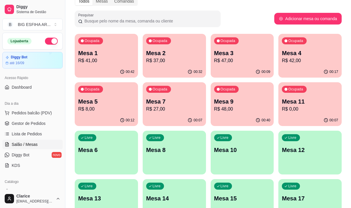
click at [74, 56] on div "Todos Mesas Comandas Pesquisar Adicionar mesa ou comanda Ocupada Mesa 1 R$ 41,0…" at bounding box center [208, 208] width 286 height 431
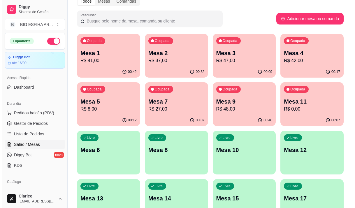
scroll to position [0, 0]
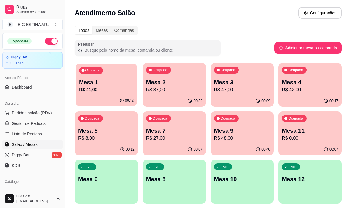
click at [100, 84] on p "Mesa 1" at bounding box center [106, 83] width 55 height 8
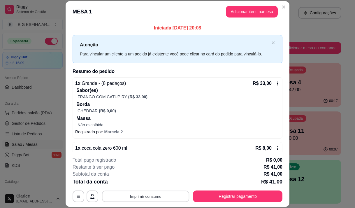
click at [123, 198] on button "Imprimir consumo" at bounding box center [146, 196] width 88 height 11
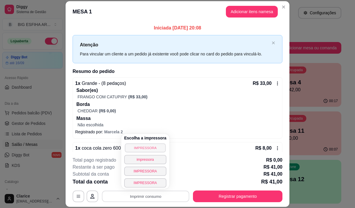
click at [151, 149] on button "IMPRESSORA" at bounding box center [145, 147] width 41 height 9
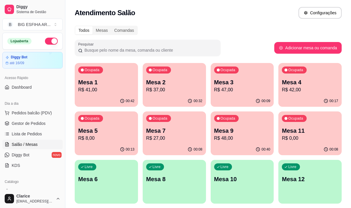
click at [120, 139] on p "R$ 8,00" at bounding box center [106, 138] width 56 height 7
click at [179, 138] on p "R$ 27,00" at bounding box center [174, 138] width 55 height 7
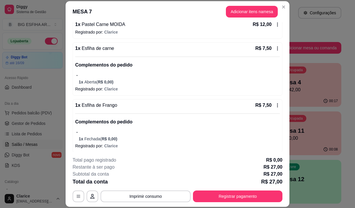
scroll to position [62, 0]
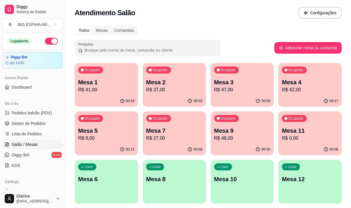
click at [175, 93] on p "R$ 37,00" at bounding box center [174, 89] width 56 height 7
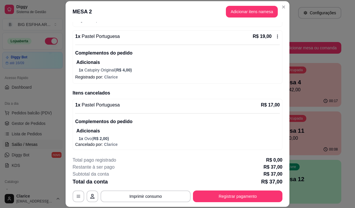
scroll to position [17, 0]
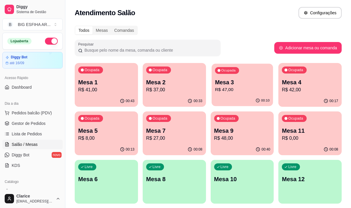
click at [241, 99] on div "00:10" at bounding box center [242, 100] width 61 height 11
click at [310, 130] on p "Mesa 11" at bounding box center [310, 131] width 56 height 8
click at [313, 99] on div "00:17" at bounding box center [309, 100] width 63 height 11
click at [28, 146] on span "Salão / Mesas" at bounding box center [25, 145] width 26 height 6
click at [29, 136] on span "Lista de Pedidos" at bounding box center [27, 134] width 30 height 6
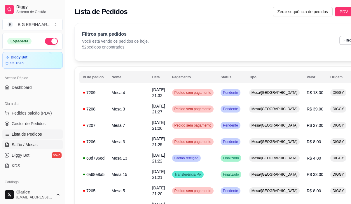
click at [28, 141] on link "Salão / Mesas" at bounding box center [32, 144] width 60 height 9
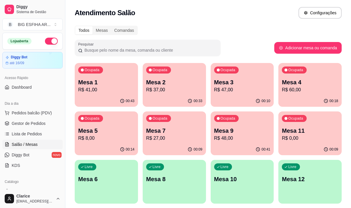
click at [90, 95] on div "Ocupada Mesa 1 R$ 41,00" at bounding box center [106, 79] width 63 height 32
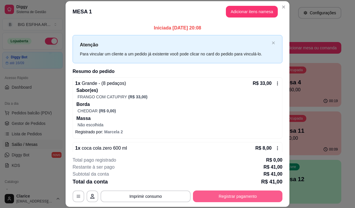
click at [235, 198] on button "Registrar pagamento" at bounding box center [238, 197] width 90 height 12
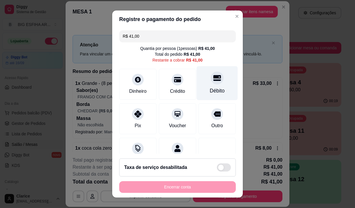
click at [210, 90] on div "Débito" at bounding box center [217, 91] width 15 height 8
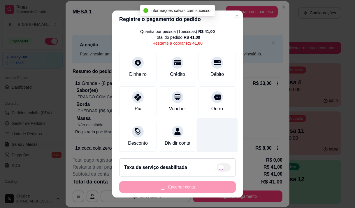
type input "R$ 0,00"
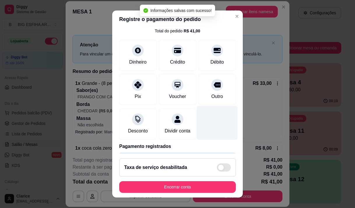
scroll to position [48, 0]
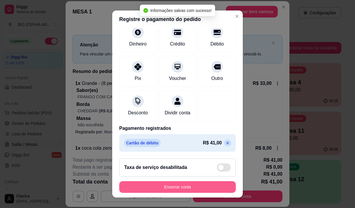
click at [170, 185] on button "Encerrar conta" at bounding box center [177, 187] width 117 height 12
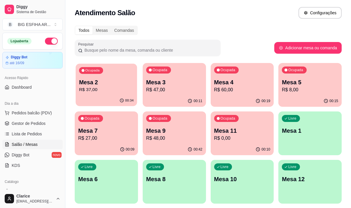
click at [107, 98] on div "00:34" at bounding box center [106, 100] width 61 height 11
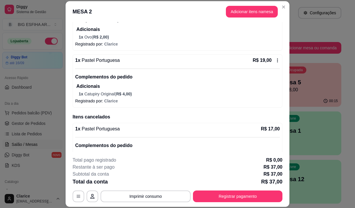
scroll to position [88, 0]
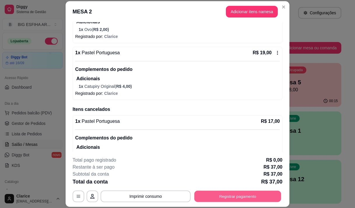
click at [217, 194] on button "Registrar pagamento" at bounding box center [238, 196] width 87 height 11
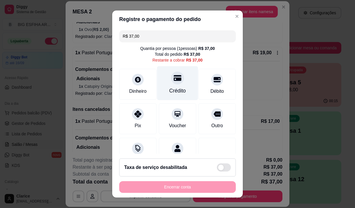
click at [174, 96] on div "Crédito" at bounding box center [177, 83] width 41 height 34
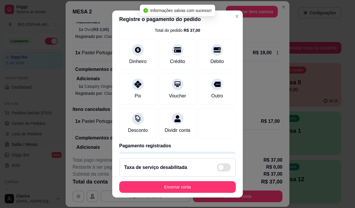
type input "R$ 0,00"
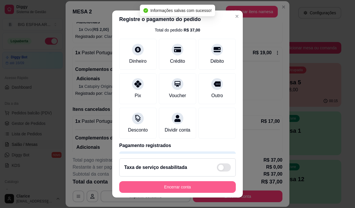
click at [179, 185] on button "Encerrar conta" at bounding box center [177, 187] width 117 height 12
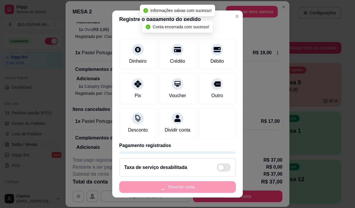
scroll to position [0, 0]
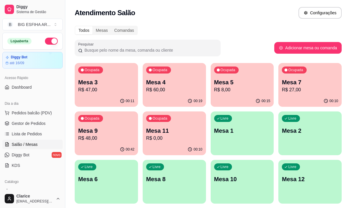
click at [171, 96] on div "00:19" at bounding box center [174, 100] width 63 height 11
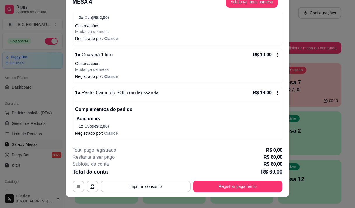
scroll to position [18, 0]
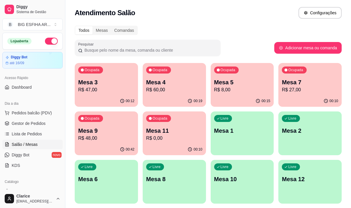
click at [119, 126] on div "Ocupada Mesa 9 R$ 48,00" at bounding box center [106, 127] width 63 height 32
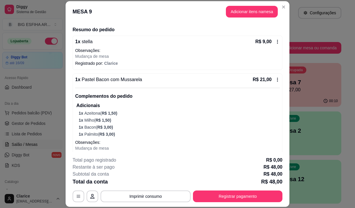
scroll to position [0, 0]
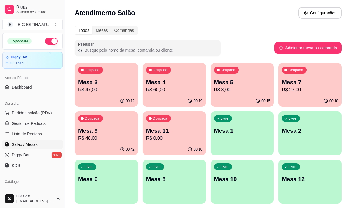
click at [108, 145] on div "00:42" at bounding box center [106, 149] width 63 height 11
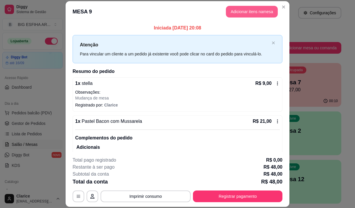
click at [252, 8] on button "Adicionar itens na mesa" at bounding box center [252, 12] width 52 height 12
click at [84, 42] on input "Pesquisa" at bounding box center [114, 41] width 198 height 6
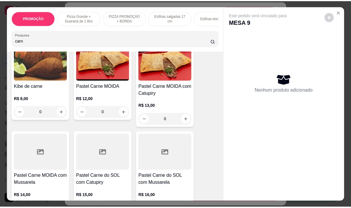
scroll to position [321, 0]
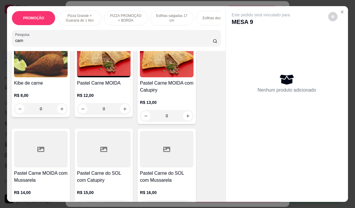
type input "carn"
click at [48, 151] on div at bounding box center [41, 149] width 54 height 36
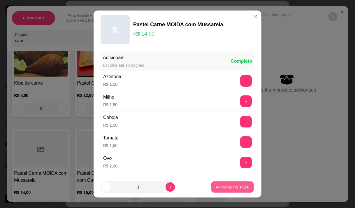
click at [238, 190] on p "Adicionar R$ 14,00" at bounding box center [233, 187] width 34 height 6
type input "1"
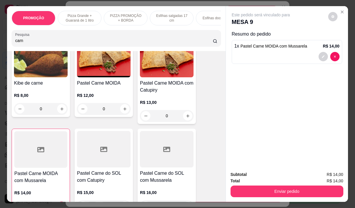
click at [256, 186] on button "Enviar pedido" at bounding box center [287, 192] width 113 height 12
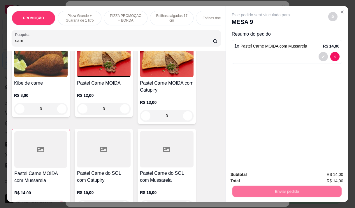
click at [244, 177] on button "Não registrar e enviar pedido" at bounding box center [267, 174] width 59 height 11
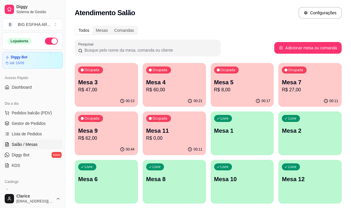
click at [297, 92] on p "R$ 27,00" at bounding box center [310, 89] width 56 height 7
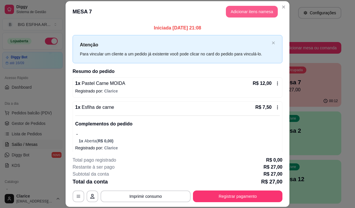
click at [242, 14] on button "Adicionar itens na mesa" at bounding box center [252, 12] width 52 height 12
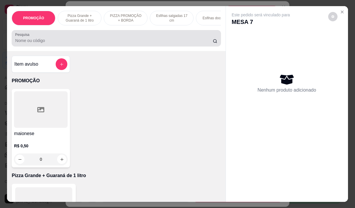
click at [45, 36] on div at bounding box center [116, 38] width 202 height 12
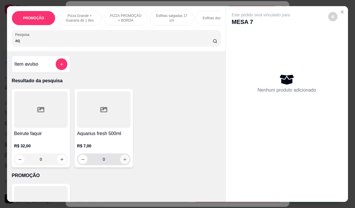
type input "aq"
click at [123, 162] on icon "increase-product-quantity" at bounding box center [125, 159] width 4 height 4
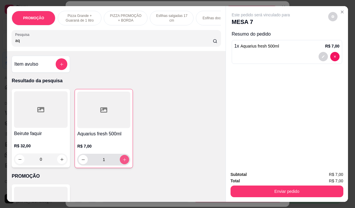
type input "1"
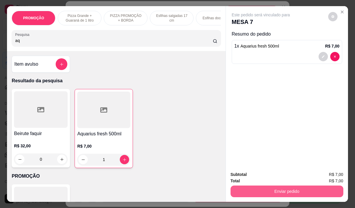
click at [263, 189] on button "Enviar pedido" at bounding box center [287, 192] width 113 height 12
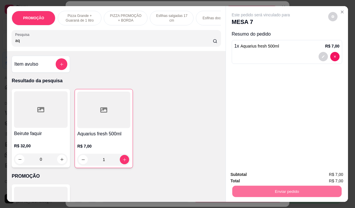
click at [252, 171] on button "Não registrar e enviar pedido" at bounding box center [267, 174] width 59 height 11
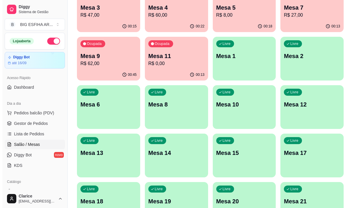
scroll to position [88, 0]
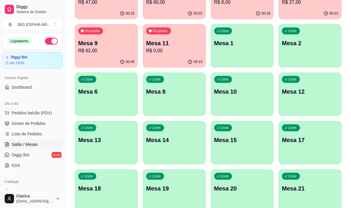
click at [241, 152] on div "Livre Mesa 15" at bounding box center [242, 139] width 63 height 37
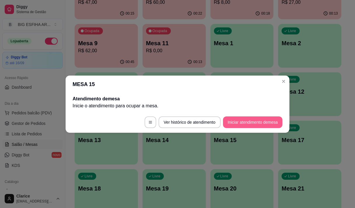
click at [264, 123] on button "Iniciar atendimento de mesa" at bounding box center [253, 122] width 60 height 12
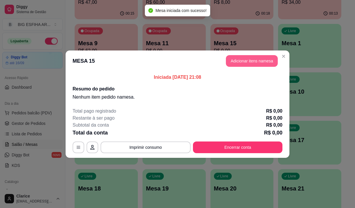
click at [253, 61] on button "Adicionar itens na mesa" at bounding box center [252, 61] width 52 height 12
click at [112, 41] on input "Pesquisa" at bounding box center [114, 41] width 198 height 6
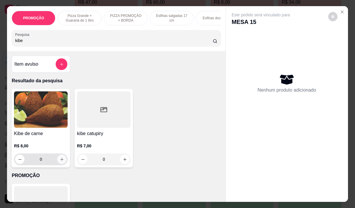
type input "kibe"
click at [57, 162] on button "increase-product-quantity" at bounding box center [61, 159] width 9 height 9
type input "1"
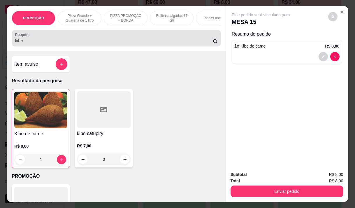
click at [122, 41] on input "kibe" at bounding box center [114, 41] width 198 height 6
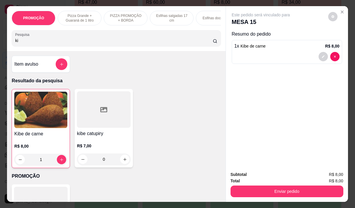
type input "k"
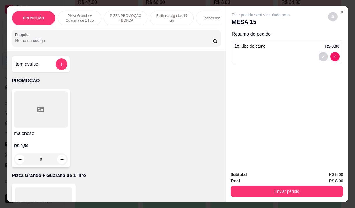
click at [93, 40] on input "Pesquisa" at bounding box center [114, 41] width 198 height 6
click at [104, 43] on input "Pesquisa" at bounding box center [114, 41] width 198 height 6
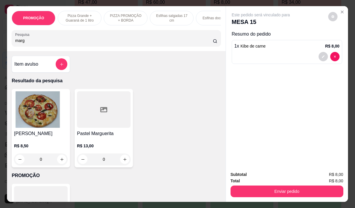
type input "marg"
click at [58, 160] on div "0" at bounding box center [41, 160] width 54 height 12
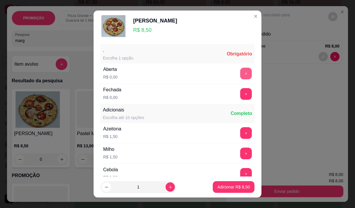
click at [240, 74] on button "+" at bounding box center [246, 74] width 12 height 12
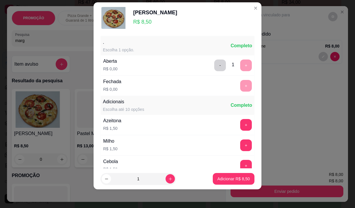
scroll to position [62, 0]
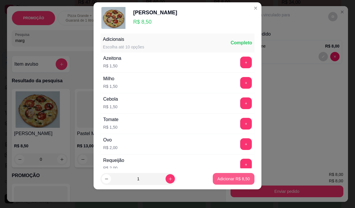
click at [237, 177] on p "Adicionar R$ 8,50" at bounding box center [234, 179] width 32 height 6
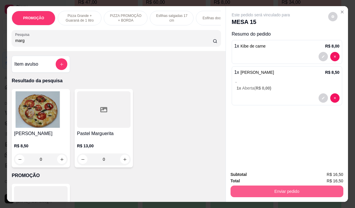
click at [271, 189] on button "Enviar pedido" at bounding box center [287, 192] width 113 height 12
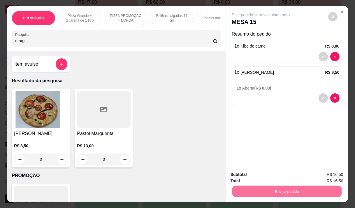
click at [254, 176] on button "Não registrar e enviar pedido" at bounding box center [268, 174] width 61 height 11
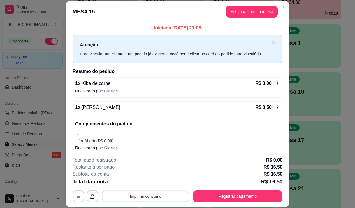
click at [164, 202] on button "Imprimir consumo" at bounding box center [146, 196] width 88 height 11
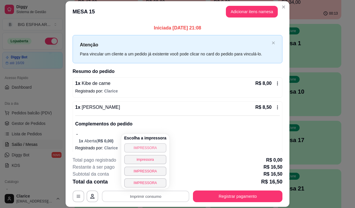
click at [139, 148] on button "IMPRESSORA" at bounding box center [145, 147] width 42 height 9
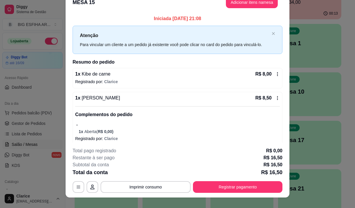
scroll to position [18, 0]
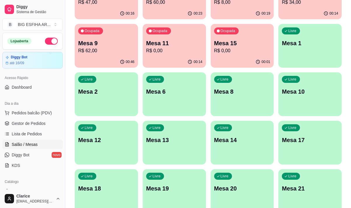
click at [225, 62] on div "00:01" at bounding box center [242, 61] width 63 height 11
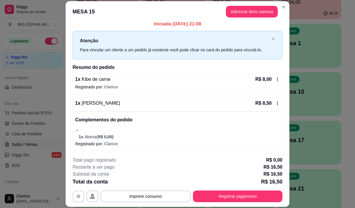
scroll to position [5, 0]
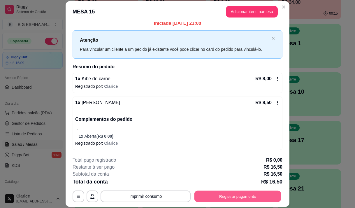
click at [202, 196] on button "Registrar pagamento" at bounding box center [238, 196] width 87 height 11
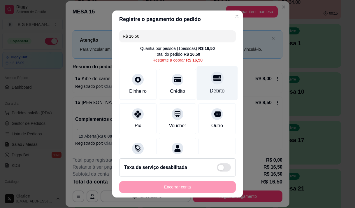
click at [210, 88] on div "Débito" at bounding box center [217, 91] width 15 height 8
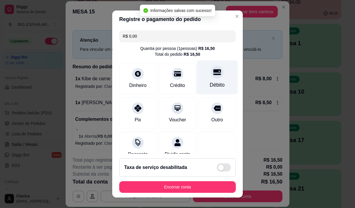
type input "R$ 0,00"
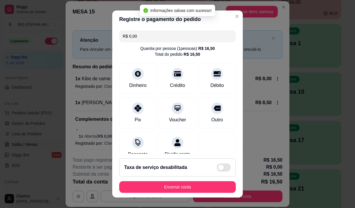
scroll to position [8, 0]
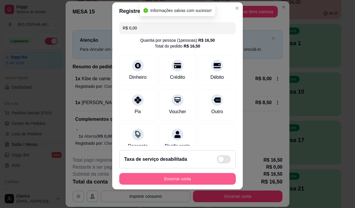
click at [187, 176] on button "Encerrar conta" at bounding box center [177, 179] width 117 height 12
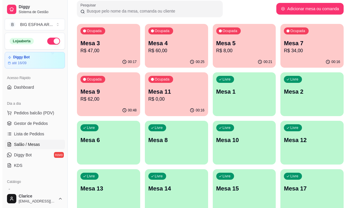
scroll to position [29, 0]
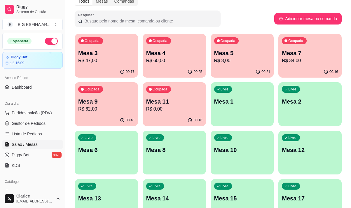
click at [114, 61] on p "R$ 47,00" at bounding box center [106, 60] width 56 height 7
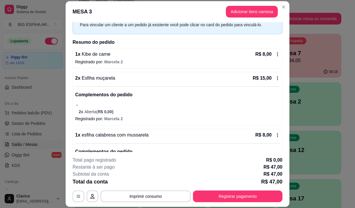
scroll to position [0, 0]
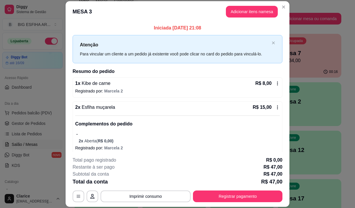
click at [275, 83] on icon at bounding box center [277, 83] width 5 height 5
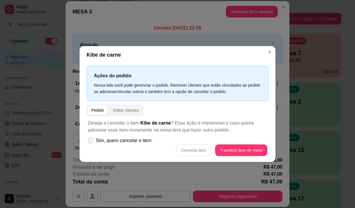
click at [115, 141] on span "Sim, quero cancelar o item." at bounding box center [124, 140] width 57 height 7
click at [91, 142] on input "Sim, quero cancelar o item." at bounding box center [90, 144] width 4 height 4
checkbox input "true"
click at [200, 152] on button "Cancelar item" at bounding box center [194, 150] width 36 height 12
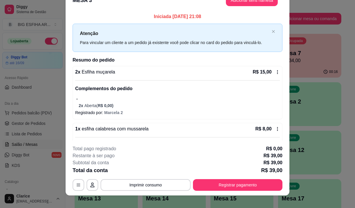
scroll to position [18, 0]
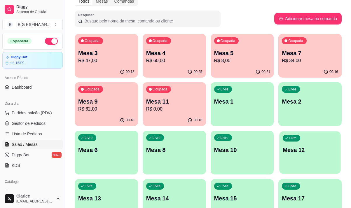
click at [327, 148] on p "Mesa 12" at bounding box center [310, 150] width 55 height 8
click at [303, 156] on div "Livre Mesa 12" at bounding box center [309, 149] width 63 height 37
click at [172, 109] on p "R$ 0,00" at bounding box center [174, 109] width 56 height 7
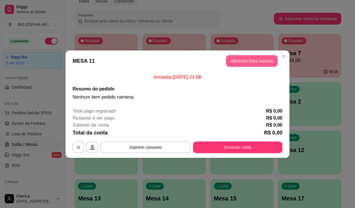
click at [240, 60] on button "Adicionar itens na mesa" at bounding box center [252, 61] width 52 height 12
click at [118, 37] on div at bounding box center [116, 38] width 202 height 12
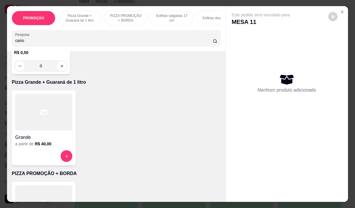
scroll to position [204, 0]
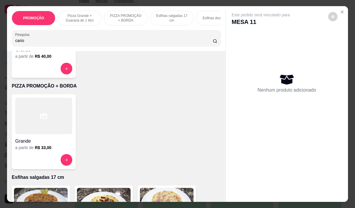
type input "cario"
click at [54, 144] on h4 "Grande" at bounding box center [43, 141] width 57 height 7
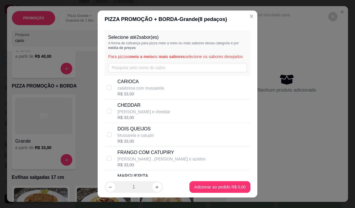
click at [199, 93] on div "CARIOCA calabresa com mussarela R$ 33,00" at bounding box center [183, 87] width 131 height 19
checkbox input "true"
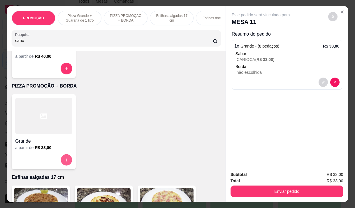
click at [66, 159] on button "increase-product-quantity" at bounding box center [66, 159] width 11 height 11
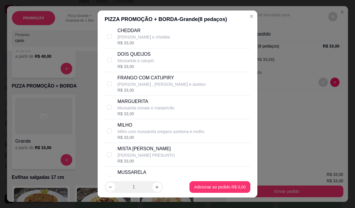
scroll to position [88, 0]
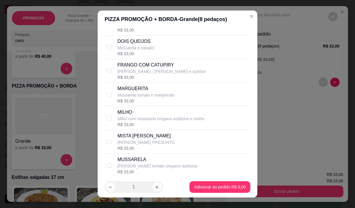
click at [139, 139] on p "MISTA [PERSON_NAME]" at bounding box center [146, 135] width 57 height 7
checkbox input "true"
drag, startPoint x: 168, startPoint y: 162, endPoint x: 170, endPoint y: 167, distance: 5.0
click at [168, 163] on p "MUSSARELA" at bounding box center [158, 159] width 80 height 7
checkbox input "true"
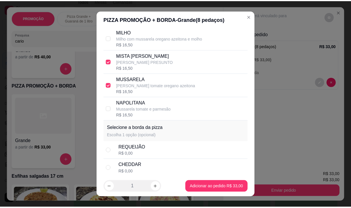
scroll to position [175, 0]
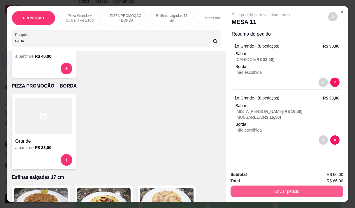
click at [245, 193] on button "Enviar pedido" at bounding box center [287, 192] width 113 height 12
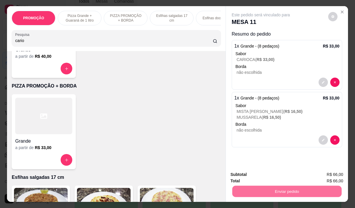
click at [254, 174] on button "Não registrar e enviar pedido" at bounding box center [267, 174] width 59 height 11
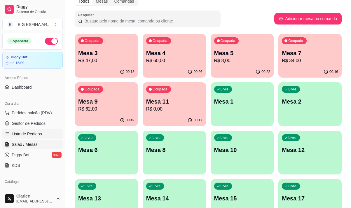
click at [34, 135] on span "Lista de Pedidos" at bounding box center [27, 134] width 30 height 6
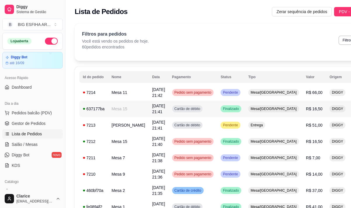
click at [248, 111] on div "Mesa/[GEOGRAPHIC_DATA]" at bounding box center [273, 108] width 51 height 7
click at [303, 130] on td "R$ 51,00" at bounding box center [315, 125] width 24 height 16
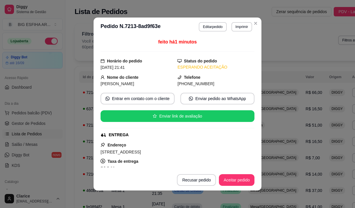
click at [232, 27] on button "Imprimir" at bounding box center [242, 26] width 21 height 9
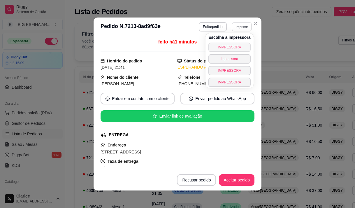
click at [220, 44] on button "IMPRESSORA" at bounding box center [230, 47] width 42 height 9
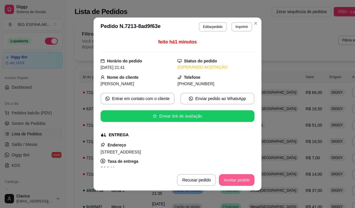
click at [239, 180] on button "Aceitar pedido" at bounding box center [237, 180] width 36 height 12
click at [236, 181] on button "Mover para preparo" at bounding box center [232, 180] width 45 height 12
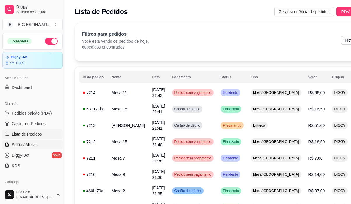
click at [25, 147] on span "Salão / Mesas" at bounding box center [25, 145] width 26 height 6
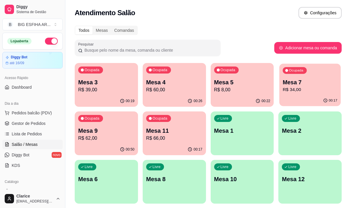
click at [327, 74] on div "Ocupada Mesa 7 R$ 34,00" at bounding box center [310, 80] width 61 height 32
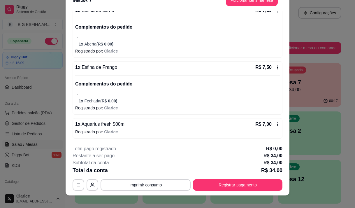
scroll to position [18, 0]
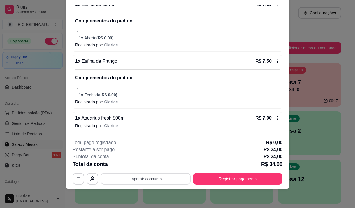
click at [138, 177] on button "Imprimir consumo" at bounding box center [146, 179] width 90 height 12
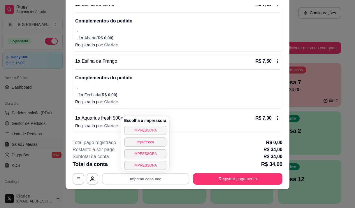
click at [154, 126] on button "IMPRESSORA" at bounding box center [145, 130] width 42 height 9
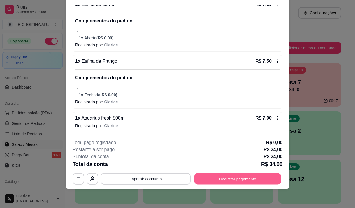
click at [226, 180] on button "Registrar pagamento" at bounding box center [238, 178] width 87 height 11
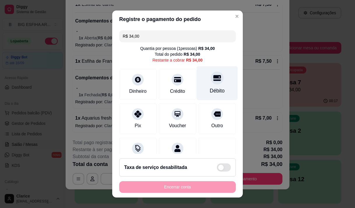
click at [206, 95] on div "Débito" at bounding box center [217, 83] width 41 height 34
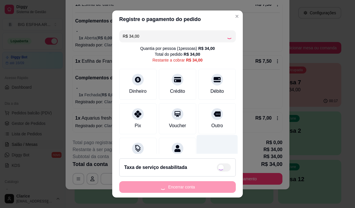
scroll to position [24, 0]
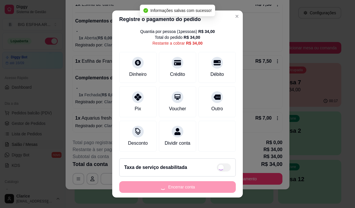
type input "R$ 0,00"
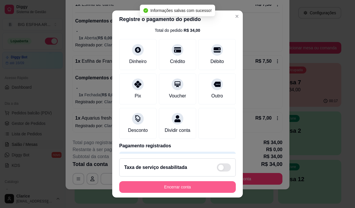
scroll to position [8, 0]
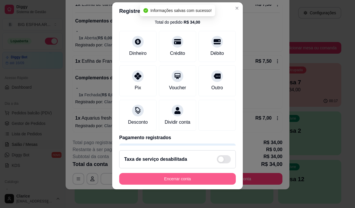
click at [190, 179] on button "Encerrar conta" at bounding box center [177, 179] width 117 height 12
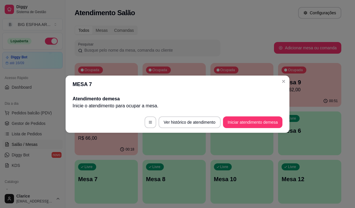
scroll to position [0, 0]
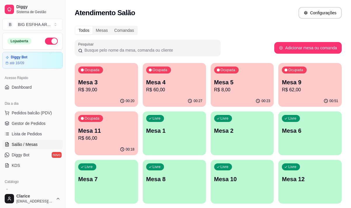
click at [118, 134] on p "Mesa 11" at bounding box center [106, 131] width 56 height 8
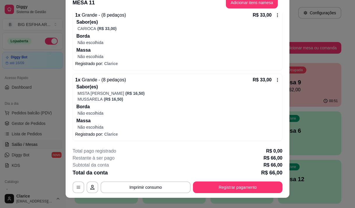
scroll to position [18, 0]
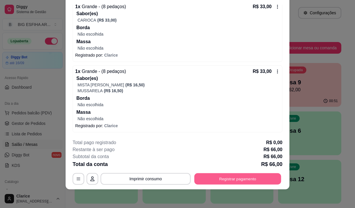
click at [211, 177] on button "Registrar pagamento" at bounding box center [238, 178] width 87 height 11
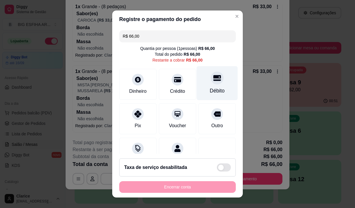
click at [215, 90] on div "Débito" at bounding box center [217, 91] width 15 height 8
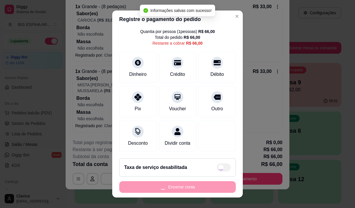
type input "R$ 0,00"
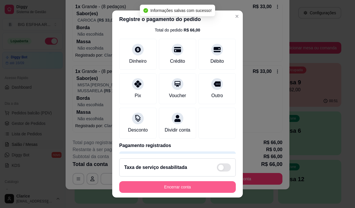
click at [188, 189] on button "Encerrar conta" at bounding box center [177, 187] width 117 height 12
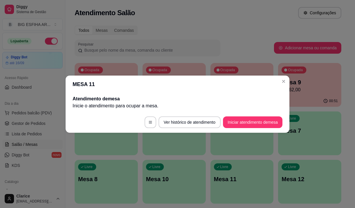
scroll to position [0, 0]
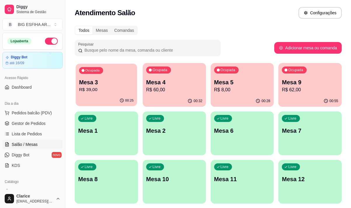
click at [115, 90] on p "R$ 39,00" at bounding box center [106, 89] width 55 height 7
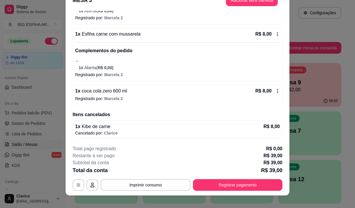
scroll to position [18, 0]
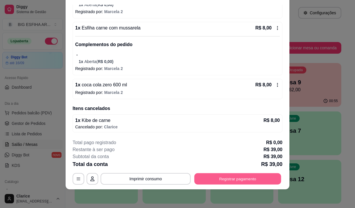
click at [219, 179] on button "Registrar pagamento" at bounding box center [238, 178] width 87 height 11
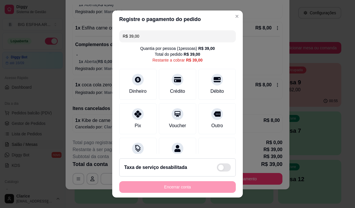
click at [117, 123] on div "R$ 39,00 Quantia por pessoa ( 1 pessoas) R$ 39,00 Total do pedido R$ 39,00 Rest…" at bounding box center [177, 91] width 131 height 126
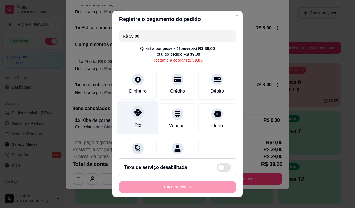
click at [125, 122] on div "Pix" at bounding box center [138, 117] width 41 height 34
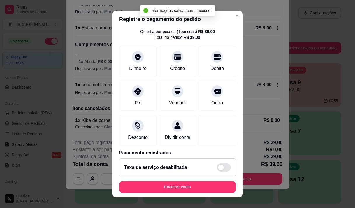
type input "R$ 0,00"
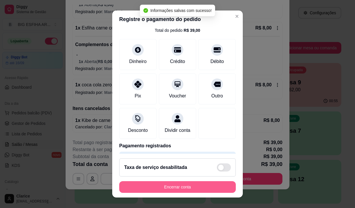
scroll to position [8, 0]
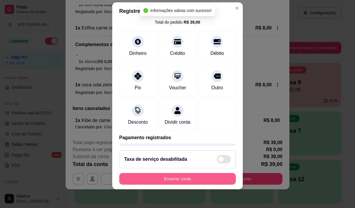
click at [174, 176] on button "Encerrar conta" at bounding box center [177, 179] width 117 height 12
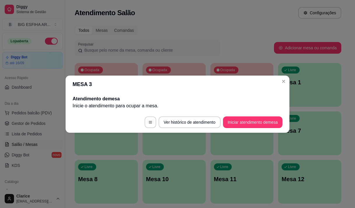
scroll to position [0, 0]
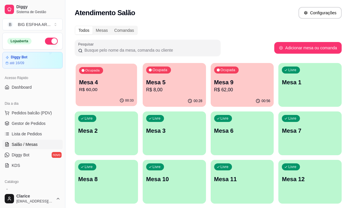
click at [119, 93] on div "Ocupada Mesa 4 R$ 60,00" at bounding box center [106, 80] width 61 height 32
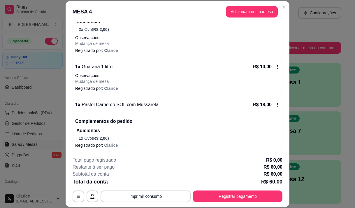
scroll to position [90, 0]
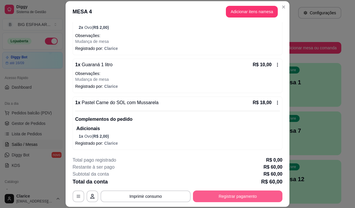
click at [224, 194] on button "Registrar pagamento" at bounding box center [238, 197] width 90 height 12
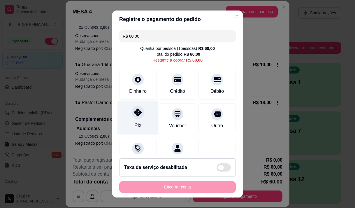
click at [138, 121] on div "Pix" at bounding box center [138, 117] width 41 height 34
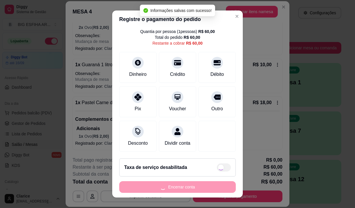
type input "R$ 0,00"
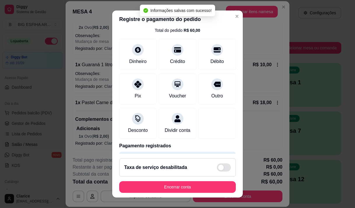
scroll to position [24, 0]
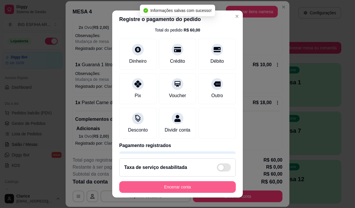
click at [177, 191] on button "Encerrar conta" at bounding box center [177, 187] width 117 height 12
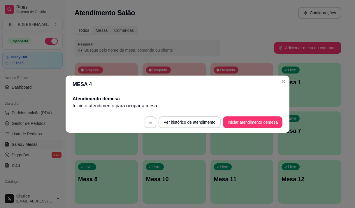
scroll to position [0, 0]
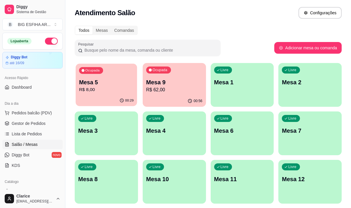
click at [113, 96] on div "00:29" at bounding box center [106, 100] width 61 height 11
click at [20, 143] on span "Salão / Mesas" at bounding box center [25, 145] width 26 height 6
click at [116, 85] on p "Mesa 5" at bounding box center [106, 82] width 56 height 8
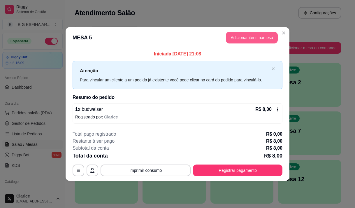
click at [234, 39] on button "Adicionar itens na mesa" at bounding box center [252, 38] width 52 height 12
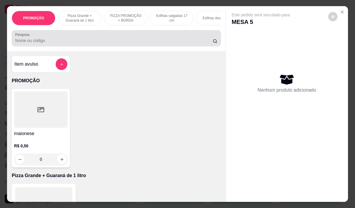
click at [81, 39] on div at bounding box center [116, 38] width 202 height 12
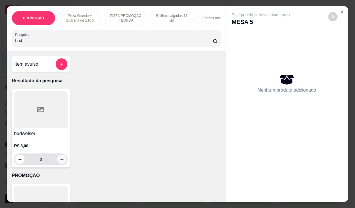
type input "bud"
click at [60, 160] on icon "increase-product-quantity" at bounding box center [62, 159] width 4 height 4
type input "1"
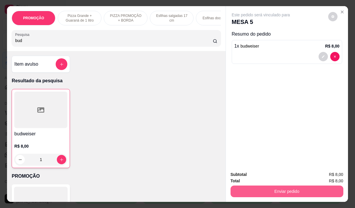
click at [256, 191] on button "Enviar pedido" at bounding box center [287, 192] width 113 height 12
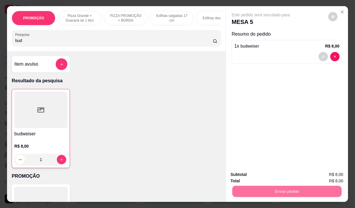
click at [240, 177] on button "Não registrar e enviar pedido" at bounding box center [267, 174] width 59 height 11
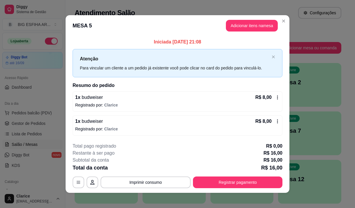
scroll to position [4, 0]
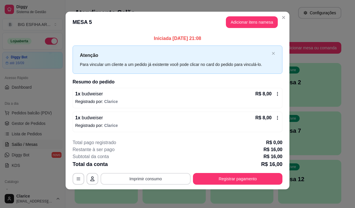
click at [173, 183] on button "Imprimir consumo" at bounding box center [146, 179] width 90 height 12
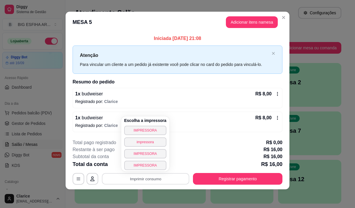
click at [147, 134] on button "IMPRESSORA" at bounding box center [145, 130] width 42 height 9
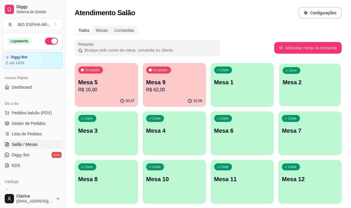
click at [307, 90] on div "Livre Mesa 2" at bounding box center [310, 82] width 61 height 36
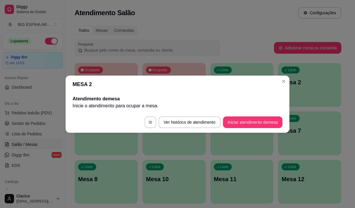
click at [249, 128] on footer "Ver histórico de atendimento Iniciar atendimento de mesa" at bounding box center [178, 122] width 224 height 21
click at [247, 121] on button "Iniciar atendimento de mesa" at bounding box center [253, 121] width 58 height 11
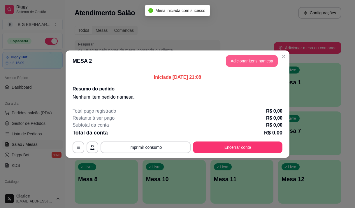
click at [271, 55] on button "Adicionar itens na mesa" at bounding box center [252, 61] width 52 height 12
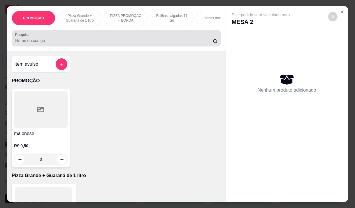
click at [100, 43] on input "Pesquisa" at bounding box center [114, 41] width 198 height 6
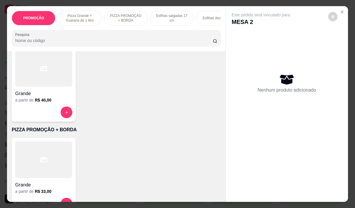
scroll to position [175, 0]
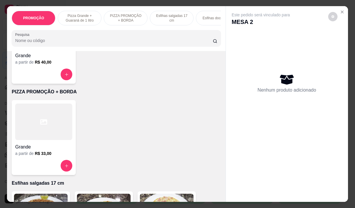
click at [53, 143] on div "Grande" at bounding box center [43, 145] width 57 height 11
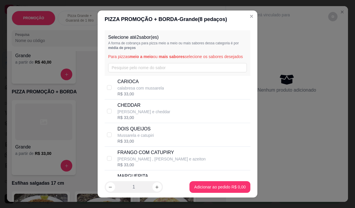
click at [169, 97] on div "CARIOCA calabresa com mussarela R$ 33,00" at bounding box center [183, 87] width 131 height 19
checkbox input "true"
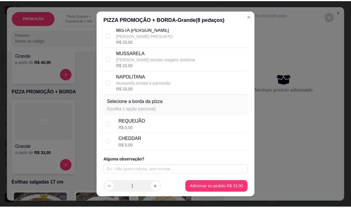
scroll to position [200, 0]
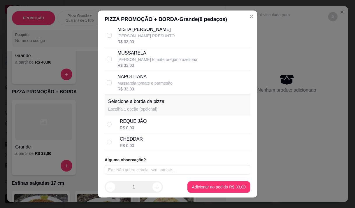
click at [145, 128] on div "REQUEIJÃO R$ 0,00" at bounding box center [184, 124] width 128 height 13
radio input "true"
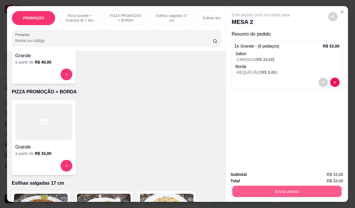
click at [254, 191] on button "Enviar pedido" at bounding box center [286, 191] width 109 height 11
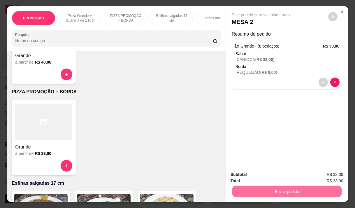
click at [247, 177] on button "Não registrar e enviar pedido" at bounding box center [267, 174] width 59 height 11
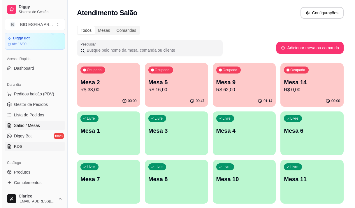
scroll to position [29, 0]
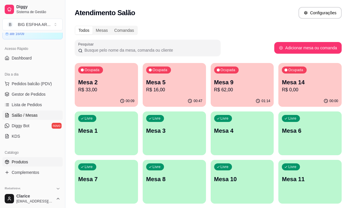
click at [20, 161] on span "Produtos" at bounding box center [20, 162] width 16 height 6
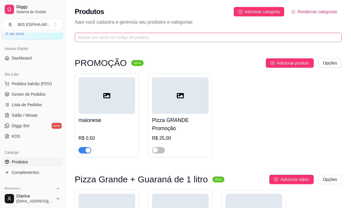
click at [103, 34] on span at bounding box center [208, 37] width 267 height 9
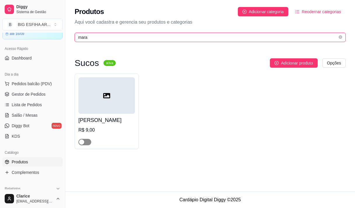
type input "mara"
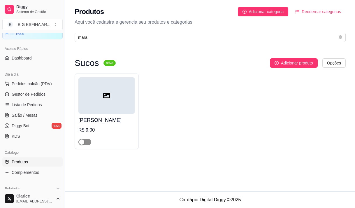
click at [89, 144] on span "button" at bounding box center [85, 142] width 13 height 6
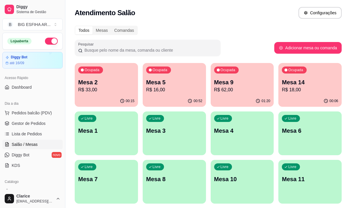
click at [99, 96] on div "00:15" at bounding box center [106, 100] width 63 height 11
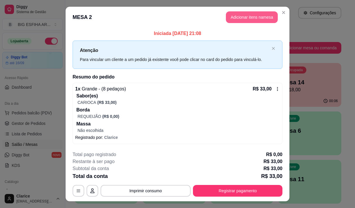
click at [236, 20] on button "Adicionar itens na mesa" at bounding box center [252, 17] width 52 height 12
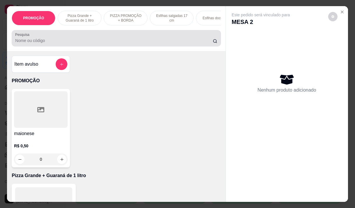
click at [54, 43] on input "Pesquisa" at bounding box center [114, 41] width 198 height 6
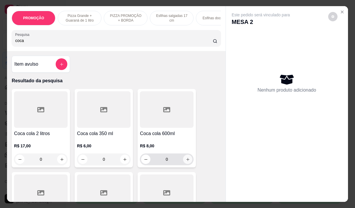
type input "coca"
click at [187, 161] on icon "increase-product-quantity" at bounding box center [187, 159] width 3 height 3
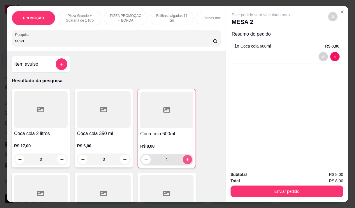
type input "1"
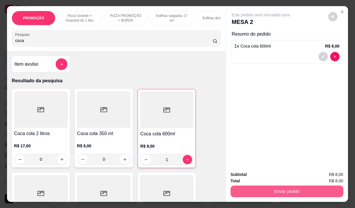
click at [253, 187] on button "Enviar pedido" at bounding box center [287, 192] width 113 height 12
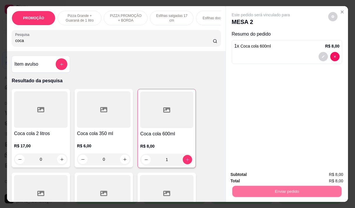
click at [253, 176] on button "Não registrar e enviar pedido" at bounding box center [268, 174] width 61 height 11
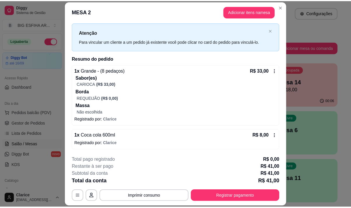
scroll to position [18, 0]
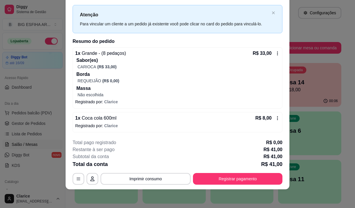
drag, startPoint x: 170, startPoint y: 128, endPoint x: 139, endPoint y: 127, distance: 30.7
click at [161, 208] on div "**********" at bounding box center [177, 104] width 355 height 208
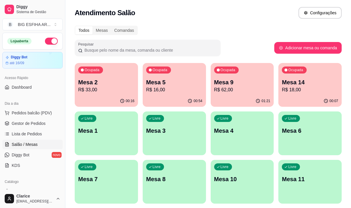
drag, startPoint x: 70, startPoint y: 84, endPoint x: 250, endPoint y: 28, distance: 187.8
click at [250, 28] on div "Todos Mesas Comandas" at bounding box center [208, 30] width 267 height 9
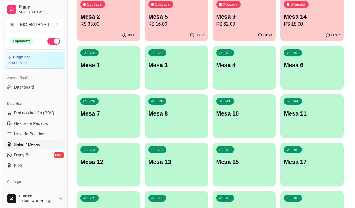
scroll to position [29, 0]
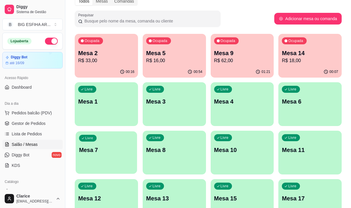
click at [109, 148] on p "Mesa 7" at bounding box center [106, 150] width 55 height 8
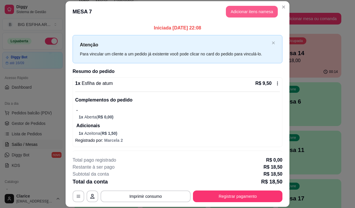
click at [232, 11] on button "Adicionar itens na mesa" at bounding box center [252, 12] width 52 height 12
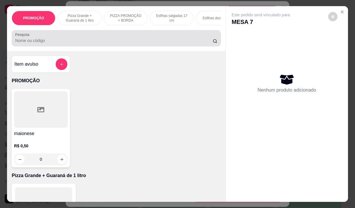
click at [89, 43] on input "Pesquisa" at bounding box center [114, 41] width 198 height 6
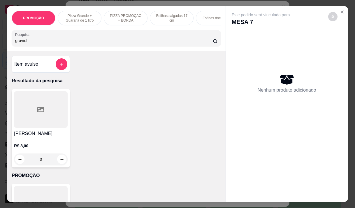
click at [56, 161] on div "0" at bounding box center [41, 160] width 54 height 12
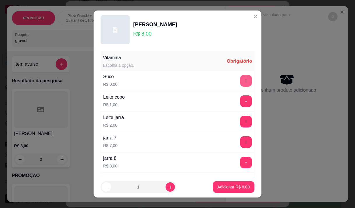
click at [240, 80] on button "+" at bounding box center [246, 81] width 12 height 12
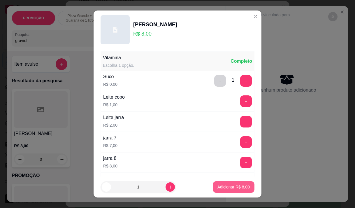
click at [221, 187] on p "Adicionar R$ 8,00" at bounding box center [234, 187] width 32 height 6
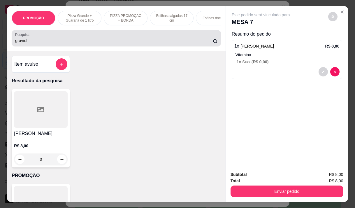
click at [89, 43] on input "graviol" at bounding box center [114, 41] width 198 height 6
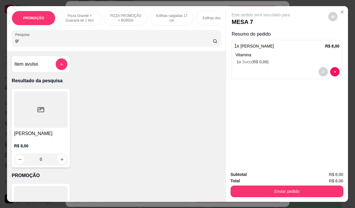
type input "g"
type input "goia"
click at [55, 160] on div "0" at bounding box center [41, 160] width 54 height 12
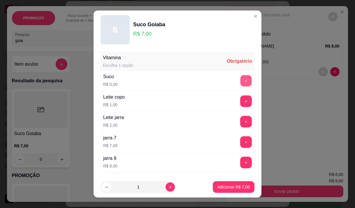
click at [241, 79] on button "+" at bounding box center [246, 80] width 11 height 11
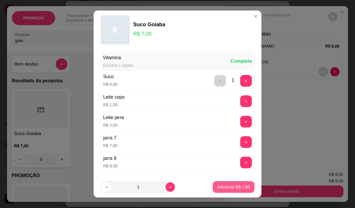
click at [233, 187] on p "Adicionar R$ 7,00" at bounding box center [234, 187] width 32 height 6
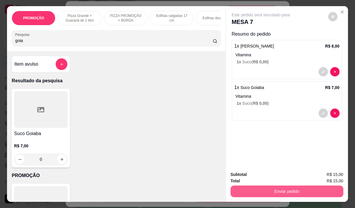
click at [292, 191] on button "Enviar pedido" at bounding box center [287, 192] width 113 height 12
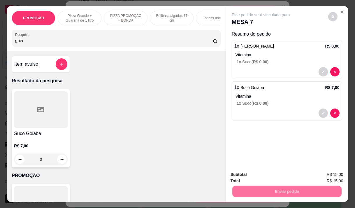
click at [269, 177] on button "Não registrar e enviar pedido" at bounding box center [268, 174] width 61 height 11
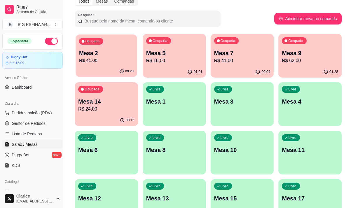
click at [124, 44] on div "Ocupada Mesa 2 R$ 41,00" at bounding box center [106, 50] width 61 height 32
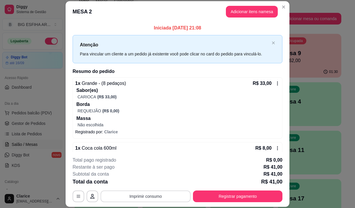
click at [156, 197] on button "Imprimir consumo" at bounding box center [146, 197] width 90 height 12
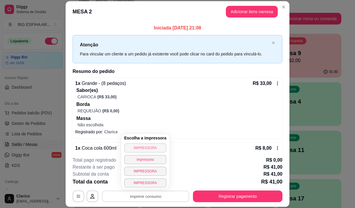
click at [159, 147] on button "IMPRESSORA" at bounding box center [145, 147] width 42 height 9
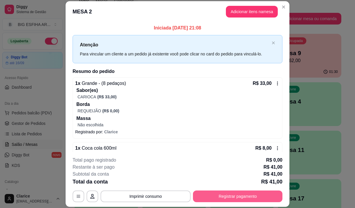
click at [262, 196] on button "Registrar pagamento" at bounding box center [238, 197] width 90 height 12
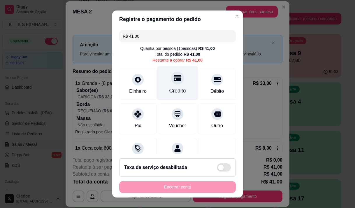
click at [170, 89] on div "Crédito" at bounding box center [178, 91] width 17 height 8
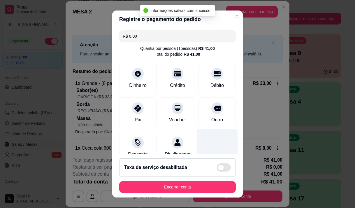
type input "R$ 0,00"
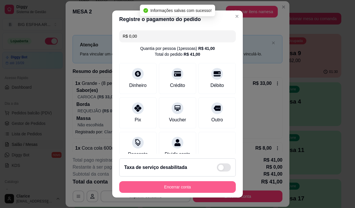
click at [186, 186] on button "Encerrar conta" at bounding box center [177, 187] width 117 height 12
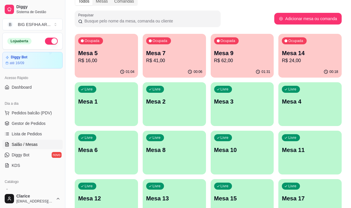
click at [124, 66] on div "Ocupada Mesa 5 R$ 16,00" at bounding box center [106, 50] width 63 height 32
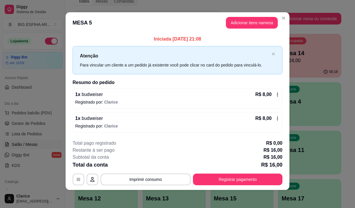
scroll to position [4, 0]
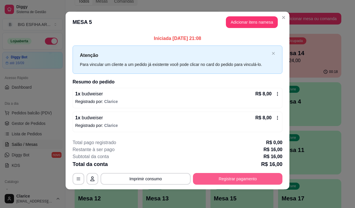
click at [208, 176] on button "Registrar pagamento" at bounding box center [238, 179] width 90 height 12
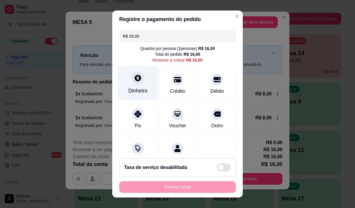
click at [136, 88] on div "Dinheiro" at bounding box center [137, 91] width 19 height 8
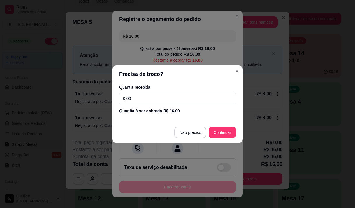
click at [144, 95] on input "0,00" at bounding box center [177, 99] width 117 height 12
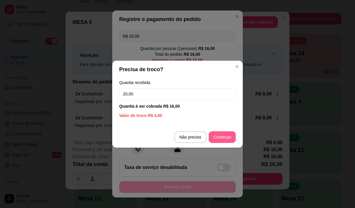
type input "20,00"
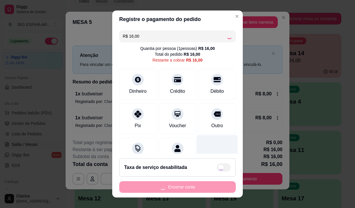
scroll to position [24, 0]
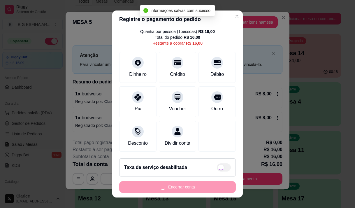
type input "R$ 0,00"
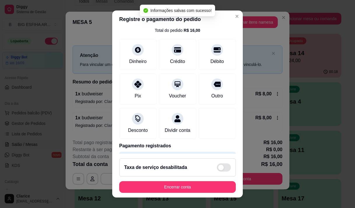
scroll to position [8, 0]
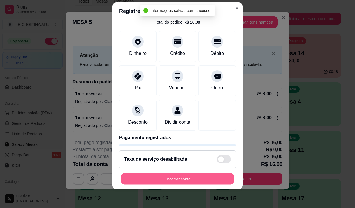
click at [212, 177] on button "Encerrar conta" at bounding box center [177, 178] width 113 height 11
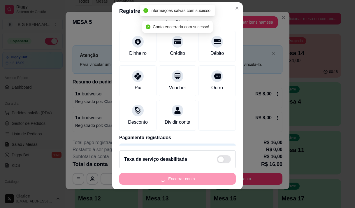
scroll to position [0, 0]
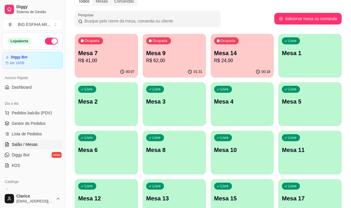
click at [110, 70] on div "00:07" at bounding box center [106, 71] width 63 height 11
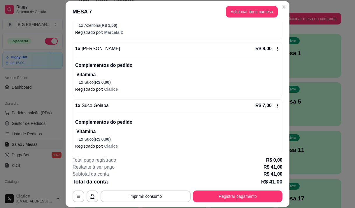
scroll to position [233, 0]
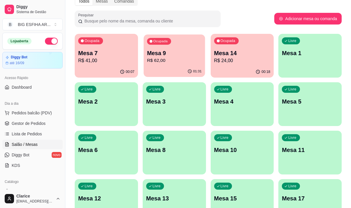
click at [171, 63] on p "R$ 62,00" at bounding box center [174, 60] width 55 height 7
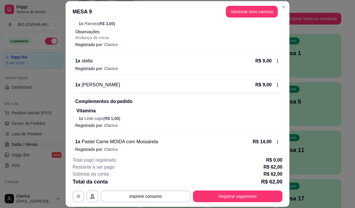
scroll to position [158, 0]
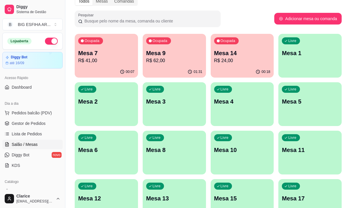
click at [248, 53] on p "Mesa 14" at bounding box center [242, 53] width 56 height 8
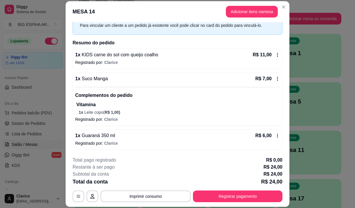
scroll to position [18, 0]
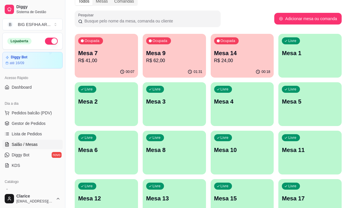
click at [230, 51] on p "Mesa 14" at bounding box center [242, 53] width 56 height 8
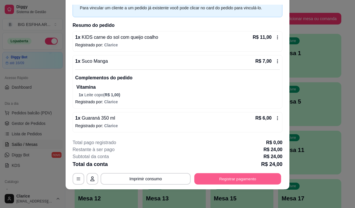
click at [217, 175] on button "Registrar pagamento" at bounding box center [238, 178] width 87 height 11
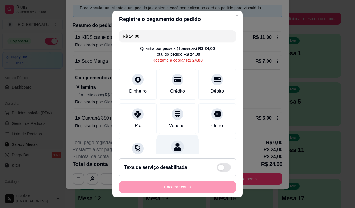
scroll to position [24, 0]
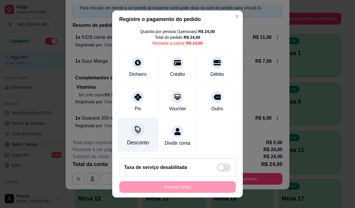
click at [136, 140] on div "Desconto" at bounding box center [138, 135] width 41 height 34
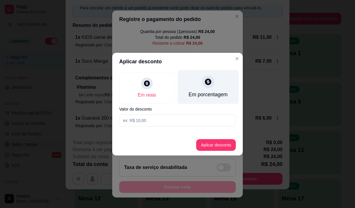
click at [198, 92] on div "Em porcentagem" at bounding box center [208, 95] width 39 height 8
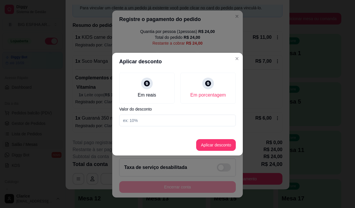
click at [170, 122] on input at bounding box center [177, 121] width 117 height 12
type input "20"
click at [206, 144] on button "Aplicar desconto" at bounding box center [216, 144] width 38 height 11
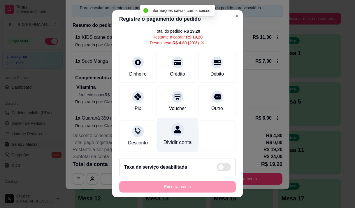
scroll to position [0, 0]
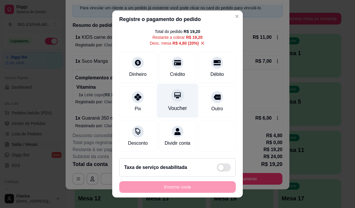
click at [174, 111] on div "Voucher" at bounding box center [177, 108] width 19 height 8
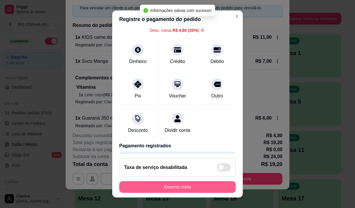
type input "R$ 0,00"
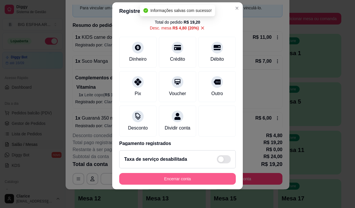
click at [181, 181] on button "Encerrar conta" at bounding box center [177, 179] width 117 height 12
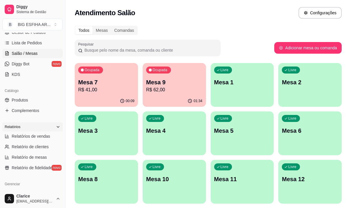
scroll to position [146, 0]
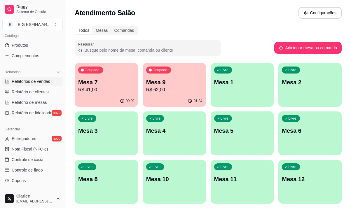
click at [37, 81] on span "Relatórios de vendas" at bounding box center [31, 82] width 39 height 6
select select "ALL"
select select "0"
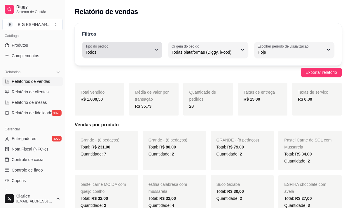
click at [153, 51] on button "Tipo do pedido Todos" at bounding box center [122, 50] width 80 height 16
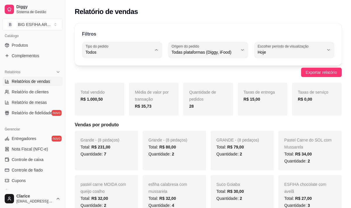
click at [136, 78] on span "Entrega" at bounding box center [119, 76] width 62 height 6
type input "DELIVERY"
select select "DELIVERY"
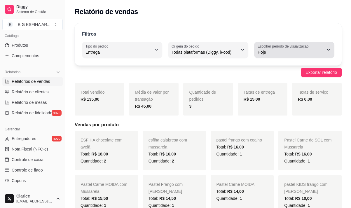
click at [301, 54] on span "Hoje" at bounding box center [291, 52] width 66 height 6
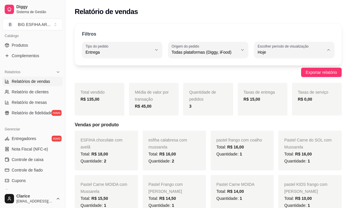
click at [281, 72] on li "Ontem" at bounding box center [294, 75] width 73 height 9
type input "1"
select select "1"
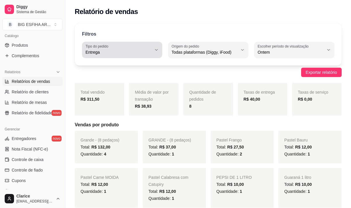
click at [134, 50] on span "Entrega" at bounding box center [119, 52] width 66 height 6
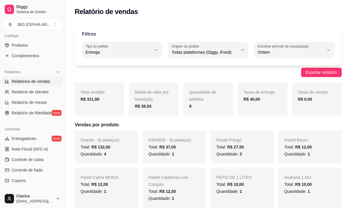
click at [105, 67] on span "Todos" at bounding box center [119, 66] width 62 height 6
type input "ALL"
select select "ALL"
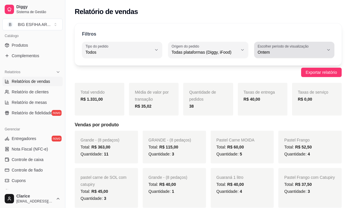
click at [305, 49] on div "Ontem" at bounding box center [291, 50] width 66 height 12
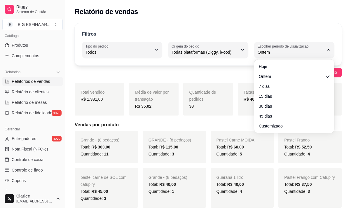
click at [284, 61] on div "Hoje Ontem 7 dias 15 dias 30 dias 45 dias Customizado" at bounding box center [294, 96] width 78 height 71
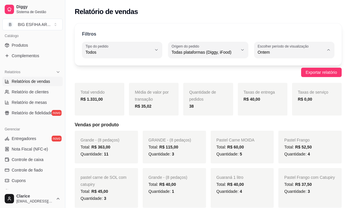
click at [288, 64] on span "Hoje" at bounding box center [291, 66] width 62 height 6
type input "0"
select select "0"
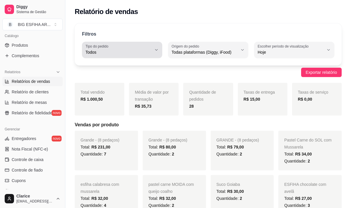
click at [154, 49] on button "Tipo do pedido Todos" at bounding box center [122, 50] width 80 height 16
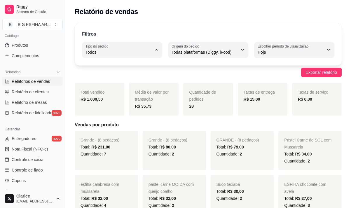
click at [142, 66] on li "Todos" at bounding box center [122, 66] width 73 height 9
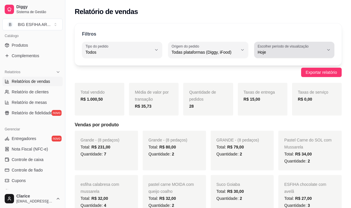
click at [274, 53] on span "Hoje" at bounding box center [291, 52] width 66 height 6
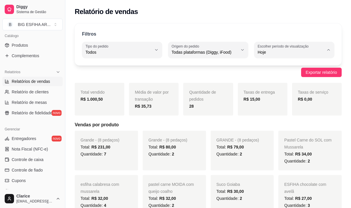
click at [264, 67] on span "Hoje" at bounding box center [291, 66] width 62 height 6
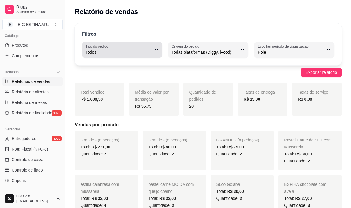
click at [132, 52] on span "Todos" at bounding box center [119, 52] width 66 height 6
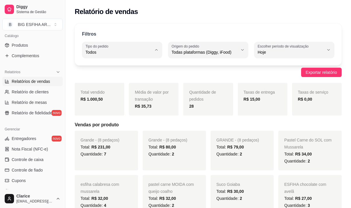
click at [121, 79] on span "Entrega" at bounding box center [119, 76] width 62 height 6
type input "DELIVERY"
select select "DELIVERY"
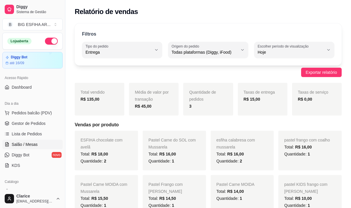
click at [34, 143] on span "Salão / Mesas" at bounding box center [25, 145] width 26 height 6
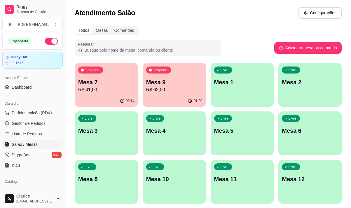
click at [103, 90] on p "R$ 41,00" at bounding box center [106, 89] width 56 height 7
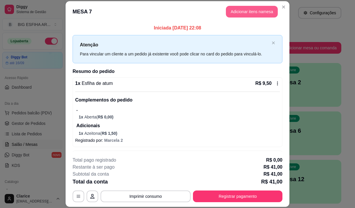
click at [247, 12] on button "Adicionar itens na mesa" at bounding box center [252, 12] width 52 height 12
click at [132, 39] on div at bounding box center [116, 38] width 202 height 12
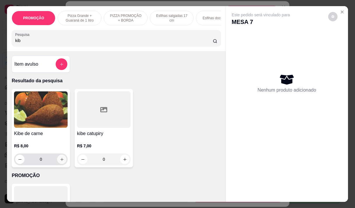
type input "kib"
click at [60, 160] on icon "increase-product-quantity" at bounding box center [62, 159] width 4 height 4
type input "1"
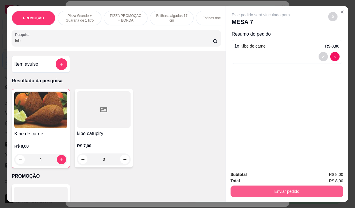
click at [249, 189] on button "Enviar pedido" at bounding box center [287, 192] width 113 height 12
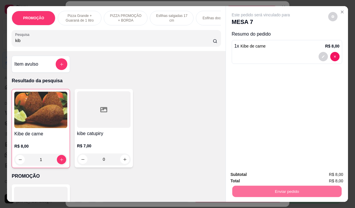
click at [249, 172] on button "Não registrar e enviar pedido" at bounding box center [268, 174] width 61 height 11
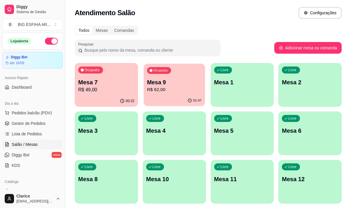
click at [174, 103] on div "01:47" at bounding box center [174, 100] width 61 height 11
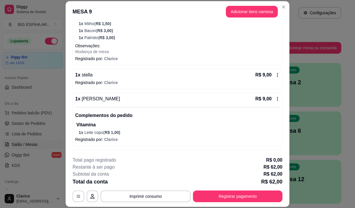
scroll to position [158, 0]
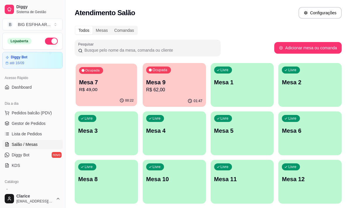
click at [102, 89] on p "R$ 49,00" at bounding box center [106, 89] width 55 height 7
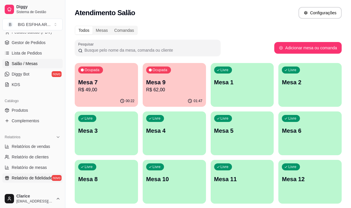
scroll to position [117, 0]
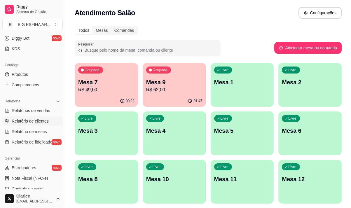
click at [25, 124] on link "Relatório de clientes" at bounding box center [32, 120] width 60 height 9
select select "30"
select select "HIGHEST_TOTAL_SPENT_WITH_ORDERS"
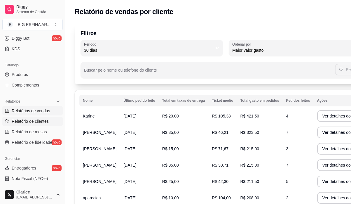
click at [30, 113] on span "Relatórios de vendas" at bounding box center [31, 111] width 39 height 6
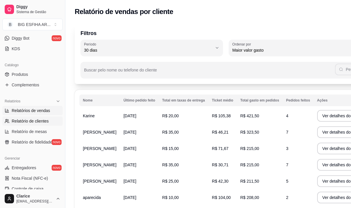
select select "ALL"
select select "0"
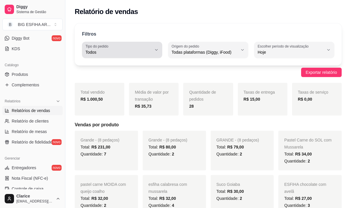
click at [155, 50] on icon "button" at bounding box center [156, 50] width 5 height 5
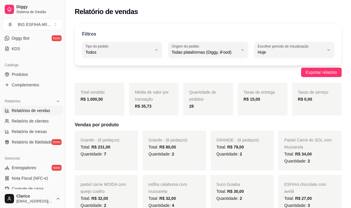
click at [128, 68] on span "Todos" at bounding box center [119, 66] width 62 height 6
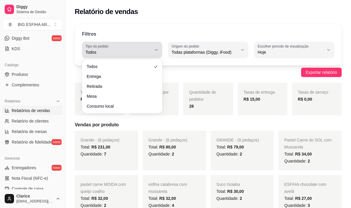
click at [150, 48] on div "Todos" at bounding box center [119, 50] width 66 height 12
click at [156, 54] on button "Tipo do pedido Todos" at bounding box center [122, 50] width 80 height 16
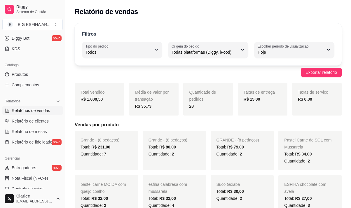
click at [163, 23] on div "Filtros ALL Tipo do pedido Todos Entrega Retirada Mesa Consumo local Tipo do pe…" at bounding box center [208, 44] width 267 height 42
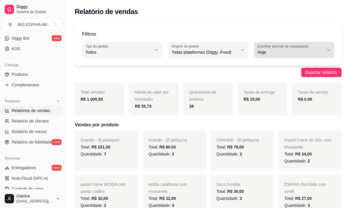
click at [305, 49] on div "Hoje" at bounding box center [291, 50] width 66 height 12
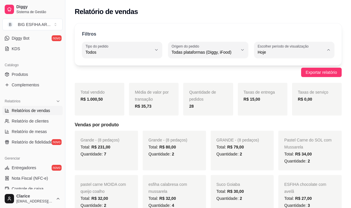
click at [296, 69] on span "Hoje" at bounding box center [291, 66] width 62 height 6
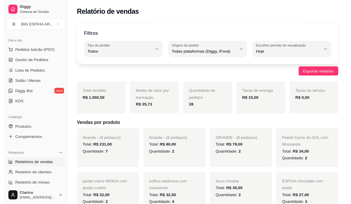
scroll to position [58, 0]
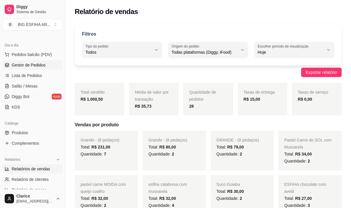
click at [26, 67] on span "Gestor de Pedidos" at bounding box center [29, 65] width 34 height 6
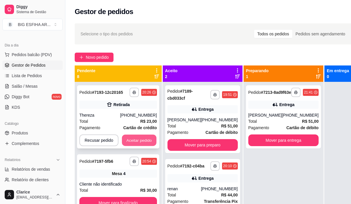
click at [139, 144] on button "Aceitar pedido" at bounding box center [139, 140] width 34 height 11
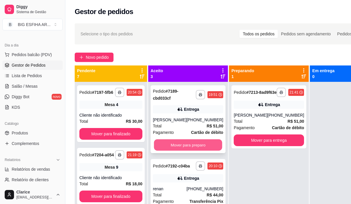
click at [179, 144] on button "Mover para preparo" at bounding box center [188, 144] width 68 height 11
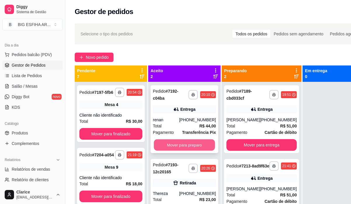
click at [187, 146] on button "Mover para preparo" at bounding box center [184, 144] width 61 height 11
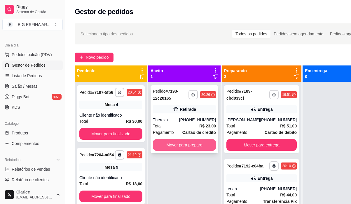
click at [197, 145] on button "Mover para preparo" at bounding box center [184, 145] width 63 height 12
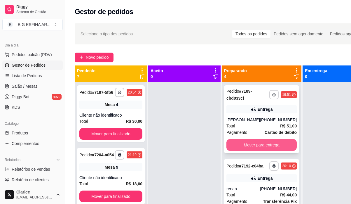
click at [251, 143] on button "Mover para entrega" at bounding box center [261, 145] width 70 height 12
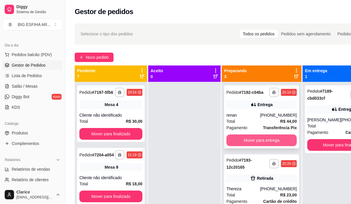
click at [279, 142] on button "Mover para entrega" at bounding box center [261, 140] width 70 height 12
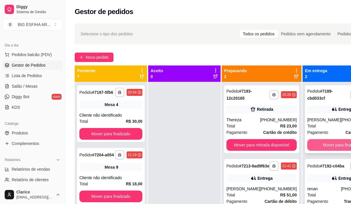
click at [336, 143] on button "Mover para finalizado" at bounding box center [342, 145] width 70 height 12
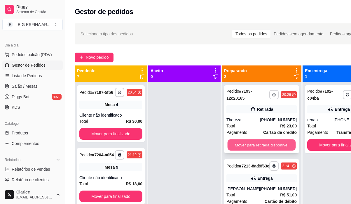
click at [275, 144] on button "Mover para retirada disponível" at bounding box center [262, 144] width 68 height 11
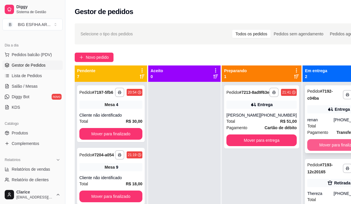
click at [328, 145] on button "Mover para finalizado" at bounding box center [338, 145] width 63 height 12
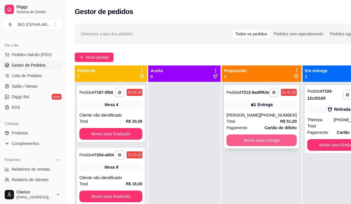
click at [266, 146] on button "Mover para entrega" at bounding box center [261, 140] width 70 height 12
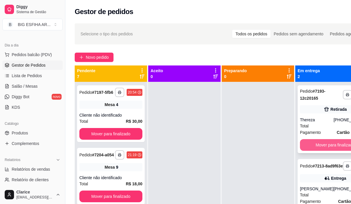
click at [324, 145] on button "Mover para finalizado" at bounding box center [335, 145] width 70 height 12
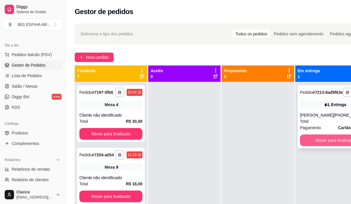
click at [321, 145] on button "Mover para finalizado" at bounding box center [335, 140] width 70 height 12
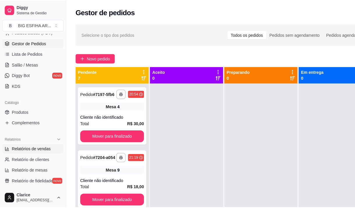
scroll to position [88, 0]
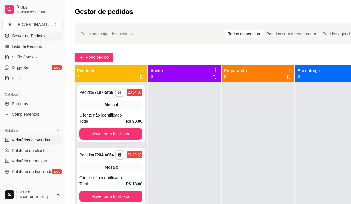
click at [33, 142] on span "Relatórios de vendas" at bounding box center [31, 140] width 39 height 6
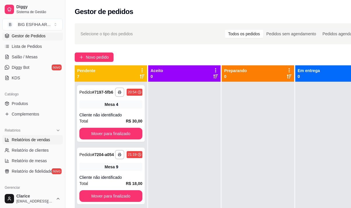
select select "ALL"
select select "0"
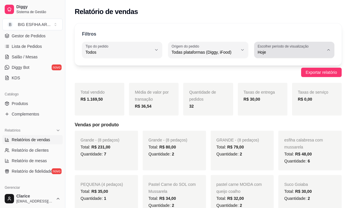
click at [325, 50] on button "Escolher período de visualização Hoje" at bounding box center [294, 50] width 80 height 16
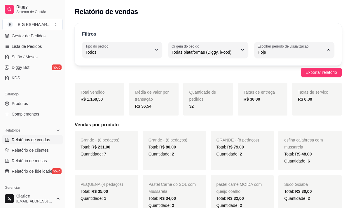
click at [278, 66] on span "Hoje" at bounding box center [291, 66] width 62 height 6
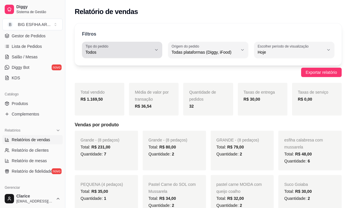
click at [138, 47] on div "Todos" at bounding box center [119, 50] width 66 height 12
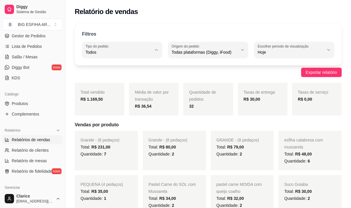
click at [121, 76] on span "Entrega" at bounding box center [119, 76] width 62 height 6
type input "DELIVERY"
select select "DELIVERY"
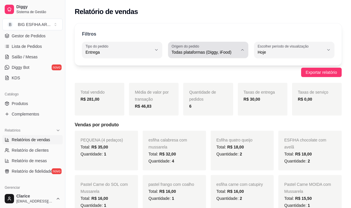
click at [233, 54] on span "Todas plataformas (Diggy, iFood)" at bounding box center [205, 52] width 66 height 6
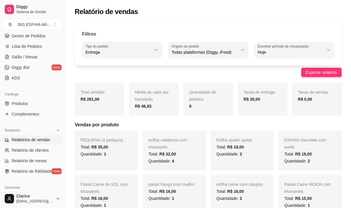
click at [206, 76] on span "Diggy" at bounding box center [205, 76] width 62 height 6
type input "DIGGY"
select select "DIGGY"
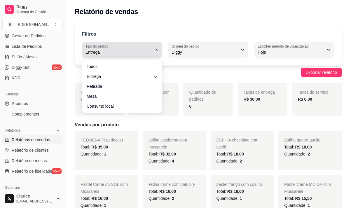
click at [143, 50] on span "Entrega" at bounding box center [119, 52] width 66 height 6
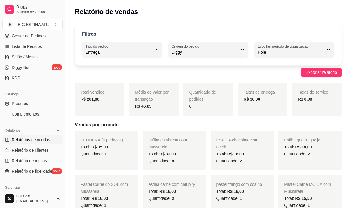
click at [127, 78] on span "Entrega" at bounding box center [119, 76] width 62 height 6
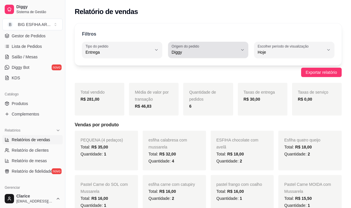
click at [228, 51] on span "Diggy" at bounding box center [205, 52] width 66 height 6
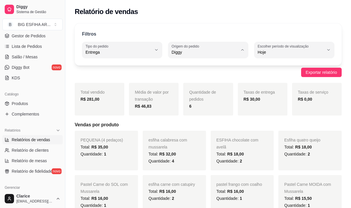
click at [218, 66] on span "Todas plataformas (Diggy, iFood)" at bounding box center [205, 66] width 62 height 6
type input "ALL"
select select "ALL"
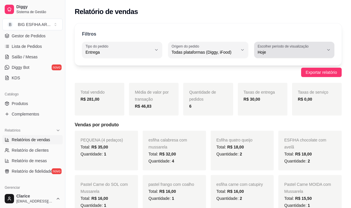
click at [287, 48] on label "Escolher período de visualização" at bounding box center [284, 46] width 53 height 5
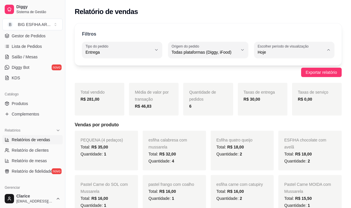
click at [274, 69] on li "Hoje" at bounding box center [294, 66] width 73 height 9
click at [29, 57] on span "Salão / Mesas" at bounding box center [25, 57] width 26 height 6
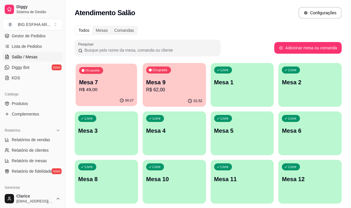
click at [128, 95] on div "Ocupada Mesa 7 R$ 49,00" at bounding box center [106, 80] width 61 height 32
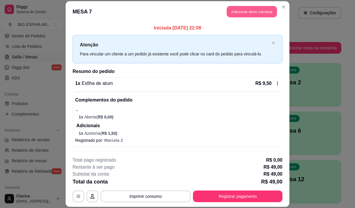
click at [231, 12] on button "Adicionar itens na mesa" at bounding box center [252, 11] width 50 height 11
click at [78, 36] on div at bounding box center [116, 38] width 202 height 12
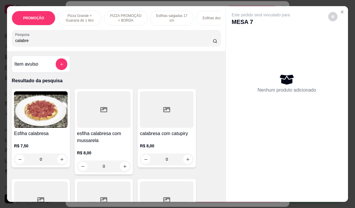
type input "calabre"
click at [104, 144] on h4 "esfiha calabresa com mussarela" at bounding box center [104, 137] width 54 height 14
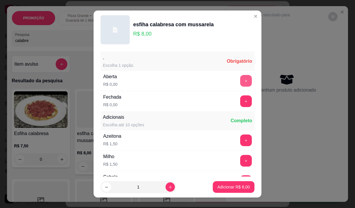
click at [240, 80] on button "+" at bounding box center [246, 81] width 12 height 12
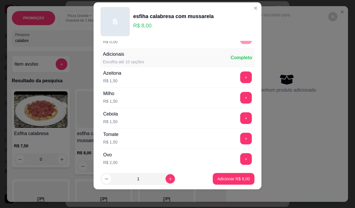
scroll to position [62, 0]
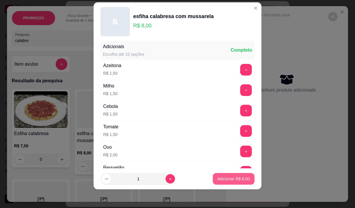
click at [222, 178] on p "Adicionar R$ 8,00" at bounding box center [234, 179] width 32 height 6
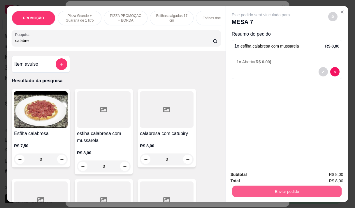
click at [263, 189] on button "Enviar pedido" at bounding box center [286, 191] width 109 height 11
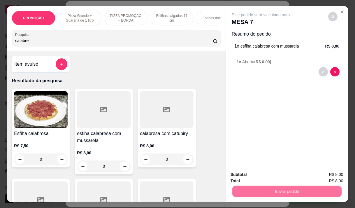
click at [252, 179] on button "Não registrar e enviar pedido" at bounding box center [268, 174] width 61 height 11
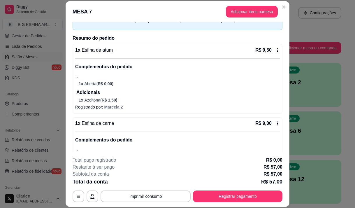
scroll to position [117, 0]
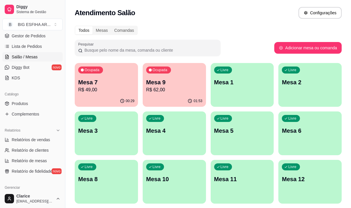
click at [108, 79] on div "Ocupada Mesa 7 R$ 49,00" at bounding box center [106, 79] width 63 height 32
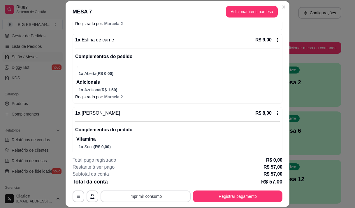
click at [136, 197] on button "Imprimir consumo" at bounding box center [146, 197] width 90 height 12
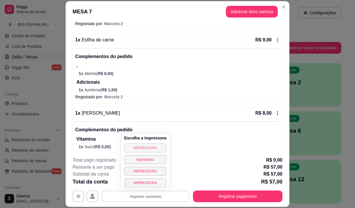
click at [132, 149] on button "IMPRESSORA" at bounding box center [145, 147] width 42 height 9
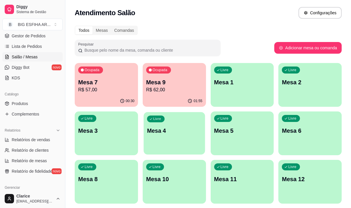
click at [182, 135] on div "Livre Mesa 4" at bounding box center [174, 130] width 61 height 36
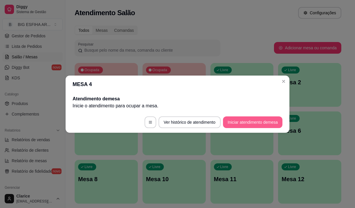
click at [241, 123] on button "Iniciar atendimento de mesa" at bounding box center [253, 122] width 60 height 12
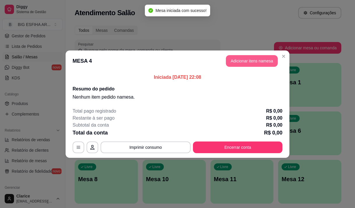
click at [250, 62] on button "Adicionar itens na mesa" at bounding box center [252, 61] width 52 height 12
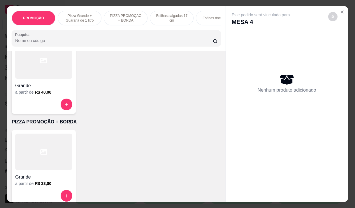
scroll to position [146, 0]
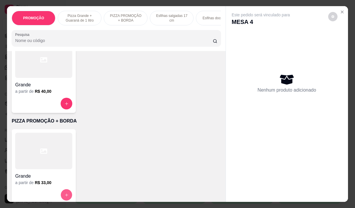
click at [64, 194] on button "increase-product-quantity" at bounding box center [66, 194] width 11 height 11
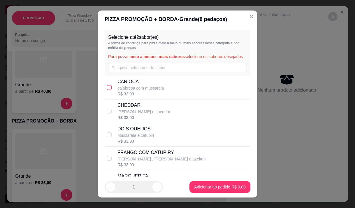
click at [107, 90] on input "checkbox" at bounding box center [109, 87] width 5 height 5
checkbox input "true"
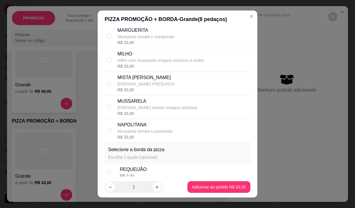
scroll to position [88, 0]
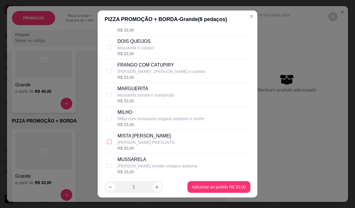
click at [107, 144] on input "checkbox" at bounding box center [109, 141] width 5 height 5
checkbox input "true"
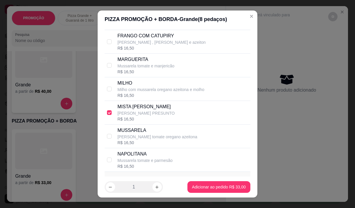
scroll to position [175, 0]
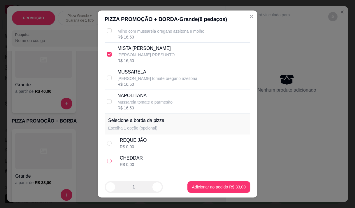
click at [109, 163] on input "radio" at bounding box center [109, 161] width 5 height 5
radio input "true"
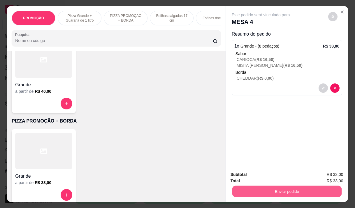
click at [259, 190] on button "Enviar pedido" at bounding box center [286, 191] width 109 height 11
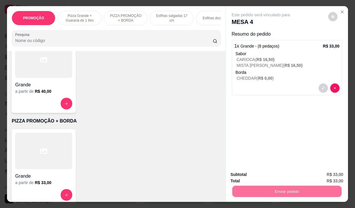
click at [264, 175] on button "Não registrar e enviar pedido" at bounding box center [267, 174] width 59 height 11
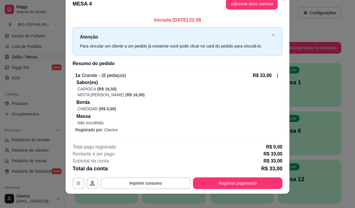
scroll to position [15, 0]
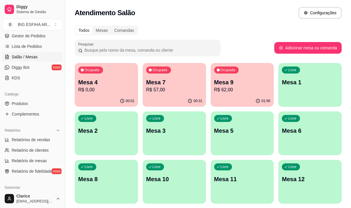
click at [242, 105] on div "01:56" at bounding box center [242, 100] width 63 height 11
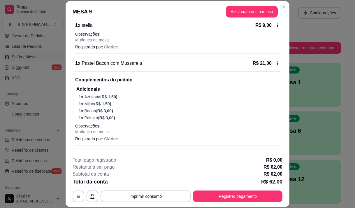
scroll to position [58, 0]
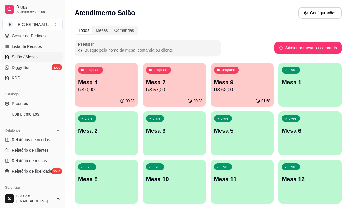
click at [168, 86] on p "R$ 57,00" at bounding box center [174, 89] width 56 height 7
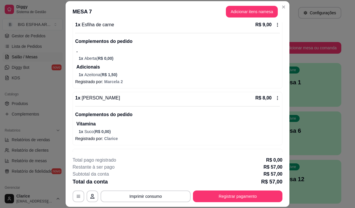
scroll to position [146, 0]
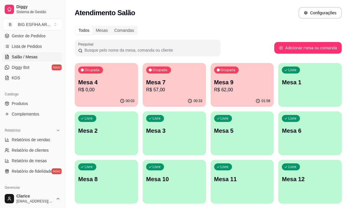
click at [82, 87] on p "R$ 0,00" at bounding box center [106, 89] width 56 height 7
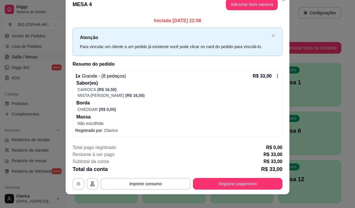
scroll to position [15, 0]
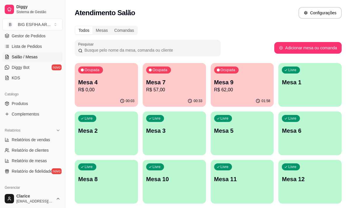
click at [171, 94] on div "Ocupada Mesa 7 R$ 57,00" at bounding box center [174, 79] width 63 height 32
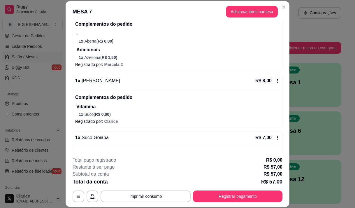
scroll to position [175, 0]
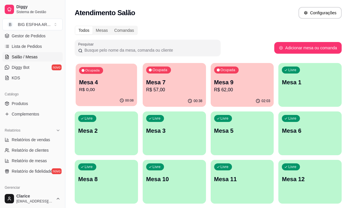
click at [113, 97] on button "Ocupada Mesa 4 R$ 0,00 00:08" at bounding box center [106, 85] width 61 height 43
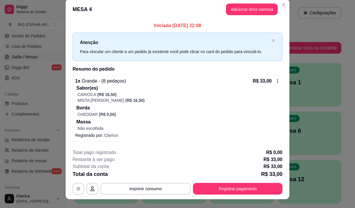
scroll to position [0, 0]
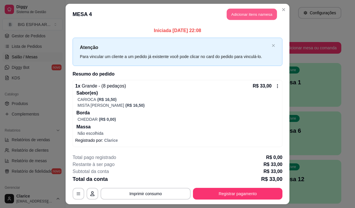
click at [238, 15] on button "Adicionar itens na mesa" at bounding box center [252, 14] width 50 height 11
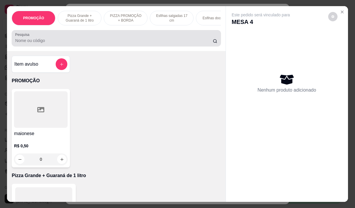
click at [75, 41] on input "Pesquisa" at bounding box center [114, 41] width 198 height 6
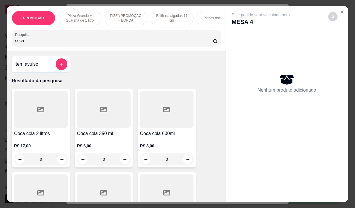
type input "coca"
click at [182, 144] on div "R$ 8,00 0" at bounding box center [167, 151] width 54 height 28
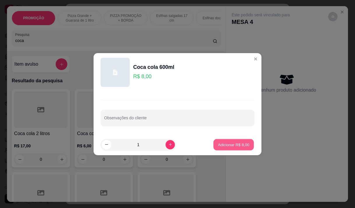
click at [218, 146] on p "Adicionar R$ 8,00" at bounding box center [234, 145] width 32 height 6
type input "1"
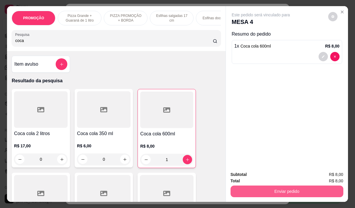
click at [283, 191] on button "Enviar pedido" at bounding box center [287, 192] width 113 height 12
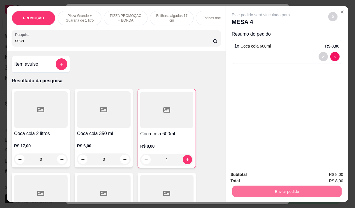
click at [245, 172] on button "Não registrar e enviar pedido" at bounding box center [268, 174] width 61 height 11
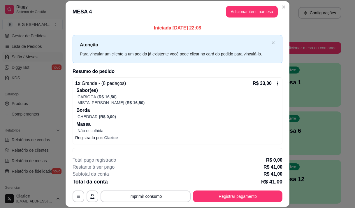
scroll to position [18, 0]
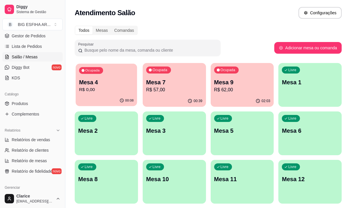
click at [123, 97] on div "00:08" at bounding box center [106, 100] width 61 height 11
click at [184, 89] on p "R$ 57,00" at bounding box center [174, 89] width 56 height 7
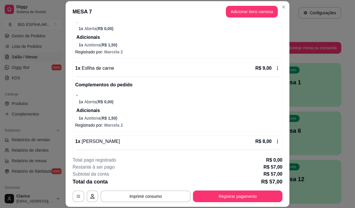
scroll to position [88, 0]
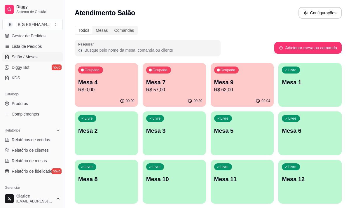
click at [192, 91] on p "R$ 57,00" at bounding box center [174, 89] width 56 height 7
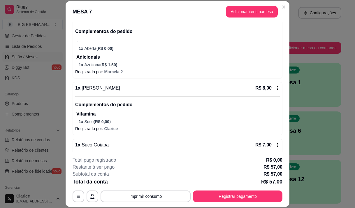
scroll to position [146, 0]
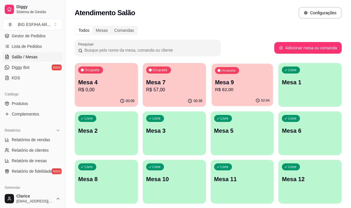
click at [248, 94] on div "Ocupada Mesa 9 R$ 62,00" at bounding box center [242, 80] width 61 height 32
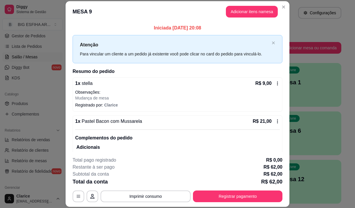
scroll to position [88, 0]
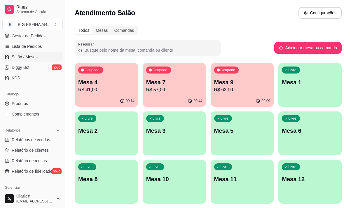
click at [175, 99] on div "00:44" at bounding box center [174, 100] width 63 height 11
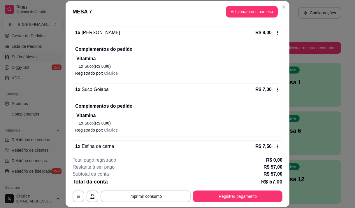
scroll to position [204, 0]
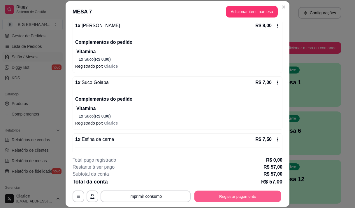
click at [219, 195] on button "Registrar pagamento" at bounding box center [238, 196] width 87 height 11
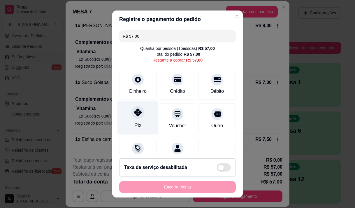
click at [129, 129] on div "Pix" at bounding box center [138, 117] width 41 height 34
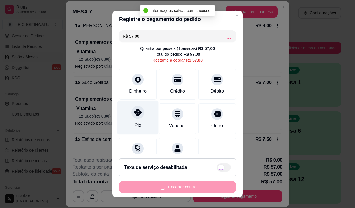
type input "R$ 0,00"
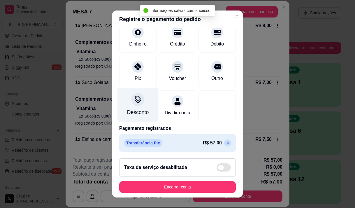
scroll to position [48, 0]
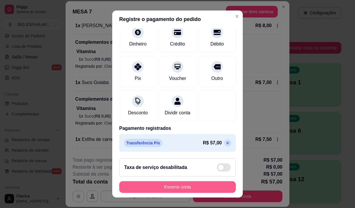
click at [189, 193] on button "Encerrar conta" at bounding box center [177, 187] width 117 height 12
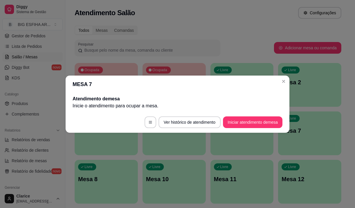
scroll to position [0, 0]
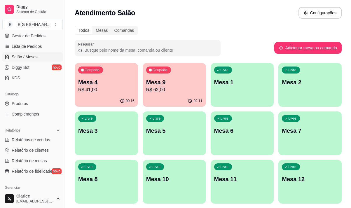
click at [160, 106] on div "02:11" at bounding box center [174, 100] width 63 height 11
click at [110, 90] on p "R$ 41,00" at bounding box center [106, 89] width 56 height 7
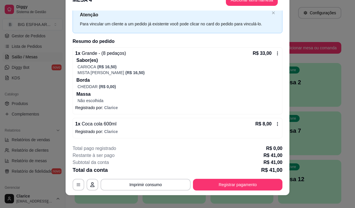
scroll to position [18, 0]
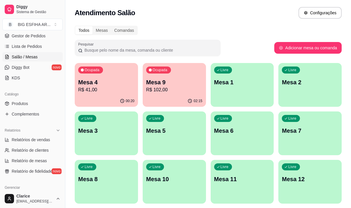
click at [190, 91] on p "R$ 102,00" at bounding box center [174, 89] width 56 height 7
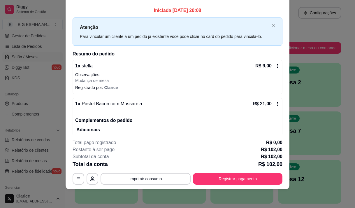
click at [275, 66] on icon at bounding box center [277, 66] width 5 height 5
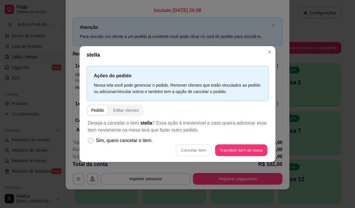
click at [92, 138] on span at bounding box center [91, 141] width 6 height 6
click at [91, 142] on input "Sim, quero cancelar o item." at bounding box center [90, 144] width 4 height 4
checkbox input "true"
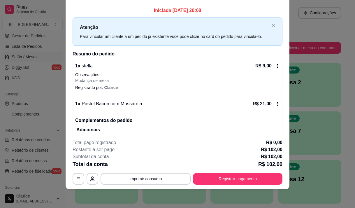
click at [267, 67] on div "R$ 9,00" at bounding box center [268, 65] width 25 height 7
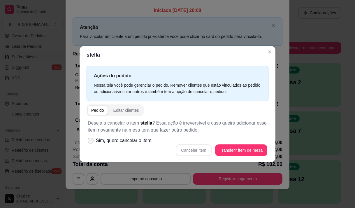
click at [127, 144] on label "Sim, quero cancelar o item." at bounding box center [121, 141] width 70 height 12
click at [91, 144] on input "Sim, quero cancelar o item." at bounding box center [90, 144] width 4 height 4
checkbox input "true"
click at [195, 152] on button "Cancelar item" at bounding box center [194, 150] width 36 height 12
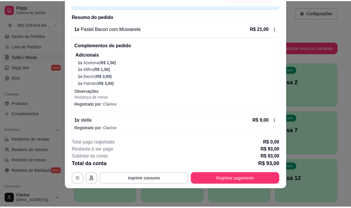
scroll to position [34, 0]
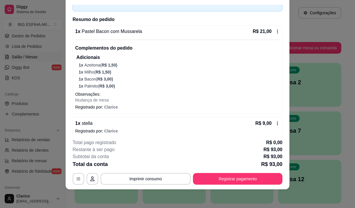
click at [275, 122] on icon at bounding box center [277, 123] width 5 height 5
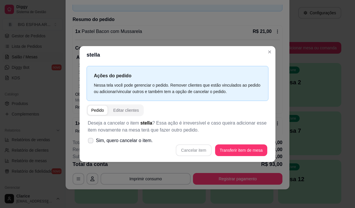
click at [110, 144] on span "Sim, quero cancelar o item." at bounding box center [124, 140] width 57 height 7
click at [91, 144] on input "Sim, quero cancelar o item." at bounding box center [90, 144] width 4 height 4
checkbox input "true"
click at [202, 153] on button "Cancelar item" at bounding box center [194, 149] width 35 height 11
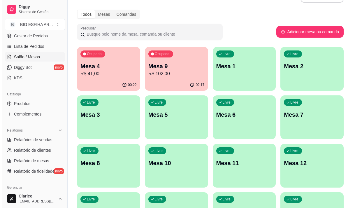
scroll to position [29, 0]
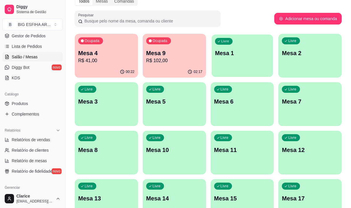
click at [234, 69] on div "Livre Mesa 1" at bounding box center [242, 52] width 61 height 36
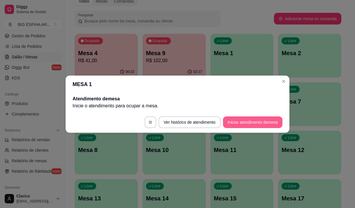
click at [242, 120] on button "Iniciar atendimento de mesa" at bounding box center [253, 122] width 60 height 12
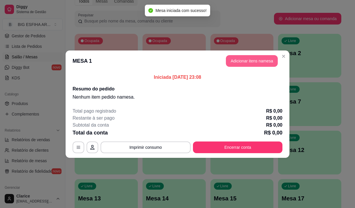
click at [240, 61] on button "Adicionar itens na mesa" at bounding box center [252, 61] width 52 height 12
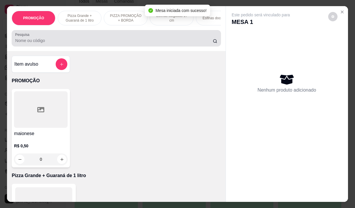
click at [183, 43] on input "Pesquisa" at bounding box center [114, 41] width 198 height 6
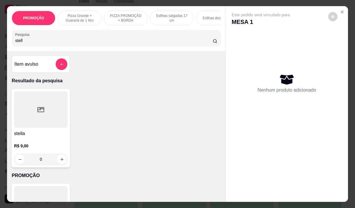
type input "stell"
click at [60, 161] on icon "increase-product-quantity" at bounding box center [61, 159] width 3 height 3
type input "1"
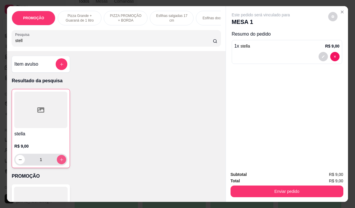
click at [60, 161] on icon "increase-product-quantity" at bounding box center [62, 160] width 4 height 4
type input "2"
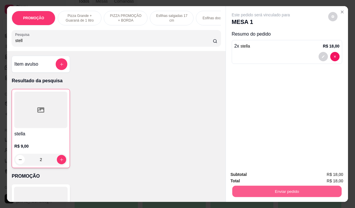
click at [262, 188] on button "Enviar pedido" at bounding box center [286, 191] width 109 height 11
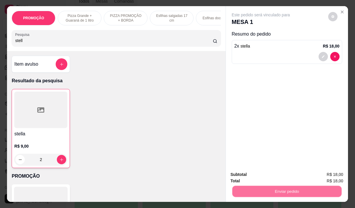
click at [243, 173] on button "Não registrar e enviar pedido" at bounding box center [267, 174] width 59 height 11
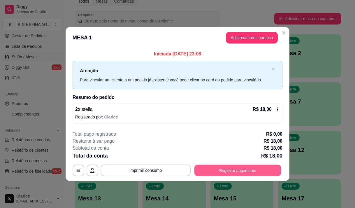
click at [219, 171] on button "Registrar pagamento" at bounding box center [238, 170] width 87 height 11
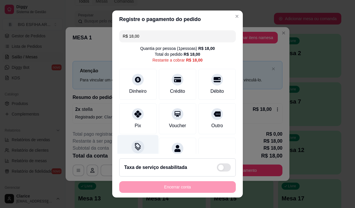
scroll to position [24, 0]
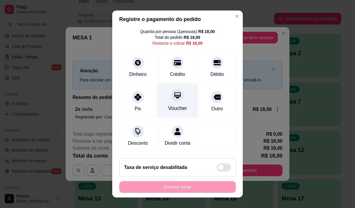
click at [163, 97] on div "Voucher" at bounding box center [177, 100] width 41 height 34
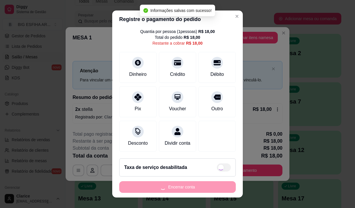
type input "R$ 0,00"
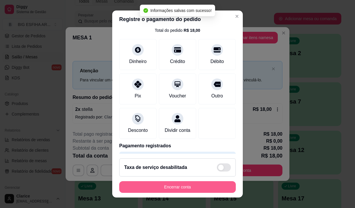
scroll to position [8, 0]
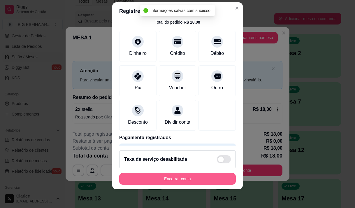
click at [184, 183] on button "Encerrar conta" at bounding box center [177, 179] width 117 height 12
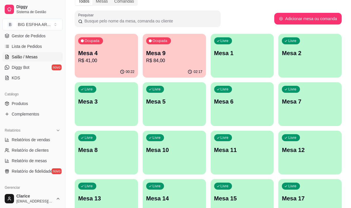
click at [106, 69] on div "00:22" at bounding box center [106, 71] width 63 height 11
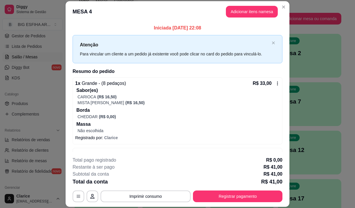
scroll to position [18, 0]
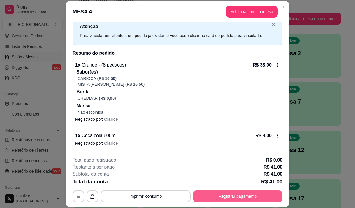
click at [220, 198] on button "Registrar pagamento" at bounding box center [238, 197] width 90 height 12
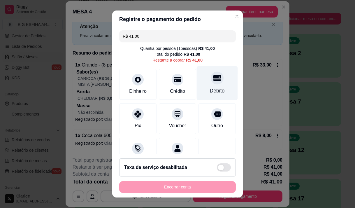
click at [210, 88] on div "Débito" at bounding box center [217, 91] width 15 height 8
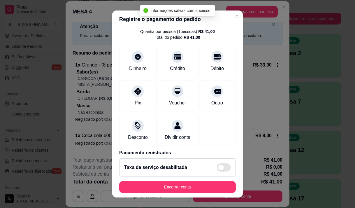
type input "R$ 0,00"
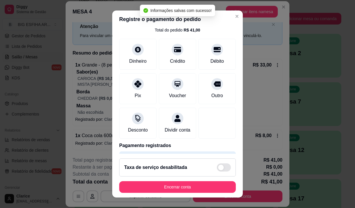
scroll to position [48, 0]
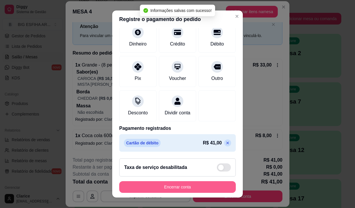
click at [190, 184] on button "Encerrar conta" at bounding box center [177, 187] width 117 height 12
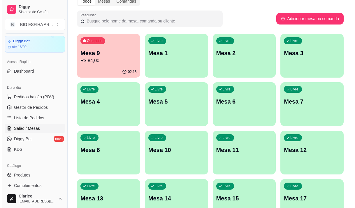
scroll to position [0, 0]
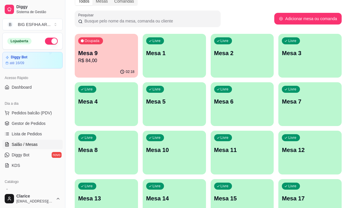
click at [111, 61] on p "R$ 84,00" at bounding box center [106, 60] width 56 height 7
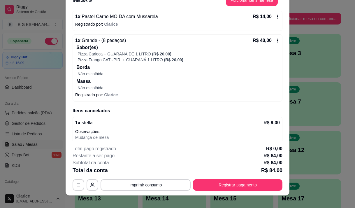
scroll to position [18, 0]
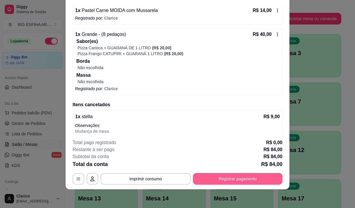
click at [226, 181] on button "Registrar pagamento" at bounding box center [238, 179] width 90 height 12
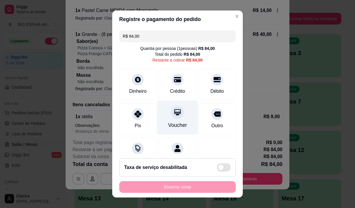
scroll to position [24, 0]
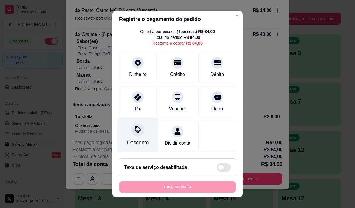
click at [129, 139] on div "Desconto" at bounding box center [138, 143] width 22 height 8
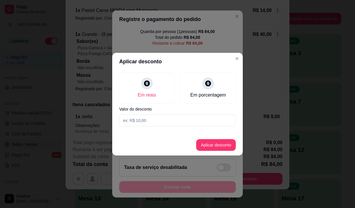
click at [170, 123] on input at bounding box center [177, 121] width 117 height 12
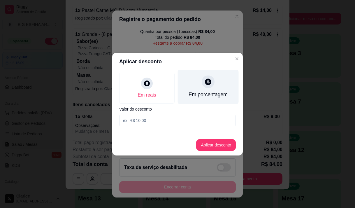
click at [203, 97] on div "Em porcentagem" at bounding box center [208, 95] width 39 height 8
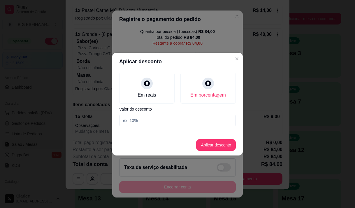
click at [183, 120] on input at bounding box center [177, 121] width 117 height 12
type input "20"
click at [208, 142] on button "Aplicar desconto" at bounding box center [216, 145] width 40 height 12
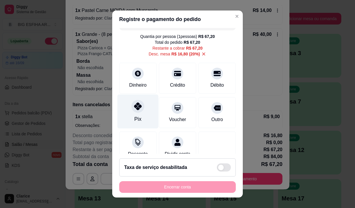
scroll to position [0, 0]
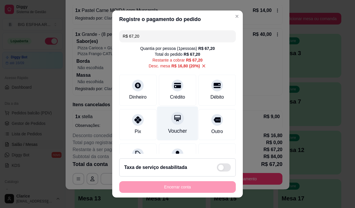
click at [168, 128] on div "Voucher" at bounding box center [177, 131] width 19 height 8
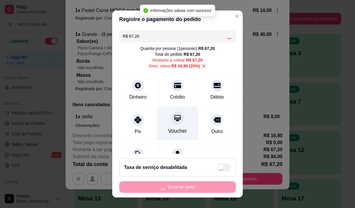
type input "R$ 0,00"
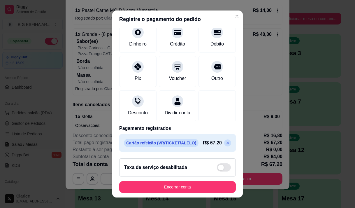
scroll to position [54, 0]
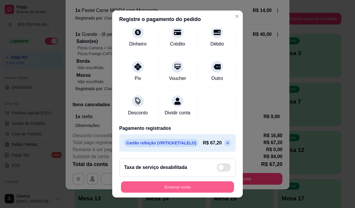
click at [162, 184] on button "Encerrar conta" at bounding box center [177, 187] width 113 height 11
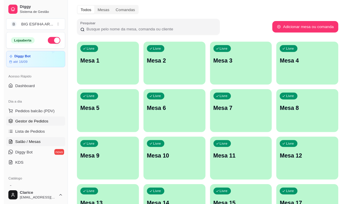
scroll to position [0, 0]
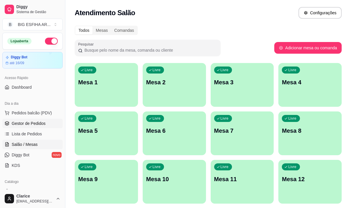
click at [37, 124] on span "Gestor de Pedidos" at bounding box center [29, 124] width 34 height 6
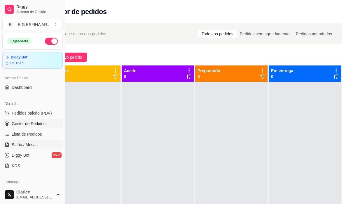
click at [32, 141] on link "Salão / Mesas" at bounding box center [32, 144] width 60 height 9
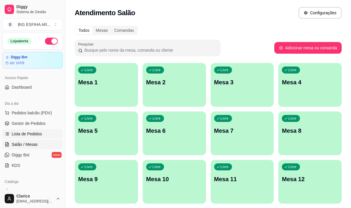
click at [36, 130] on link "Lista de Pedidos" at bounding box center [32, 133] width 60 height 9
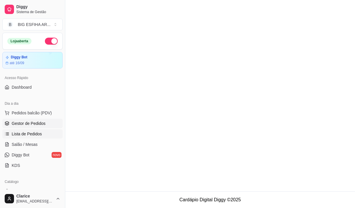
click at [35, 124] on span "Gestor de Pedidos" at bounding box center [29, 124] width 34 height 6
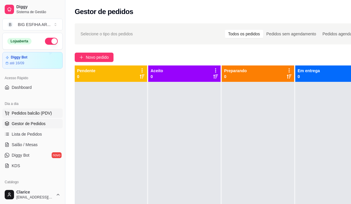
click at [32, 116] on button "Pedidos balcão (PDV)" at bounding box center [32, 112] width 60 height 9
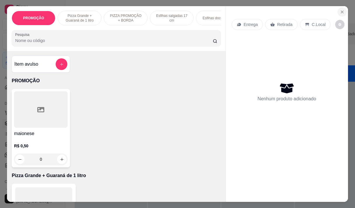
click at [340, 11] on icon "Close" at bounding box center [342, 12] width 5 height 5
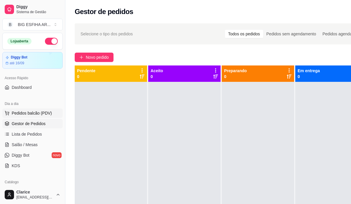
click at [29, 117] on button "Pedidos balcão (PDV)" at bounding box center [32, 112] width 60 height 9
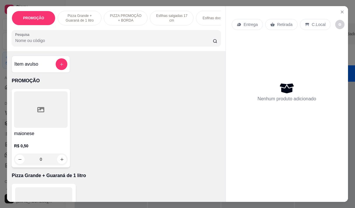
click at [343, 10] on icon "Close" at bounding box center [342, 12] width 5 height 5
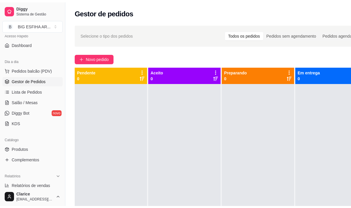
scroll to position [88, 0]
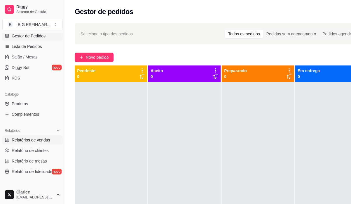
click at [33, 137] on span "Relatórios de vendas" at bounding box center [31, 140] width 39 height 6
select select "ALL"
select select "0"
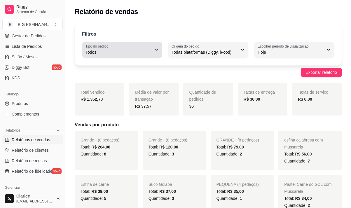
click at [157, 49] on icon "button" at bounding box center [156, 50] width 5 height 5
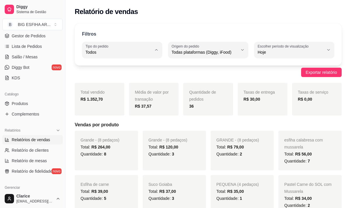
click at [136, 72] on li "Entrega" at bounding box center [122, 75] width 73 height 9
type input "DELIVERY"
select select "DELIVERY"
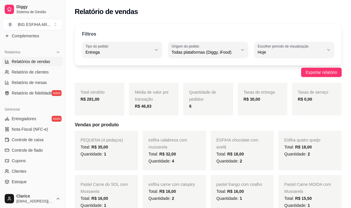
scroll to position [175, 0]
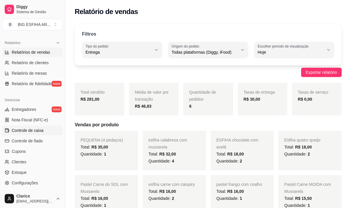
click at [36, 132] on span "Controle de caixa" at bounding box center [28, 131] width 32 height 6
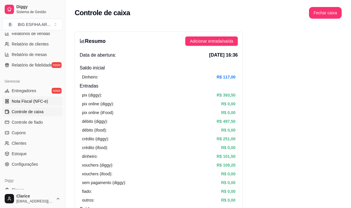
scroll to position [212, 0]
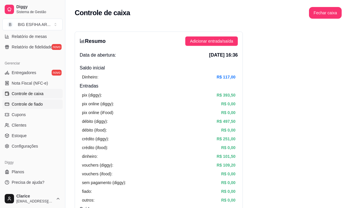
click at [32, 105] on span "Controle de fiado" at bounding box center [27, 104] width 31 height 6
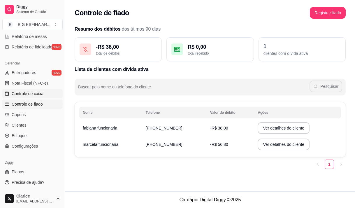
click at [33, 90] on link "Controle de caixa" at bounding box center [32, 93] width 60 height 9
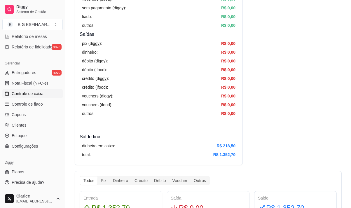
scroll to position [175, 0]
